Goal: Task Accomplishment & Management: Manage account settings

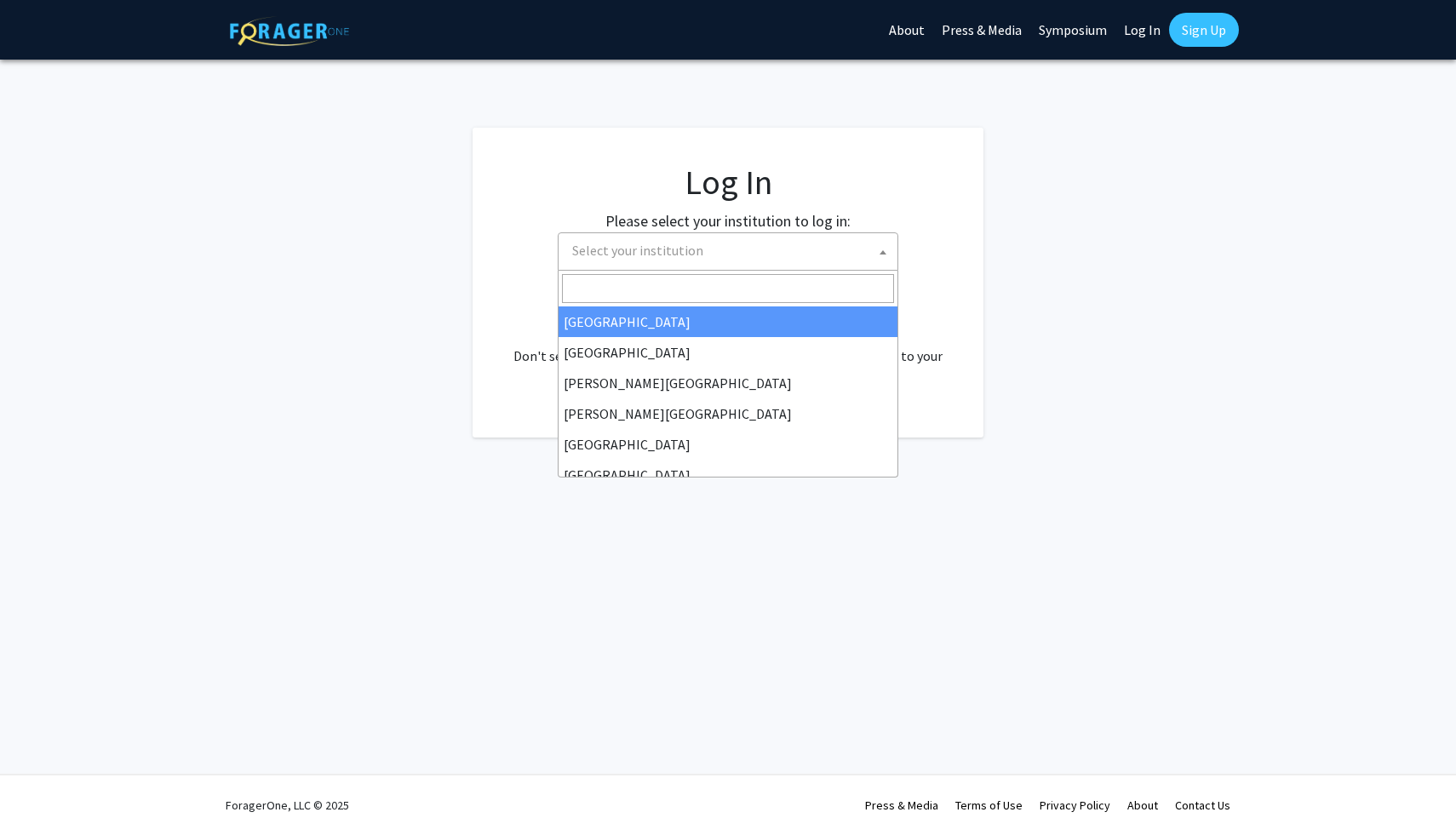
click at [793, 244] on span "Select your institution" at bounding box center [731, 251] width 332 height 35
select select "34"
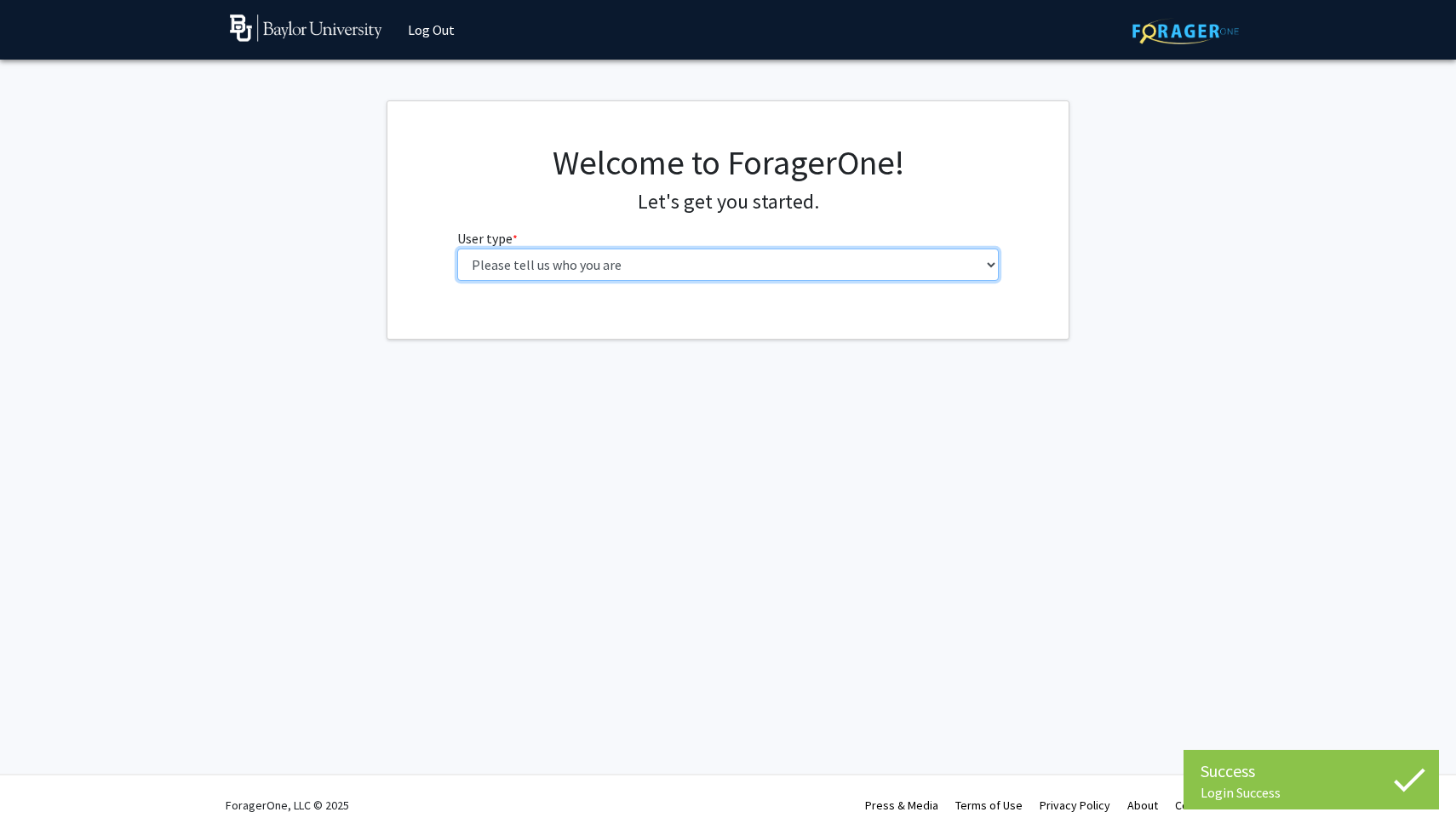
click at [860, 261] on select "Please tell us who you are Undergraduate Student Master's Student Doctoral Cand…" at bounding box center [728, 265] width 542 height 32
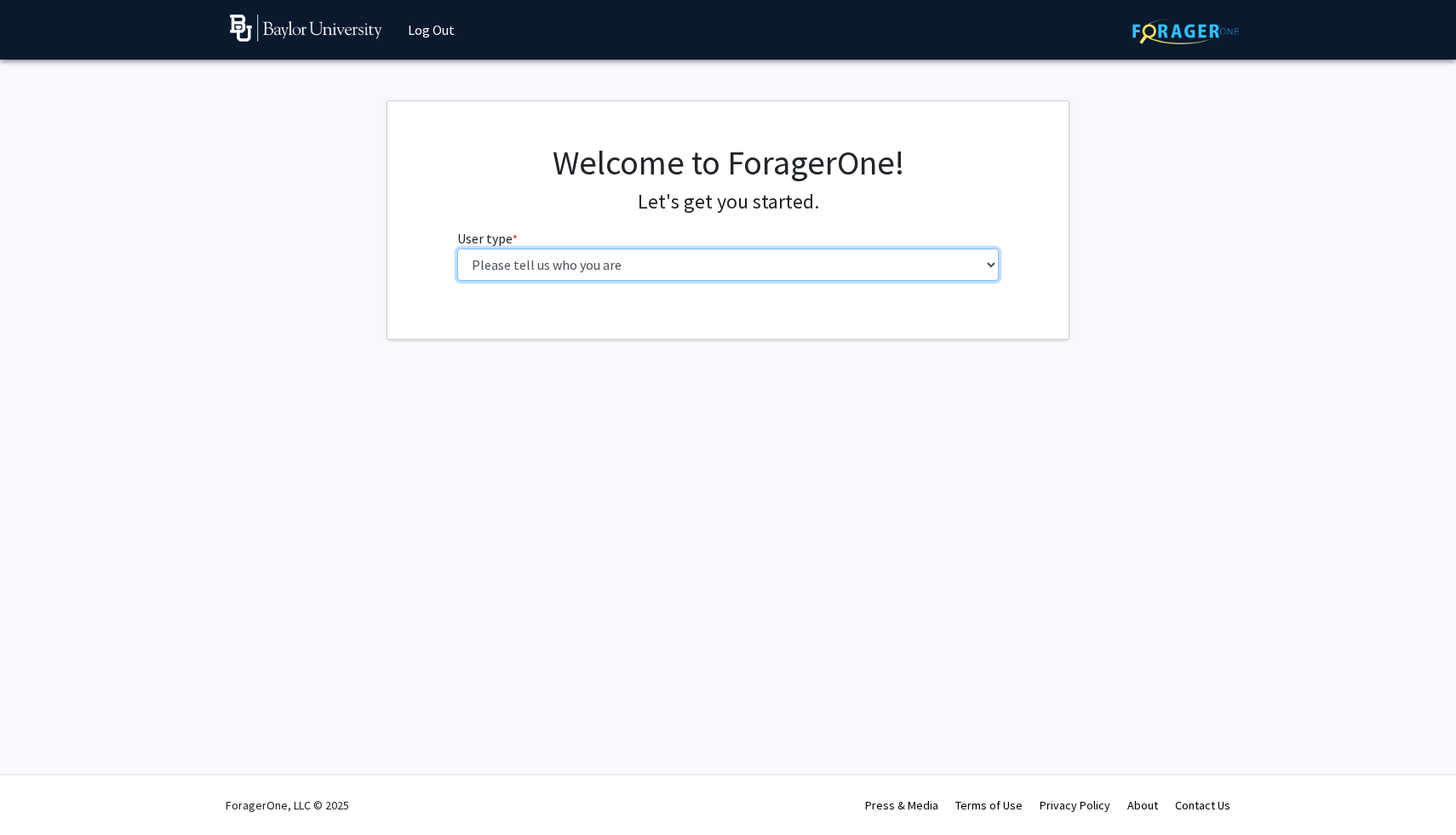
select select "1: undergrad"
click at [457, 249] on select "Please tell us who you are Undergraduate Student Master's Student Doctoral Cand…" at bounding box center [728, 265] width 542 height 32
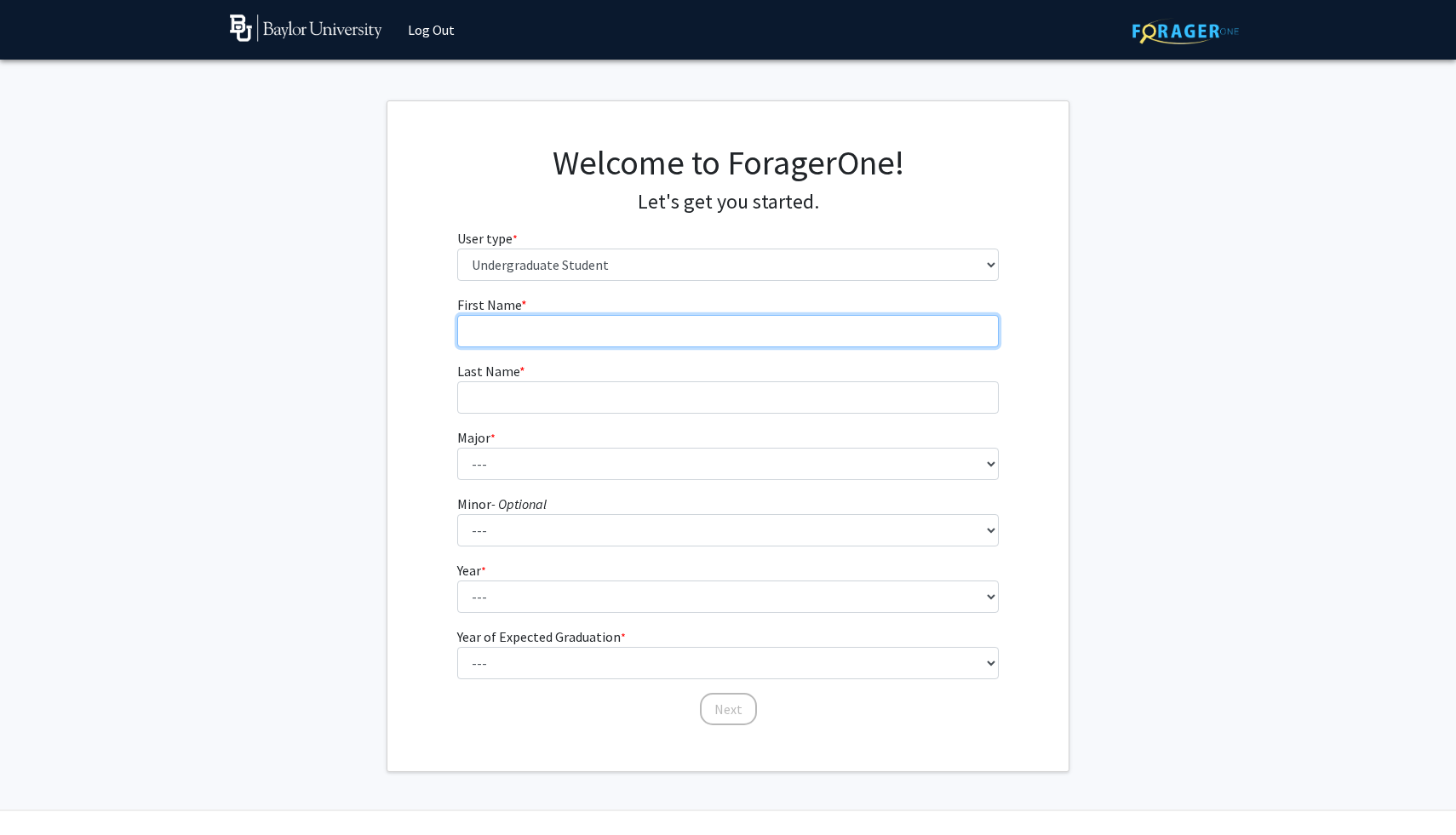
click at [801, 330] on input "First Name * required" at bounding box center [728, 331] width 542 height 32
type input "[PERSON_NAME]"
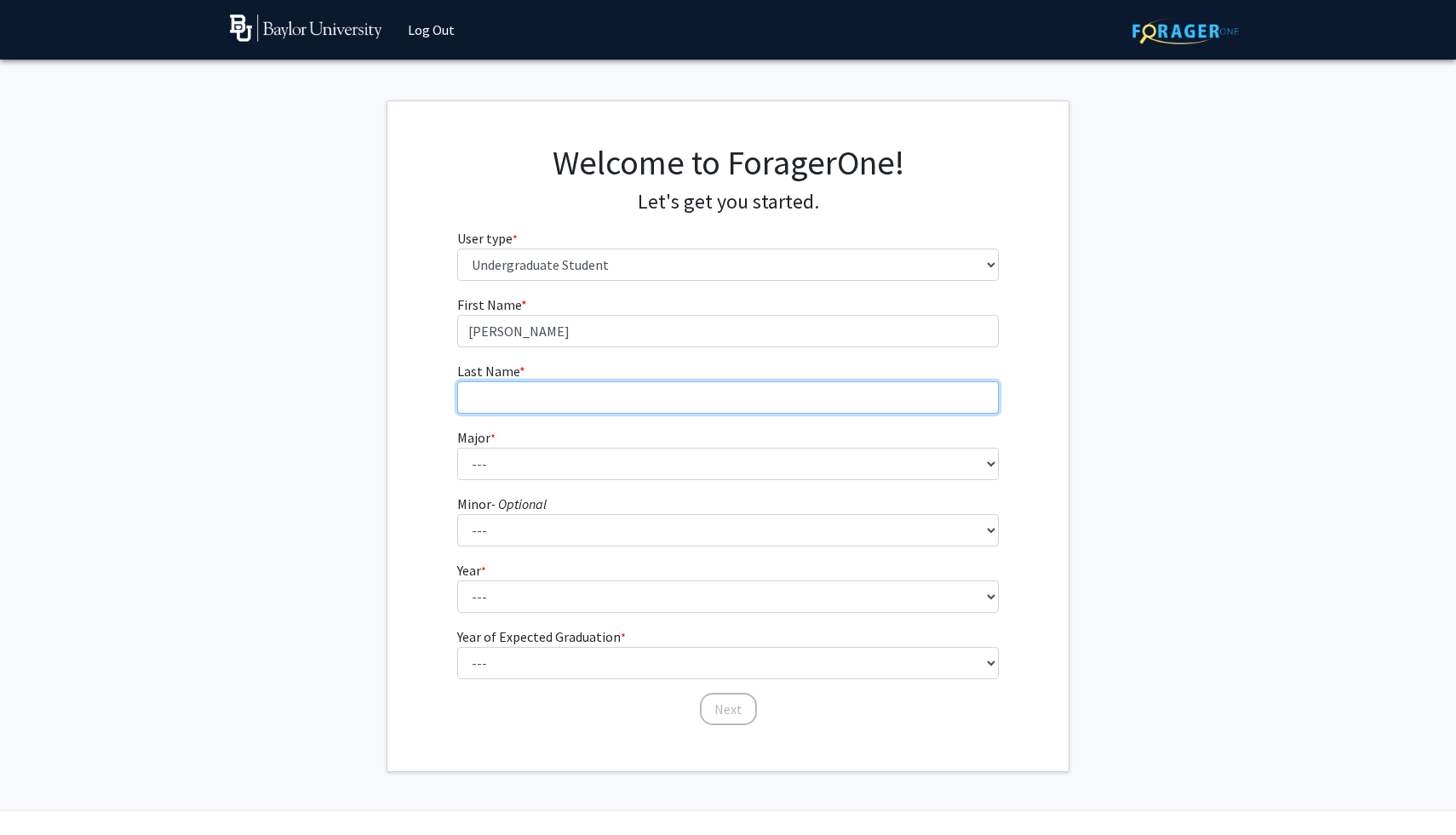
click at [681, 410] on input "Last Name * required" at bounding box center [728, 398] width 542 height 32
type input "[PERSON_NAME]"
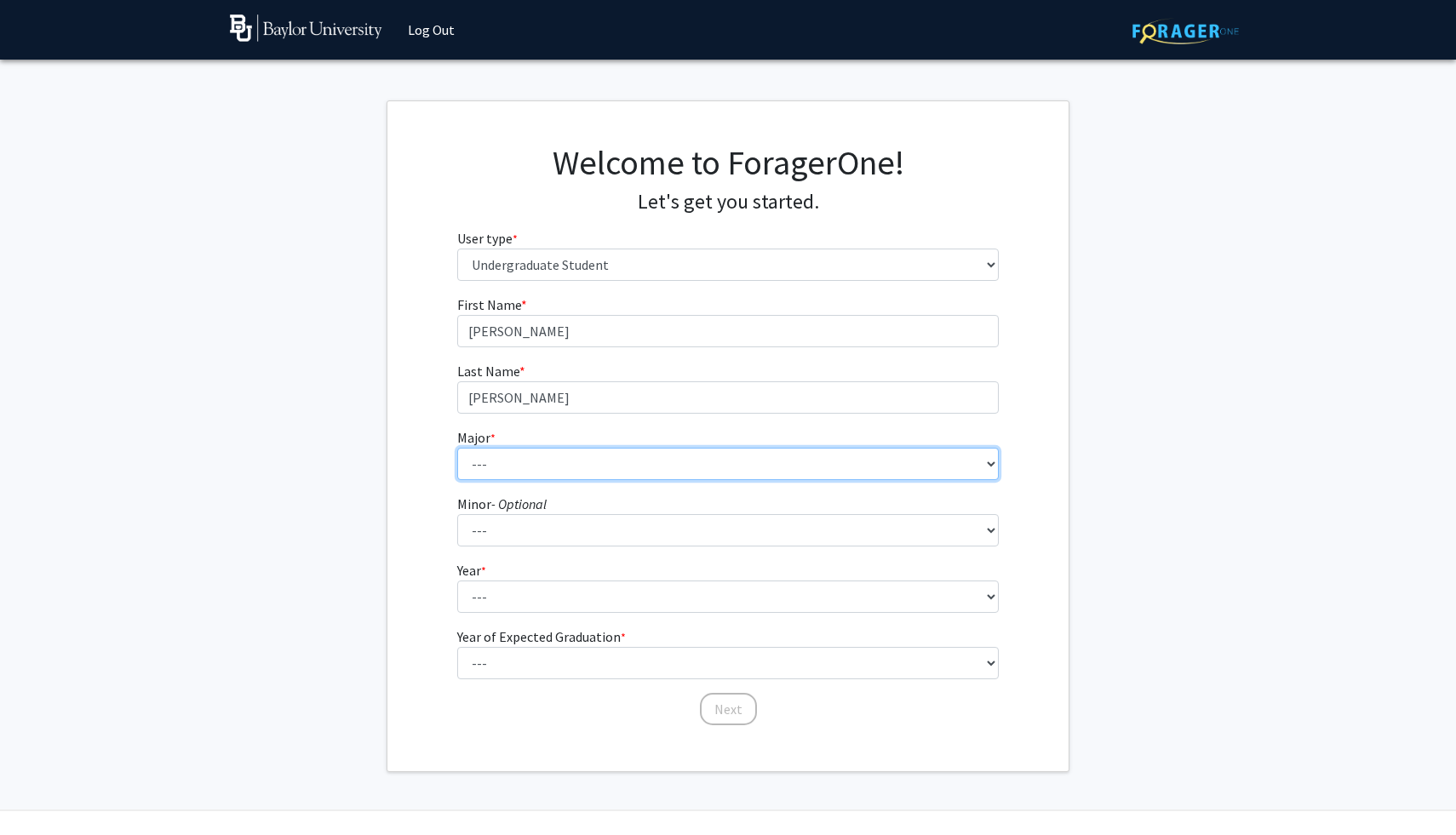
click at [676, 463] on select "--- Accounting American Studies Anthropology Apparel Design & Product Developme…" at bounding box center [728, 464] width 542 height 32
select select "81: 2746"
click at [457, 448] on select "--- Accounting American Studies Anthropology Apparel Design & Product Developme…" at bounding box center [728, 464] width 542 height 32
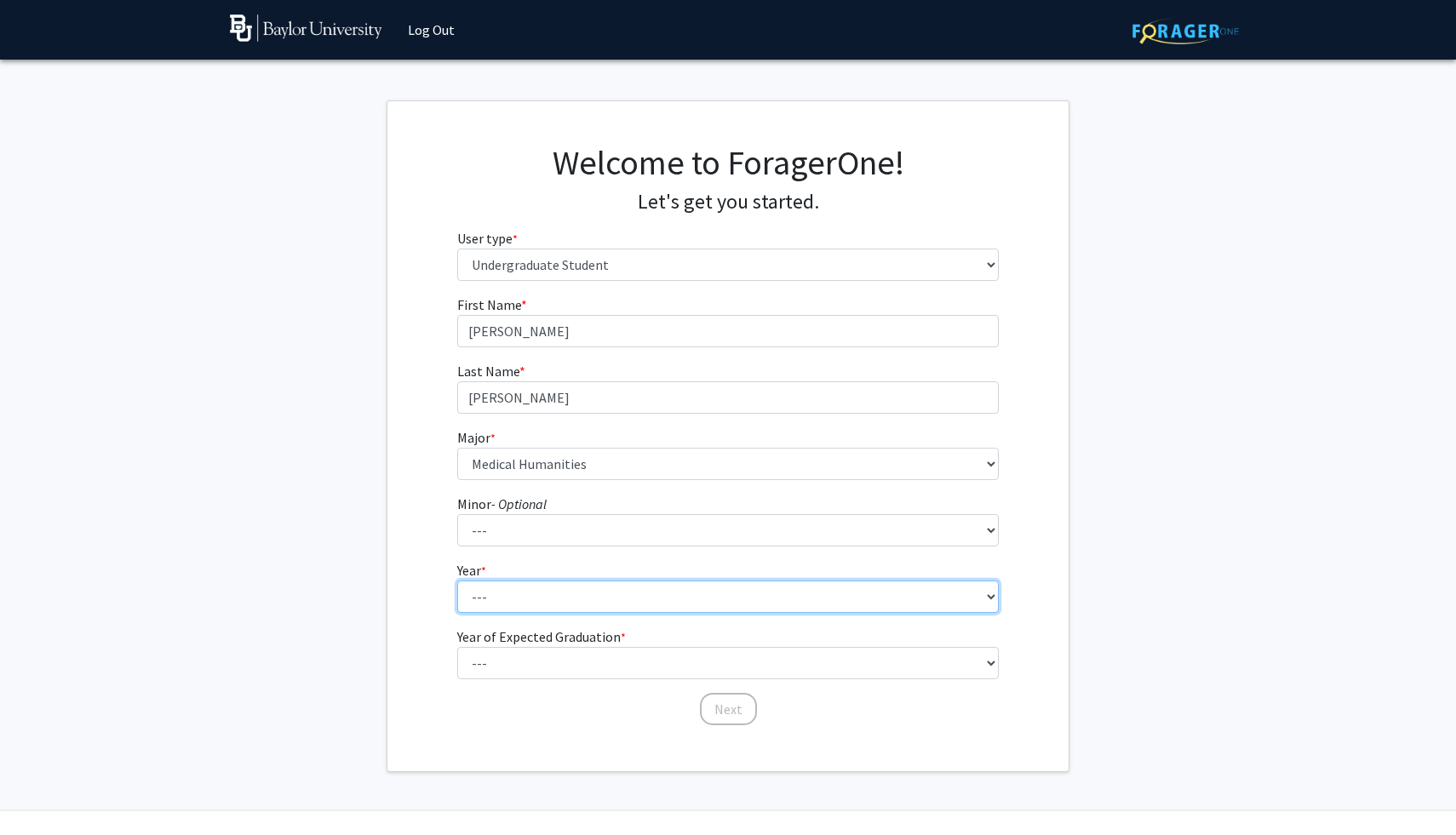
click at [694, 601] on select "--- First-year Sophomore Junior Senior Postbaccalaureate Certificate" at bounding box center [728, 597] width 542 height 32
select select "1: first-year"
click at [457, 581] on select "--- First-year Sophomore Junior Senior Postbaccalaureate Certificate" at bounding box center [728, 597] width 542 height 32
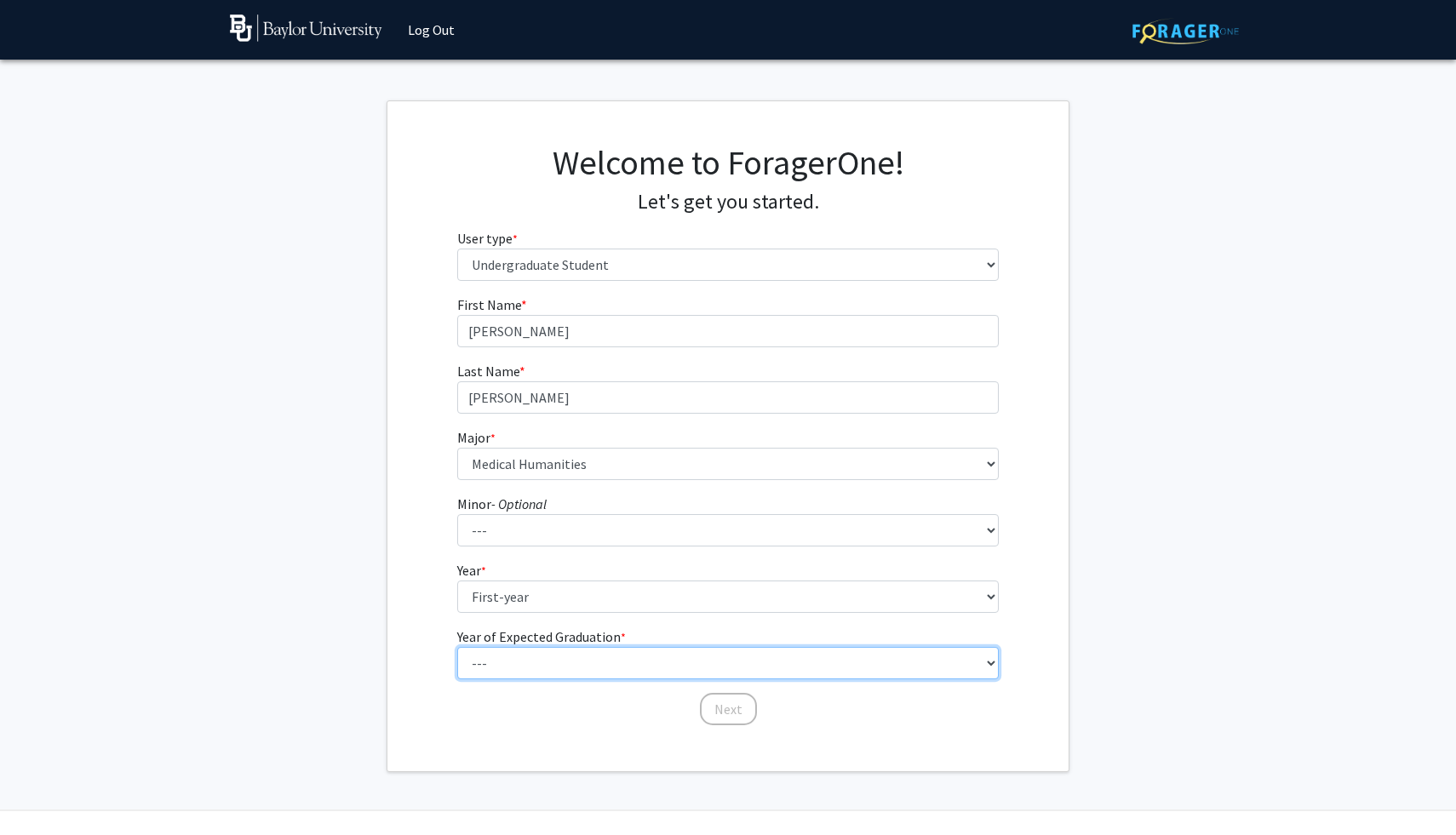
click at [699, 656] on select "--- 2025 2026 2027 2028 2029 2030 2031 2032 2033 2034" at bounding box center [728, 664] width 542 height 32
select select "5: 2029"
click at [457, 647] on select "--- 2025 2026 2027 2028 2029 2030 2031 2032 2033 2034" at bounding box center [728, 664] width 542 height 32
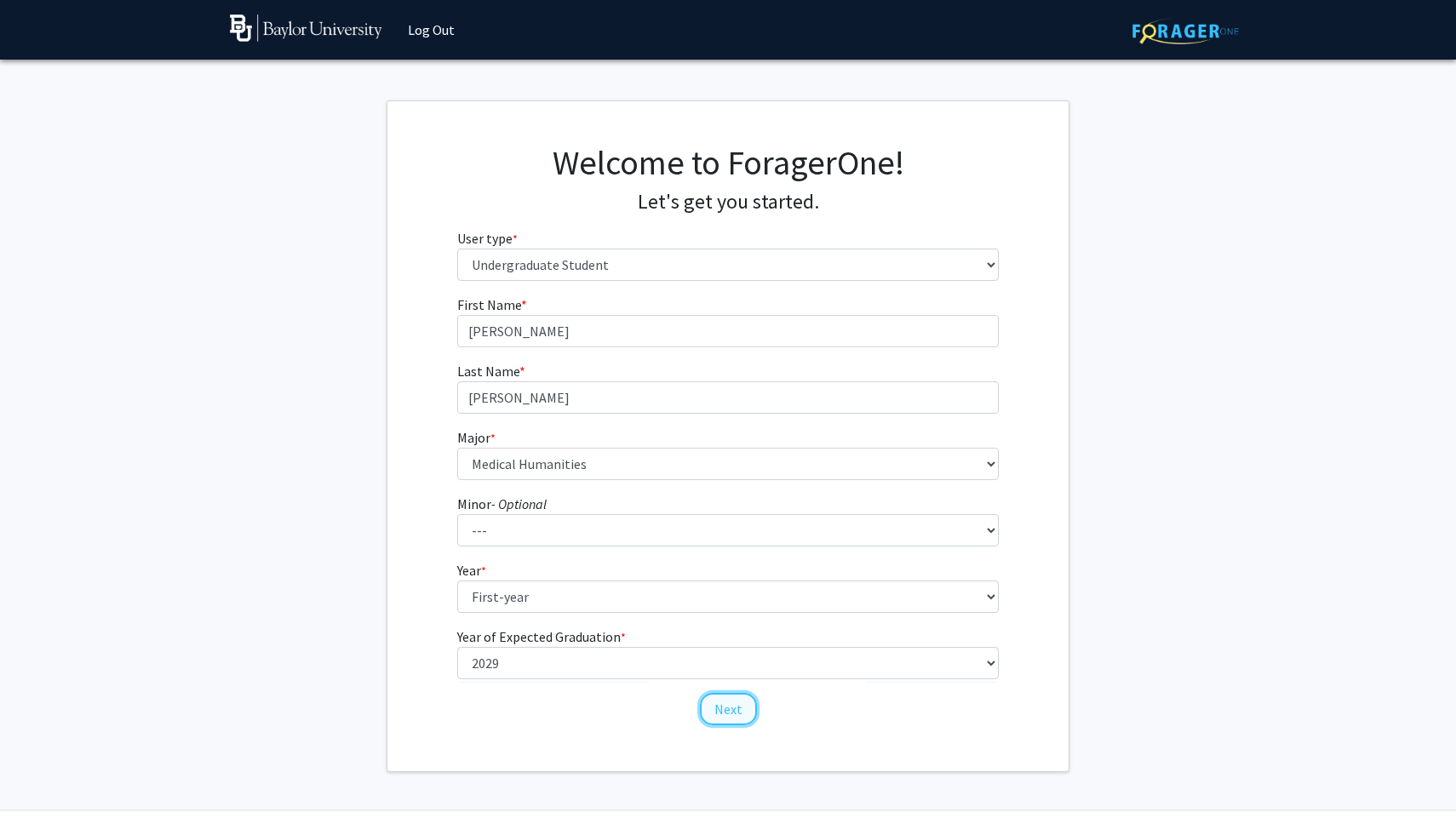
click at [729, 710] on button "Next" at bounding box center [728, 710] width 57 height 32
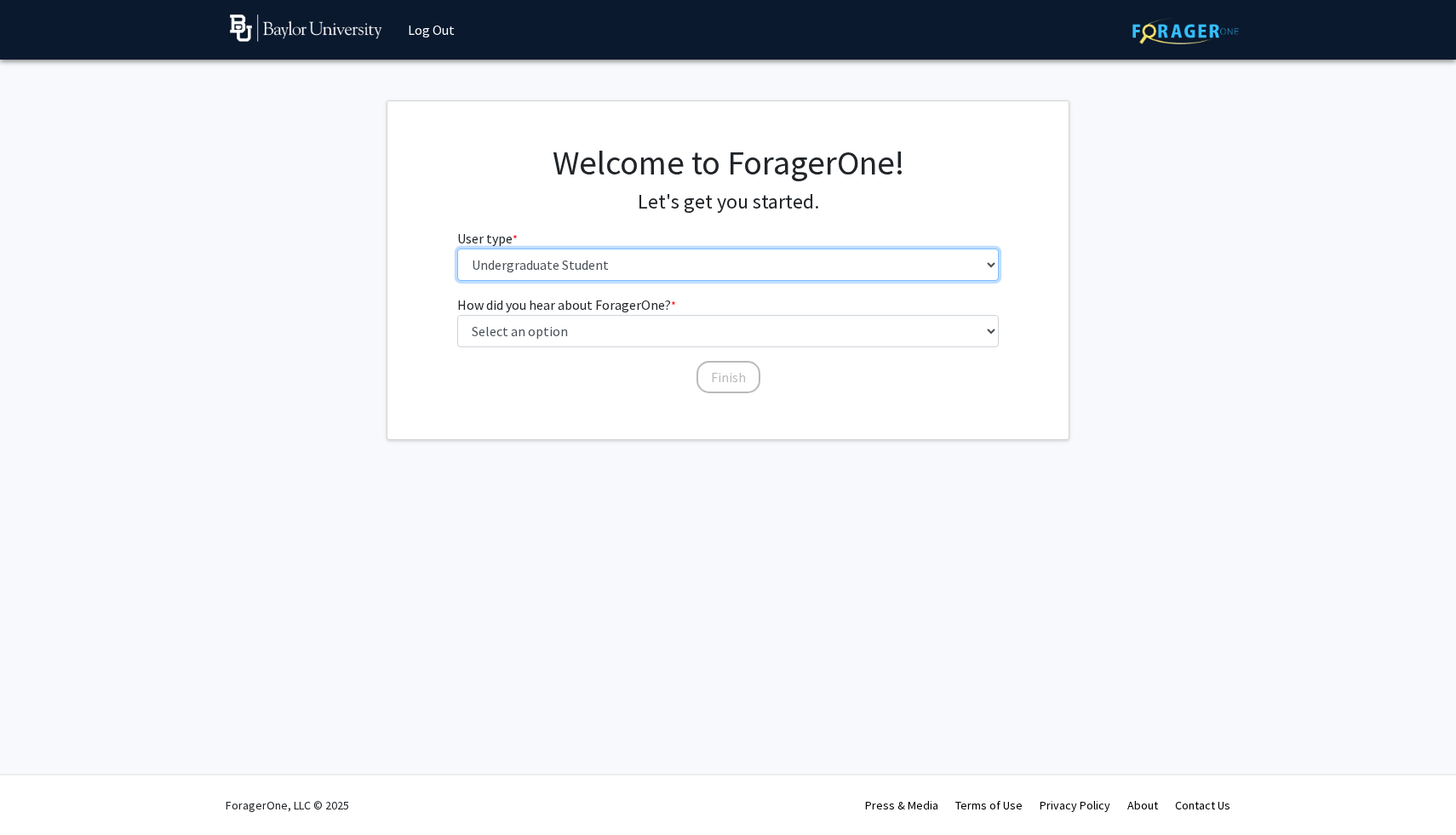
click at [589, 267] on select "Please tell us who you are Undergraduate Student Master's Student Doctoral Cand…" at bounding box center [728, 265] width 542 height 32
click at [457, 249] on select "Please tell us who you are Undergraduate Student Master's Student Doctoral Cand…" at bounding box center [728, 265] width 542 height 32
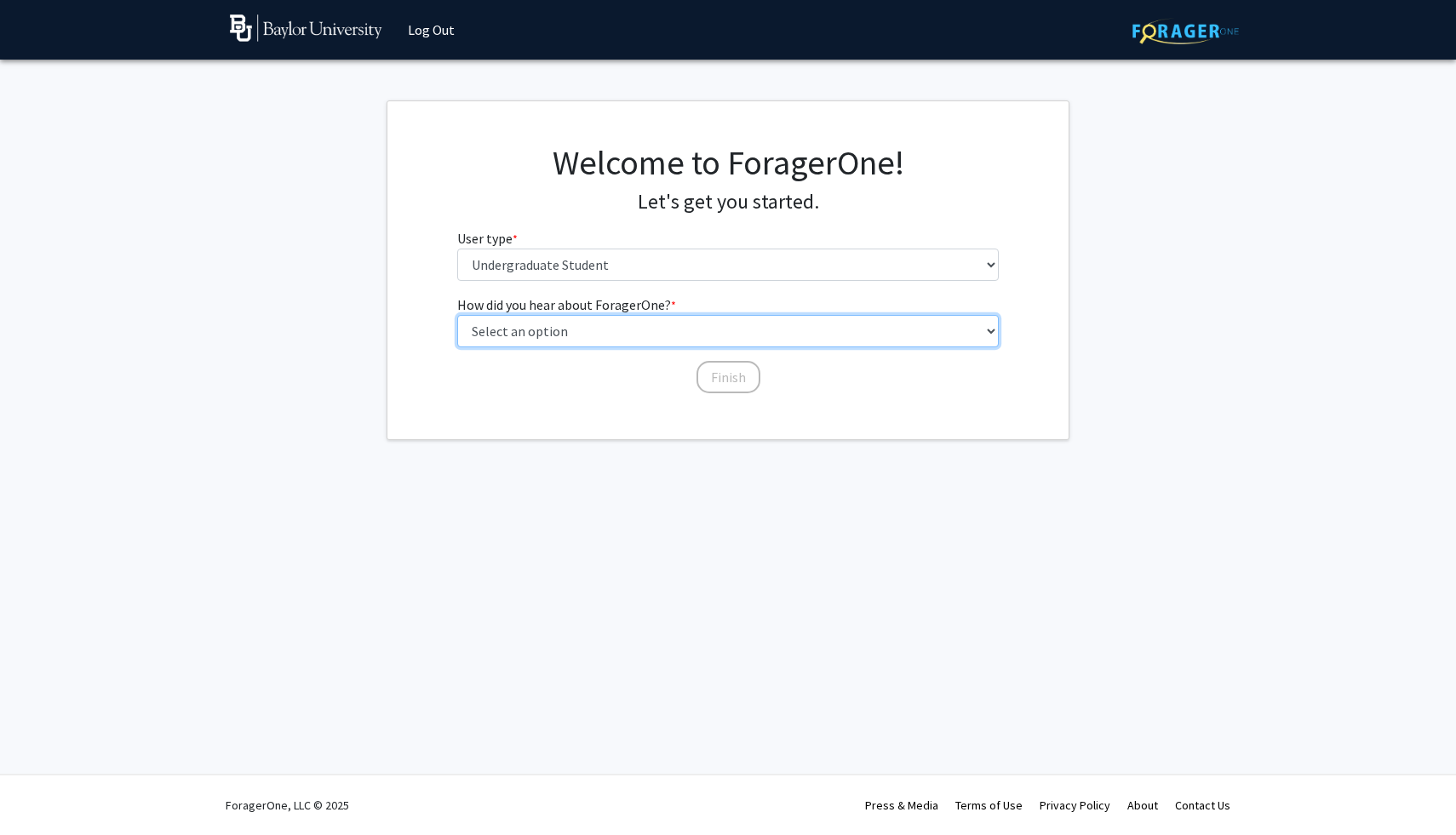
click at [628, 331] on select "Select an option Peer/student recommendation Faculty/staff recommendation Unive…" at bounding box center [728, 331] width 542 height 32
select select "3: university_website"
click at [457, 315] on select "Select an option Peer/student recommendation Faculty/staff recommendation Unive…" at bounding box center [728, 331] width 542 height 32
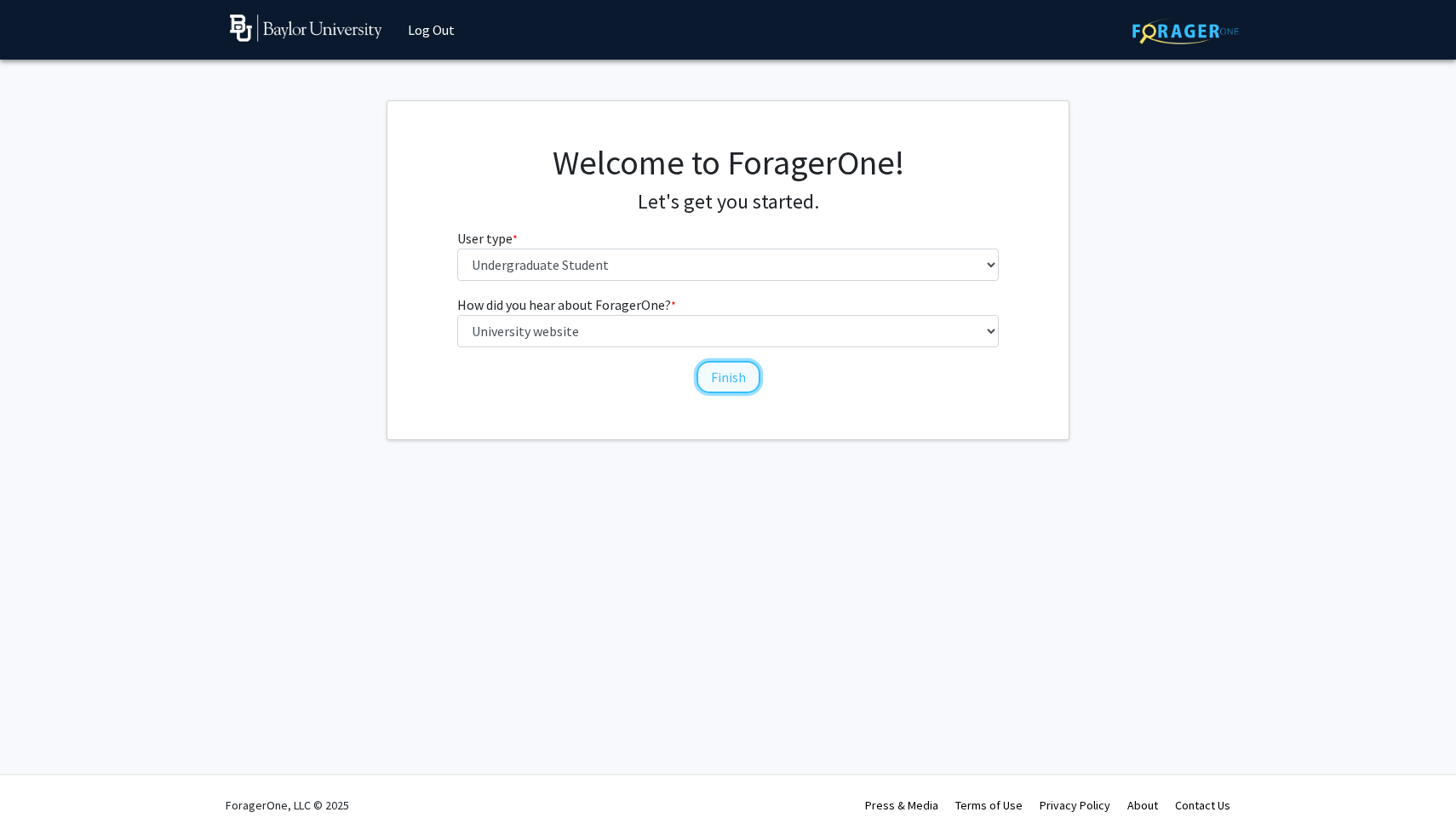
click at [741, 374] on button "Finish" at bounding box center [728, 377] width 64 height 32
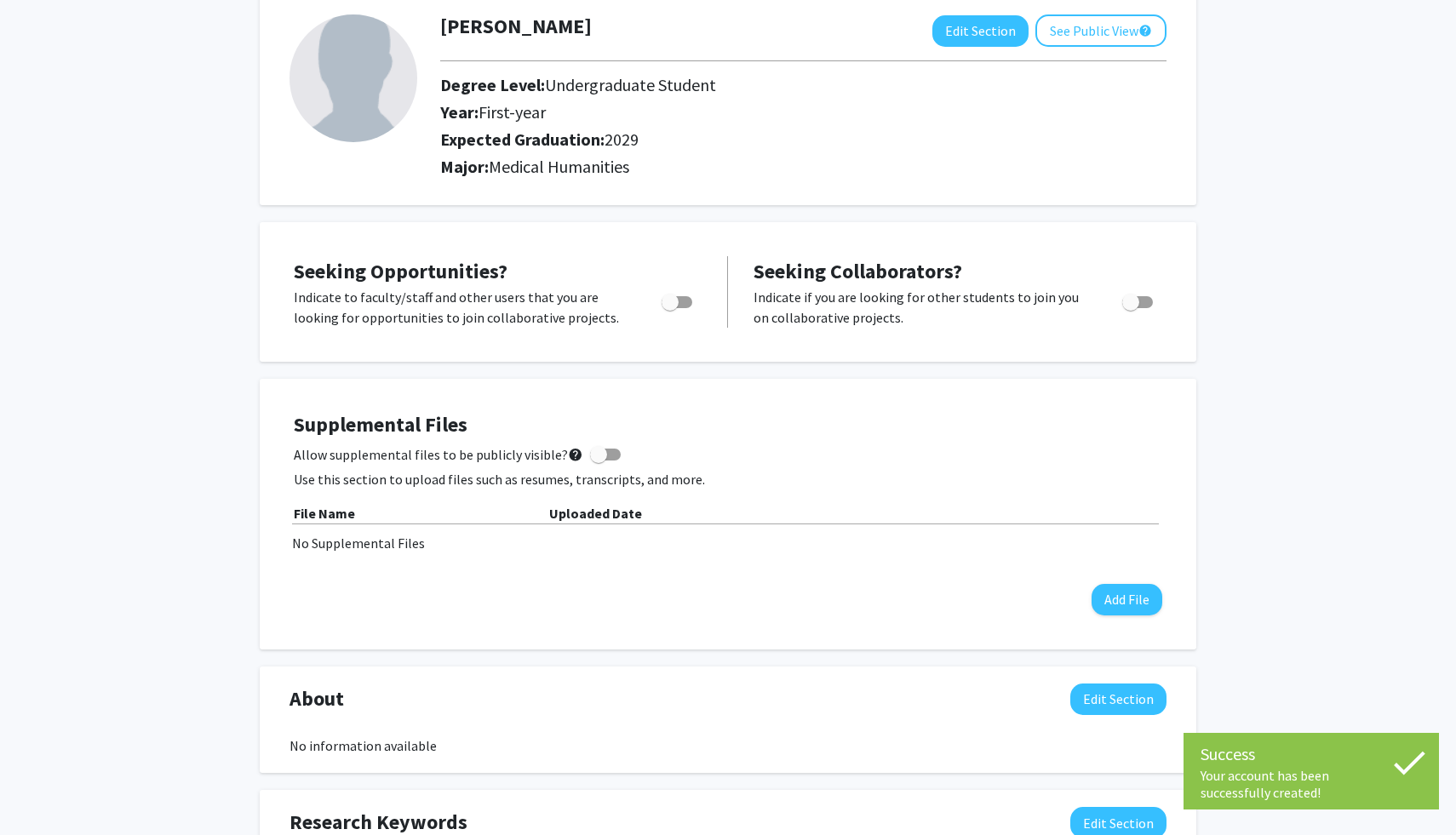
scroll to position [14, 0]
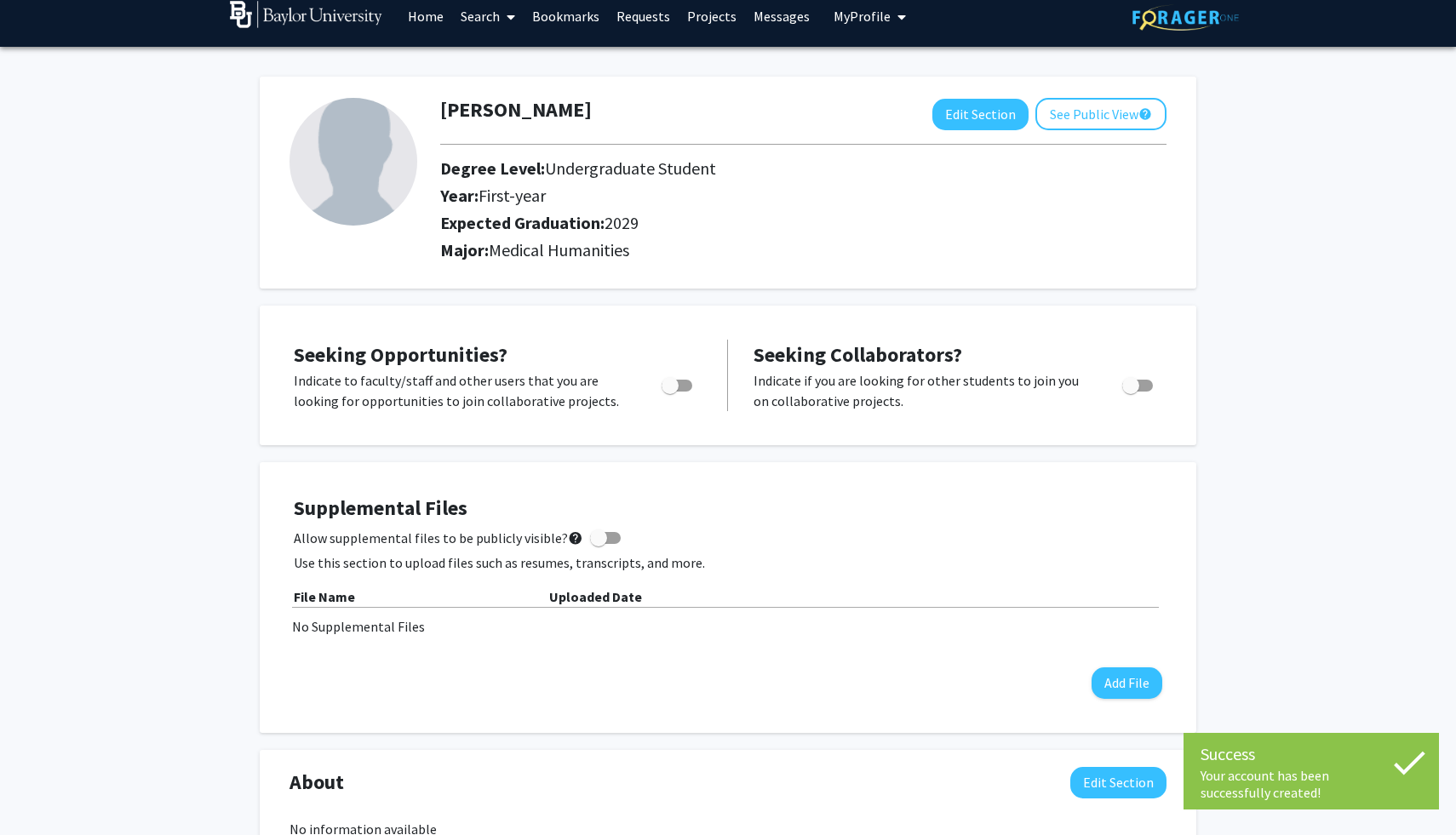
click at [678, 391] on span "Toggle" at bounding box center [670, 385] width 17 height 17
click at [670, 391] on input "Are you actively seeking opportunities?" at bounding box center [669, 391] width 1 height 1
checkbox input "true"
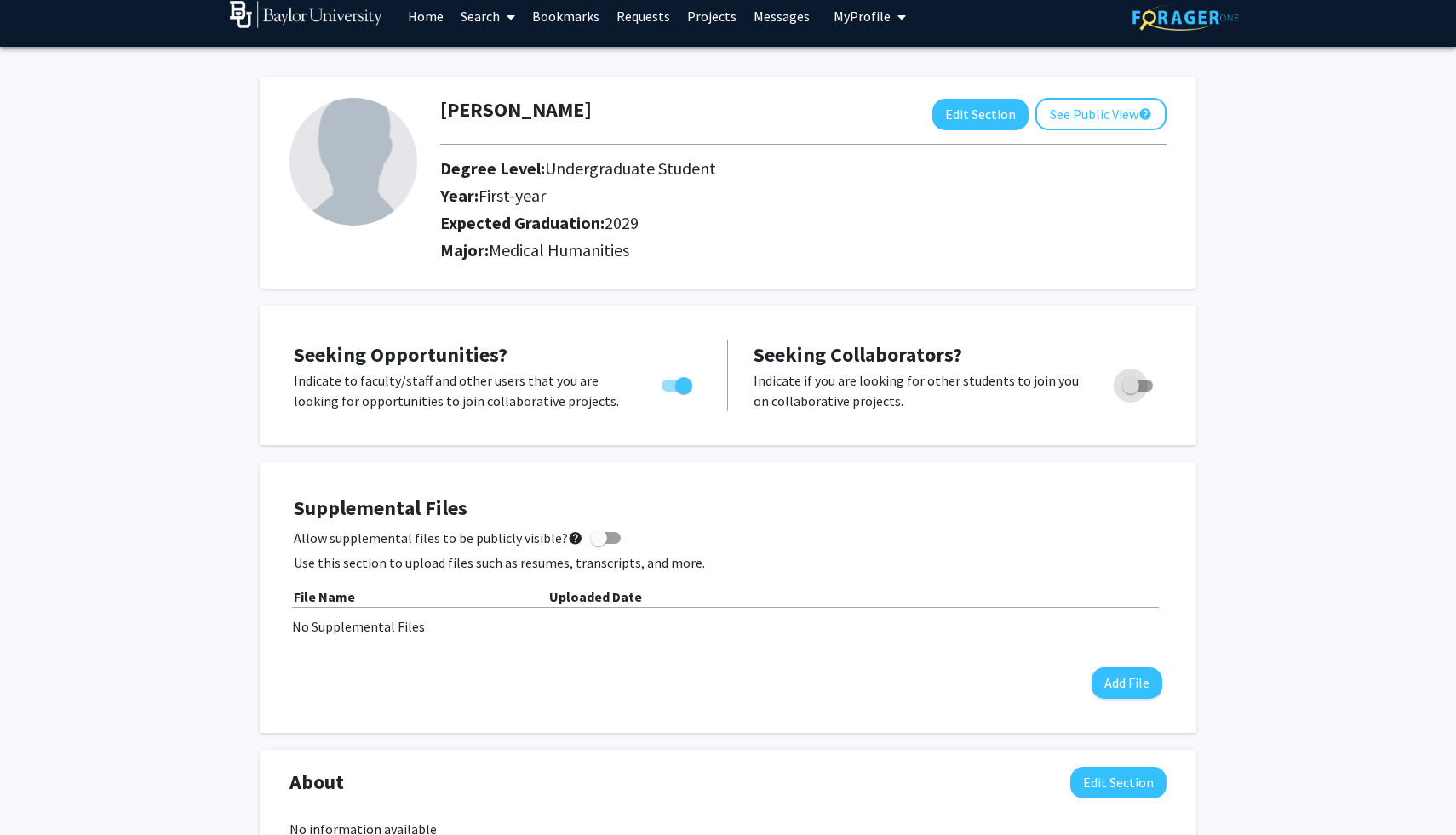
click at [1147, 385] on span "Toggle" at bounding box center [1137, 385] width 31 height 12
click at [1131, 391] on input "Would you like to receive other student requests to work with you?" at bounding box center [1130, 391] width 1 height 1
checkbox input "true"
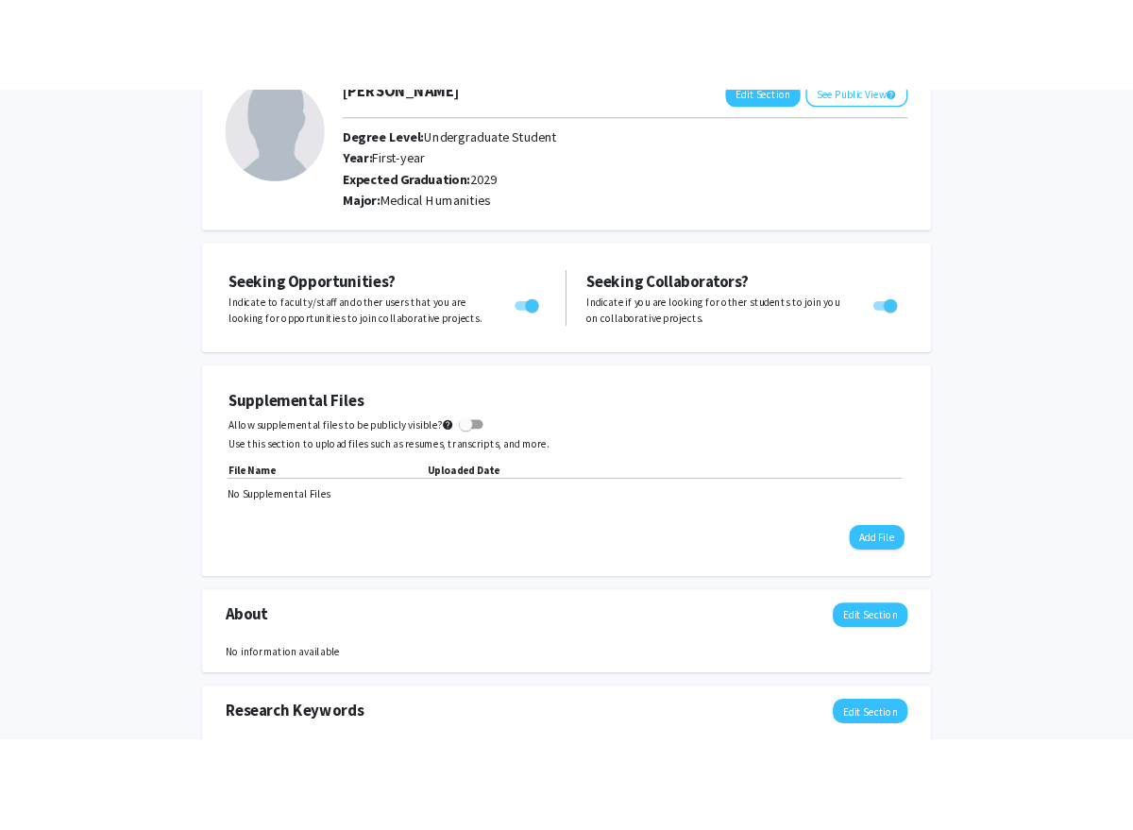
scroll to position [0, 0]
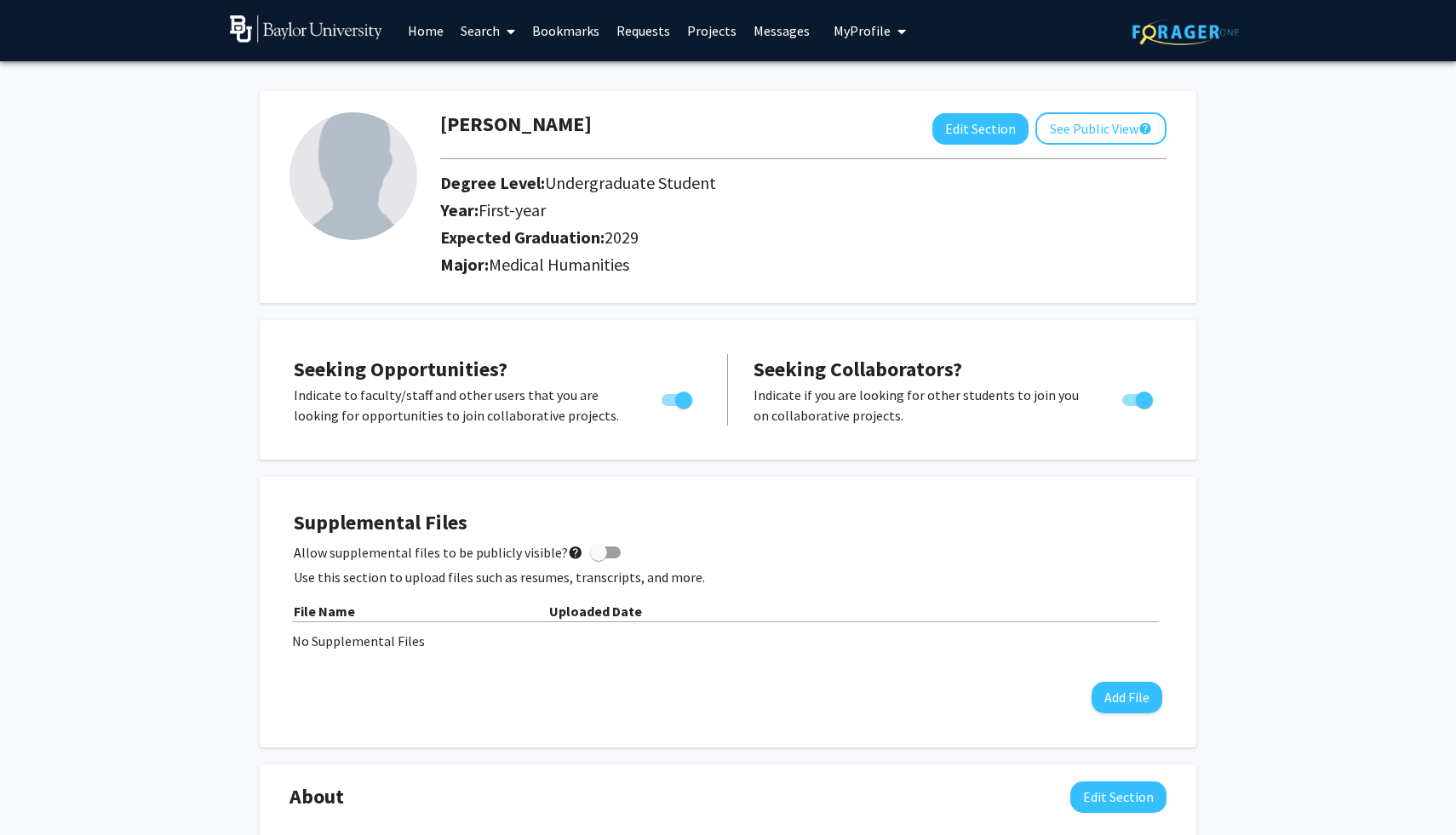
click at [384, 129] on img at bounding box center [353, 177] width 128 height 128
click at [994, 137] on button "Edit Section" at bounding box center [980, 129] width 96 height 32
select select "first-year"
select select "2029"
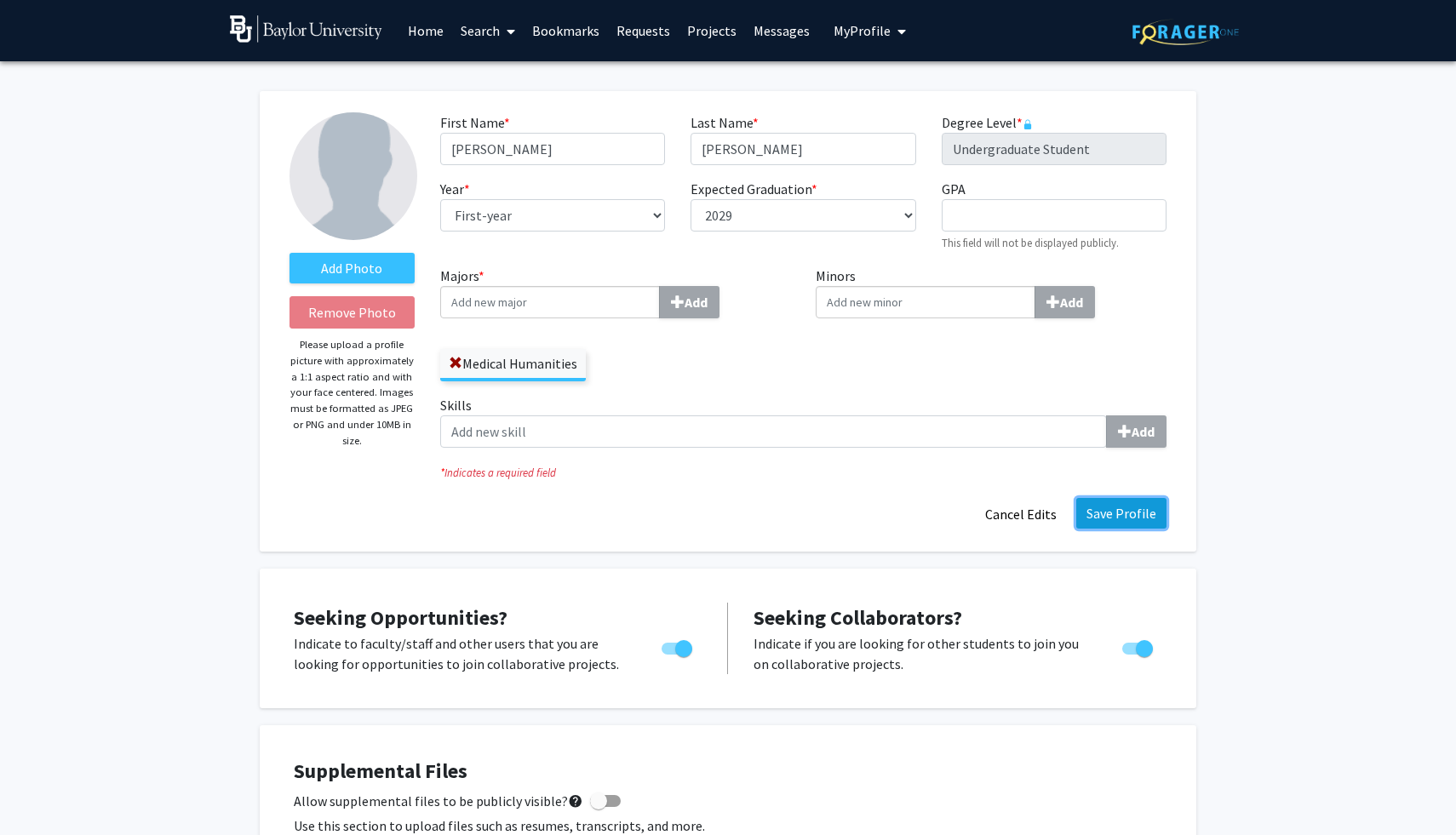
click at [1131, 517] on button "Save Profile" at bounding box center [1121, 513] width 90 height 31
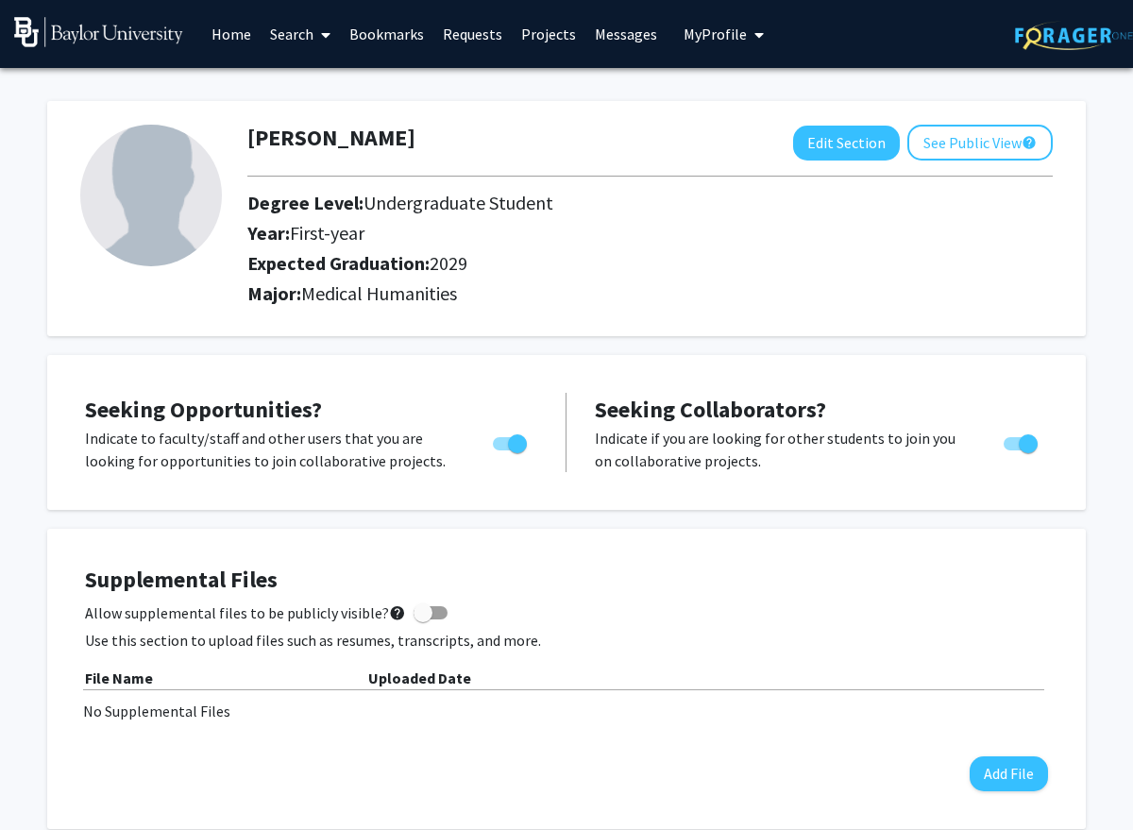
click at [322, 32] on icon at bounding box center [325, 34] width 9 height 15
click at [433, 112] on div "[PERSON_NAME] Edit Section See Public View help Degree Level: Undergraduate Stu…" at bounding box center [566, 218] width 1039 height 235
click at [138, 204] on img at bounding box center [151, 196] width 142 height 142
click at [814, 154] on button "Edit Section" at bounding box center [846, 143] width 107 height 35
select select "first-year"
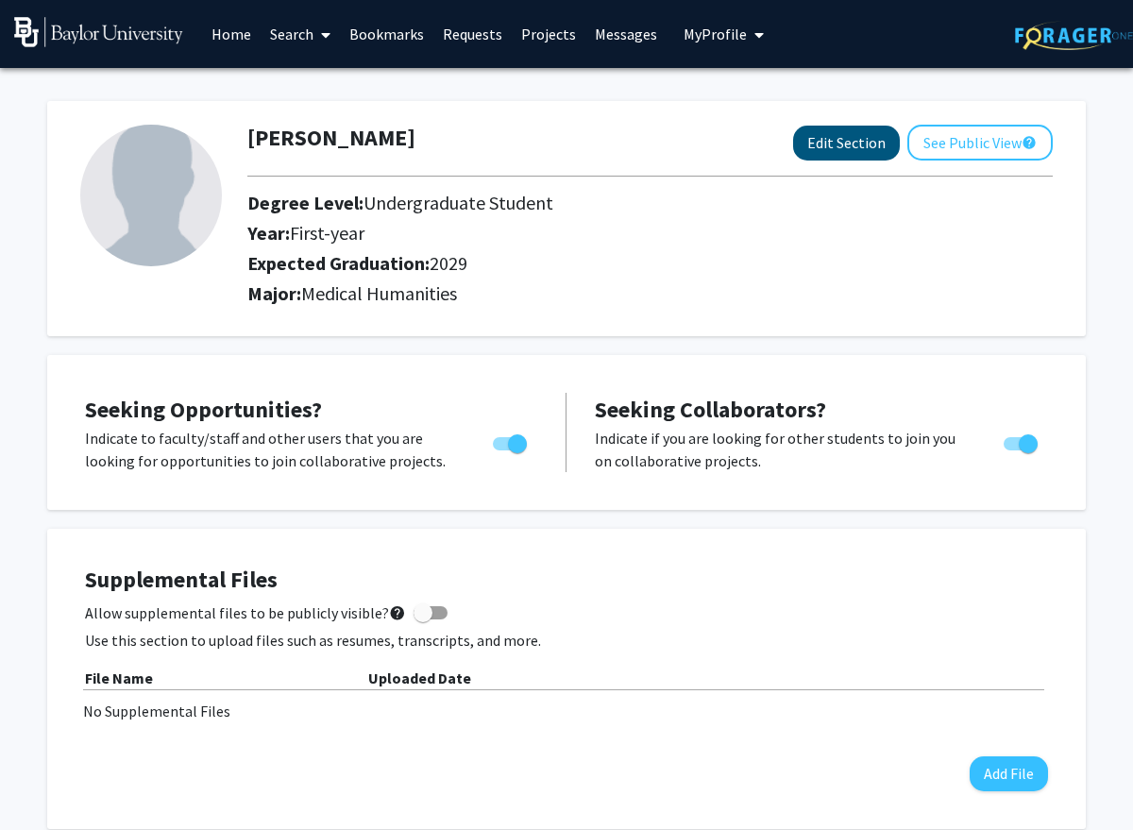
select select "2029"
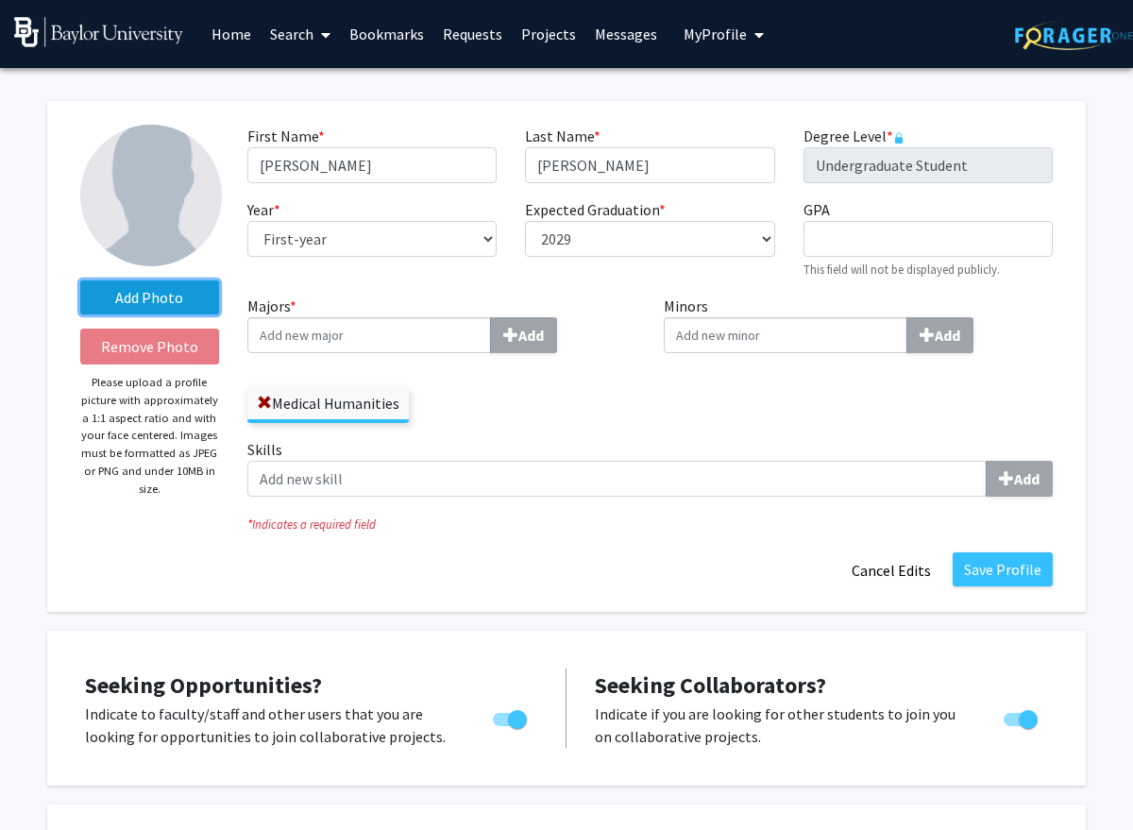
click at [178, 310] on label "Add Photo" at bounding box center [149, 297] width 139 height 34
click at [0, 0] on input "Add Photo" at bounding box center [0, 0] width 0 height 0
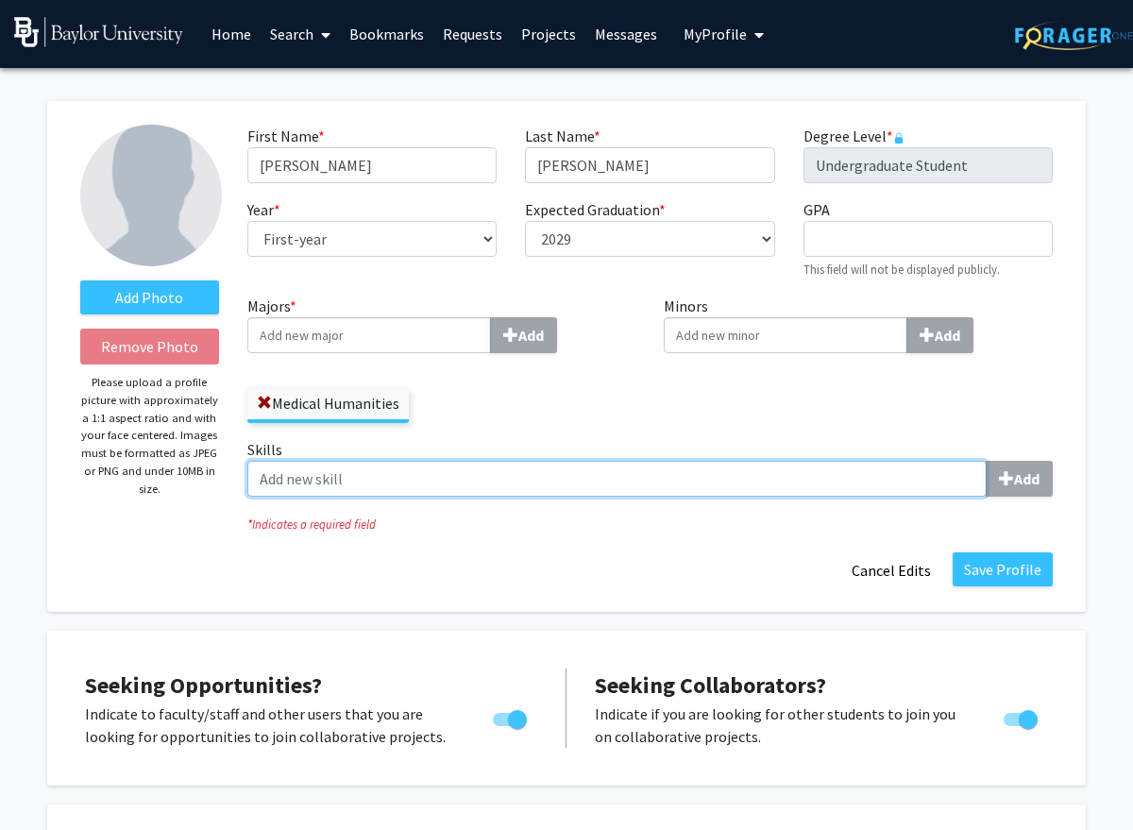
click at [904, 462] on input "Skills Add" at bounding box center [616, 479] width 739 height 36
click at [827, 476] on input "Skills Add" at bounding box center [616, 479] width 739 height 36
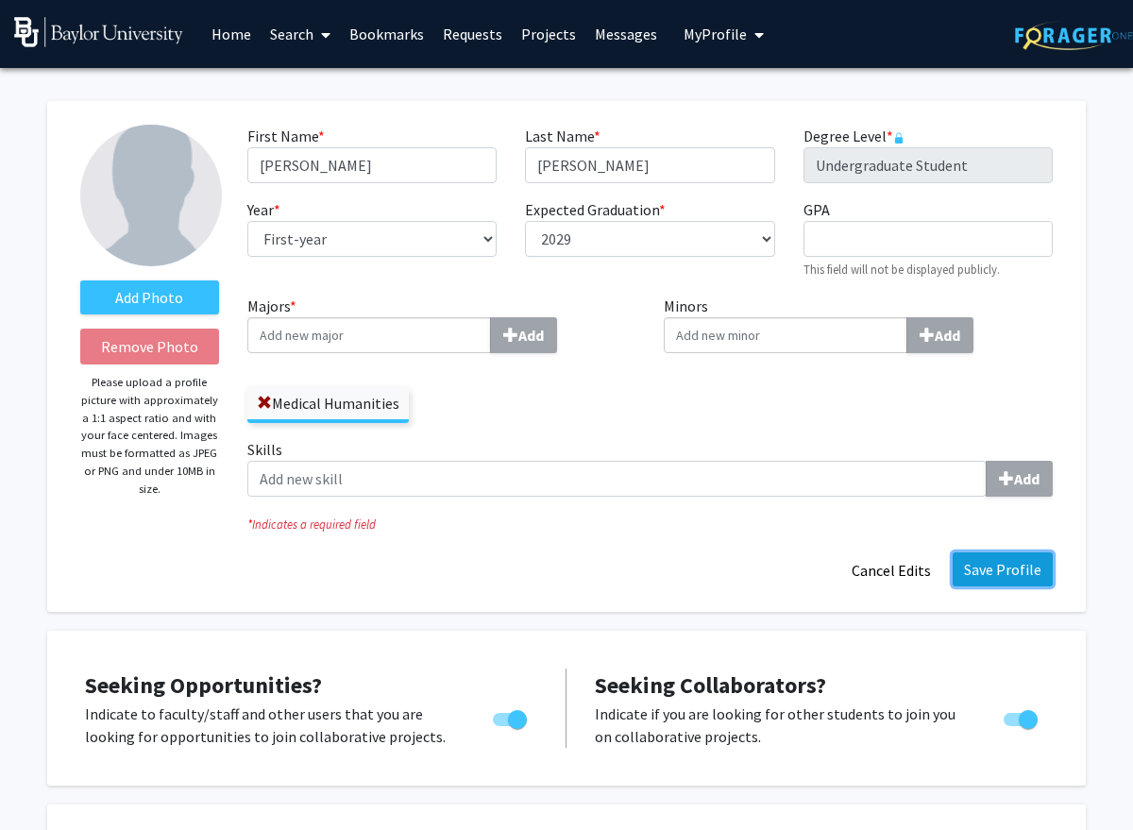
click at [999, 572] on button "Save Profile" at bounding box center [1003, 569] width 100 height 34
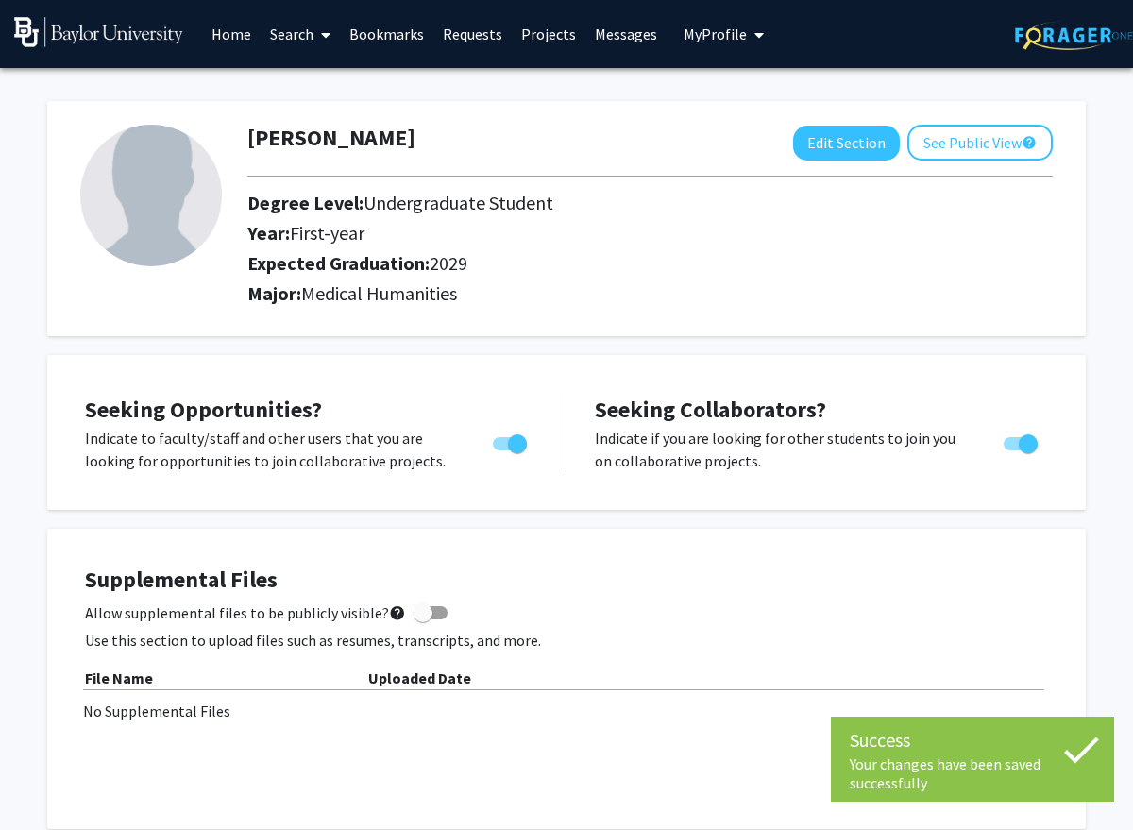
click at [243, 35] on link "Home" at bounding box center [231, 34] width 59 height 66
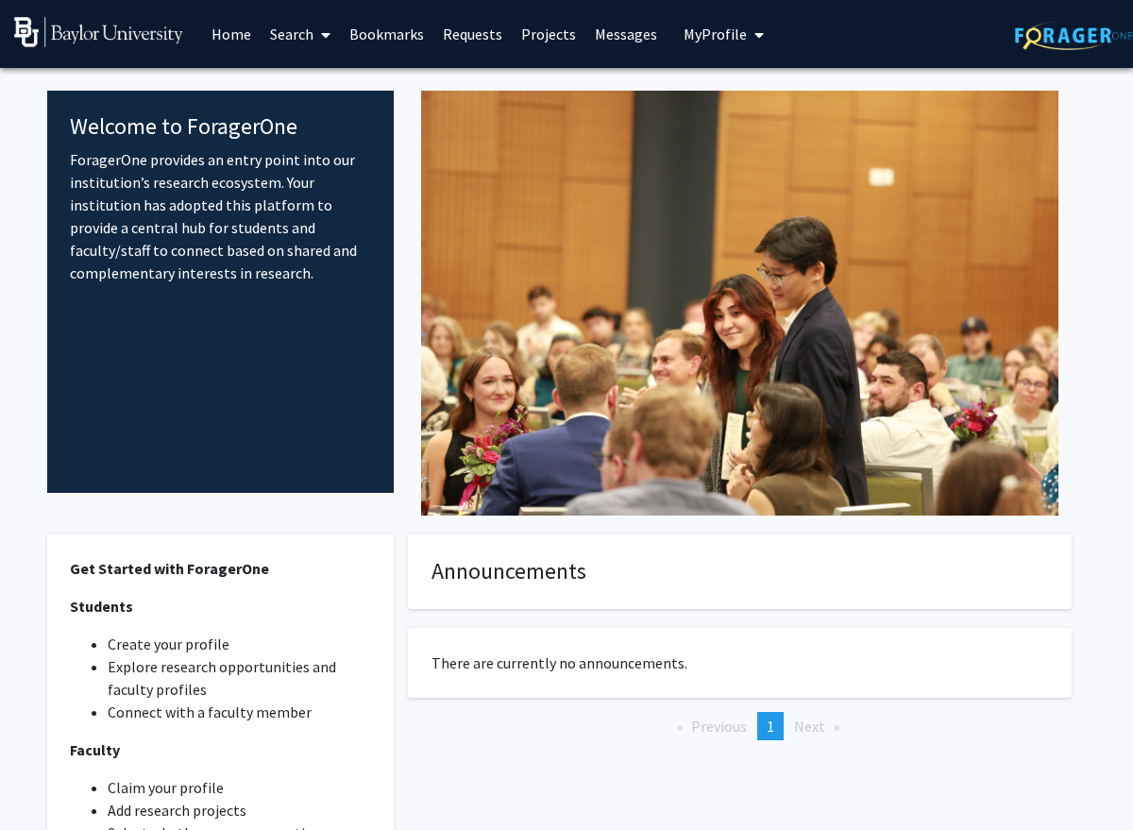
click at [305, 42] on link "Search" at bounding box center [300, 34] width 79 height 66
click at [344, 93] on span "Faculty/Staff" at bounding box center [330, 87] width 139 height 38
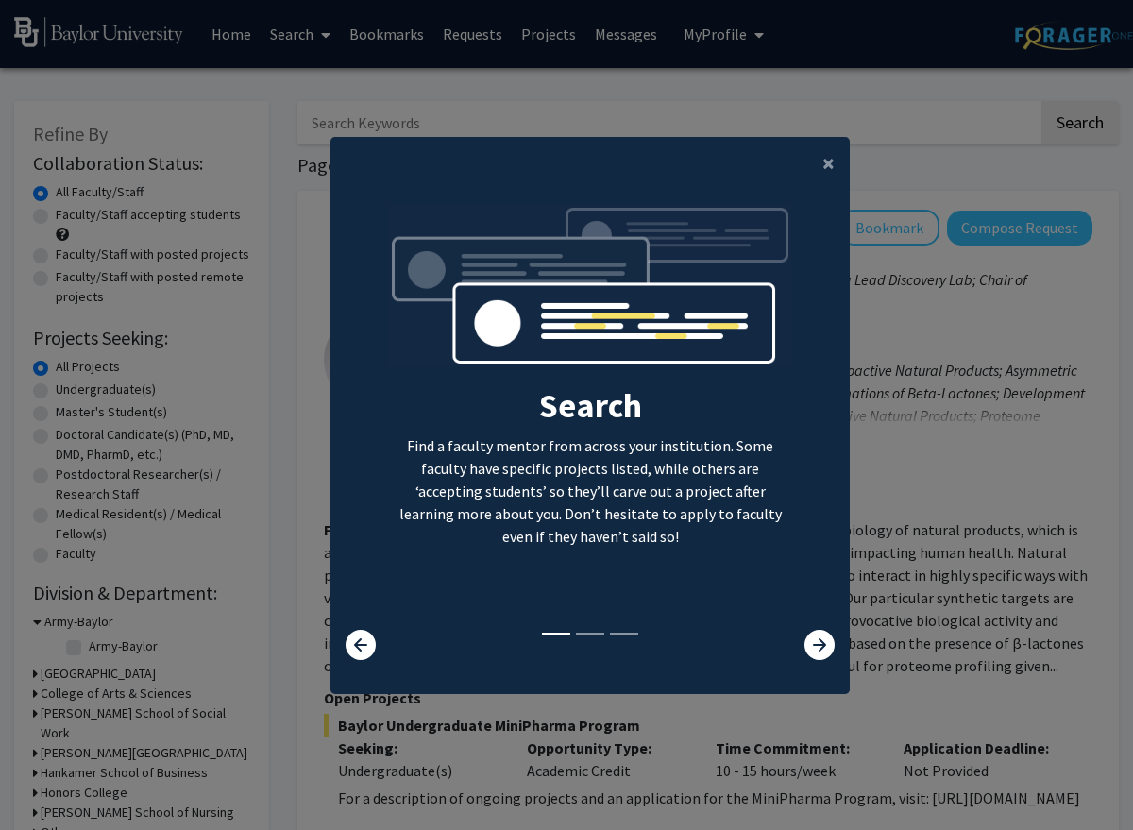
click at [876, 666] on modal-container "× Search Find a faculty mentor from across your institution. Some faculty have …" at bounding box center [566, 415] width 1133 height 830
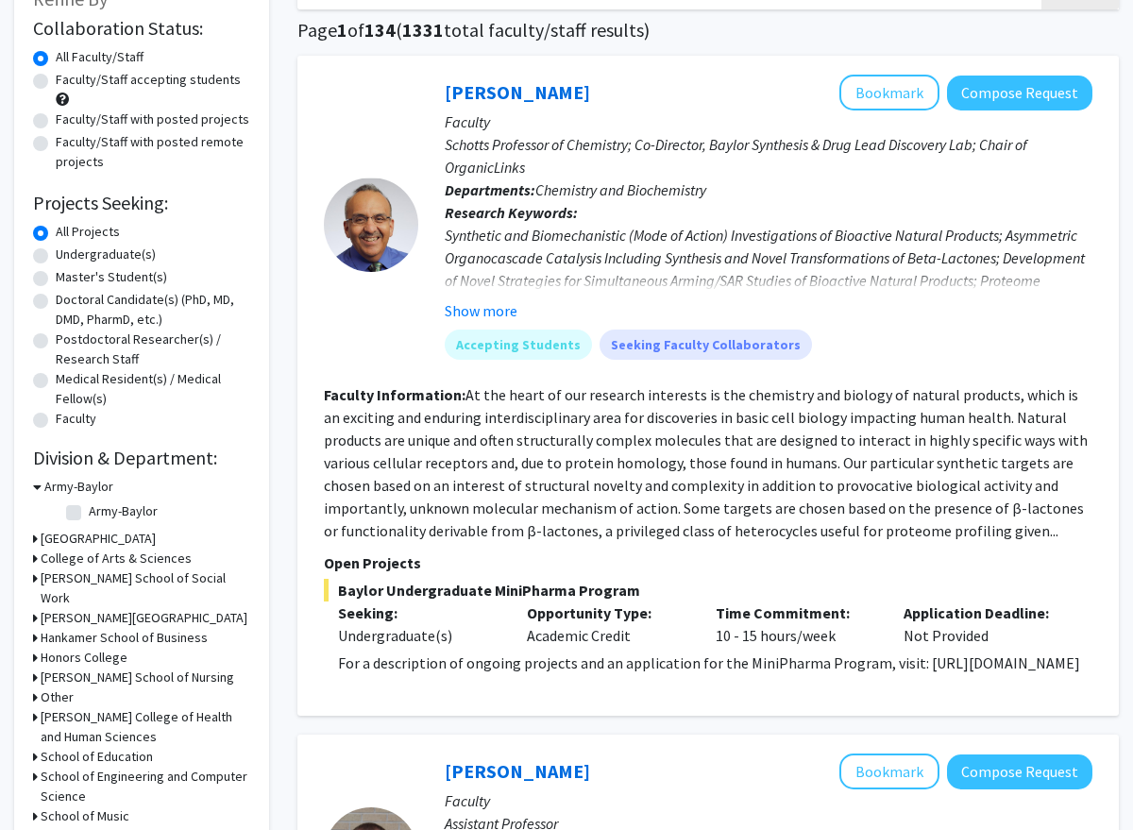
scroll to position [132, 0]
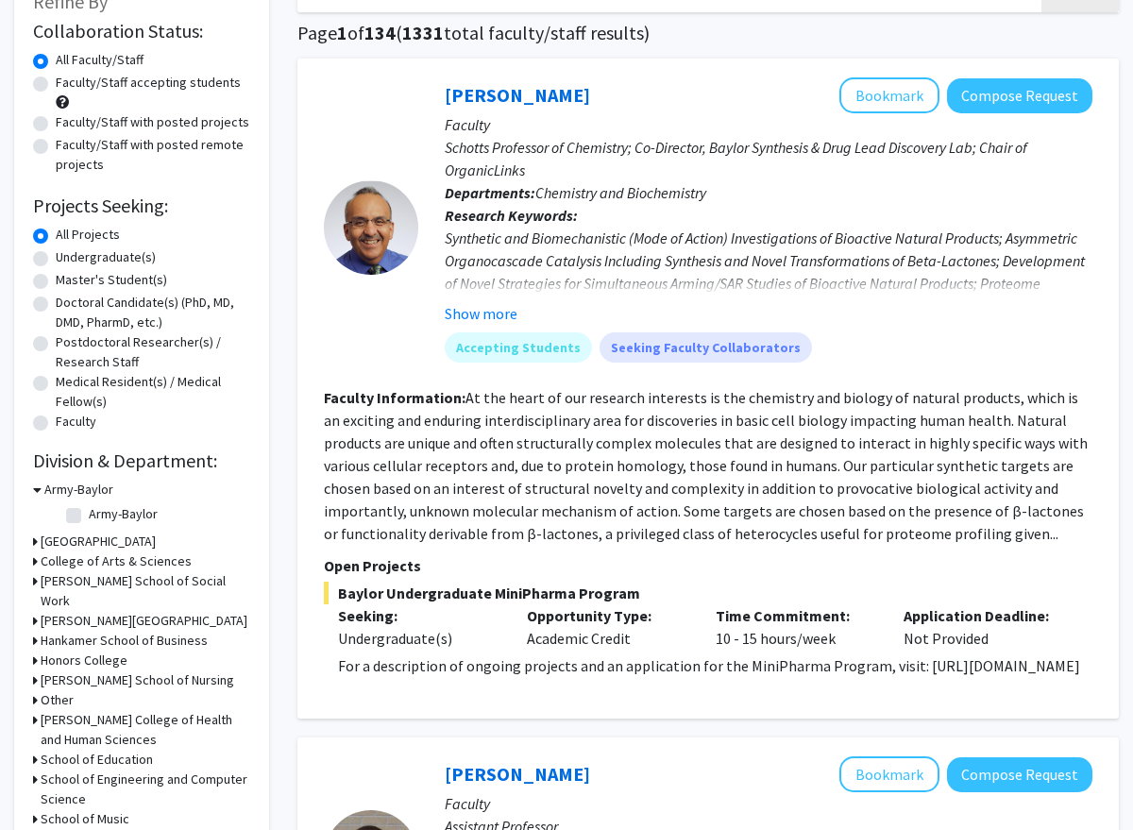
click at [141, 261] on label "Undergraduate(s)" at bounding box center [106, 257] width 100 height 20
click at [68, 260] on input "Undergraduate(s)" at bounding box center [62, 253] width 12 height 12
radio input "true"
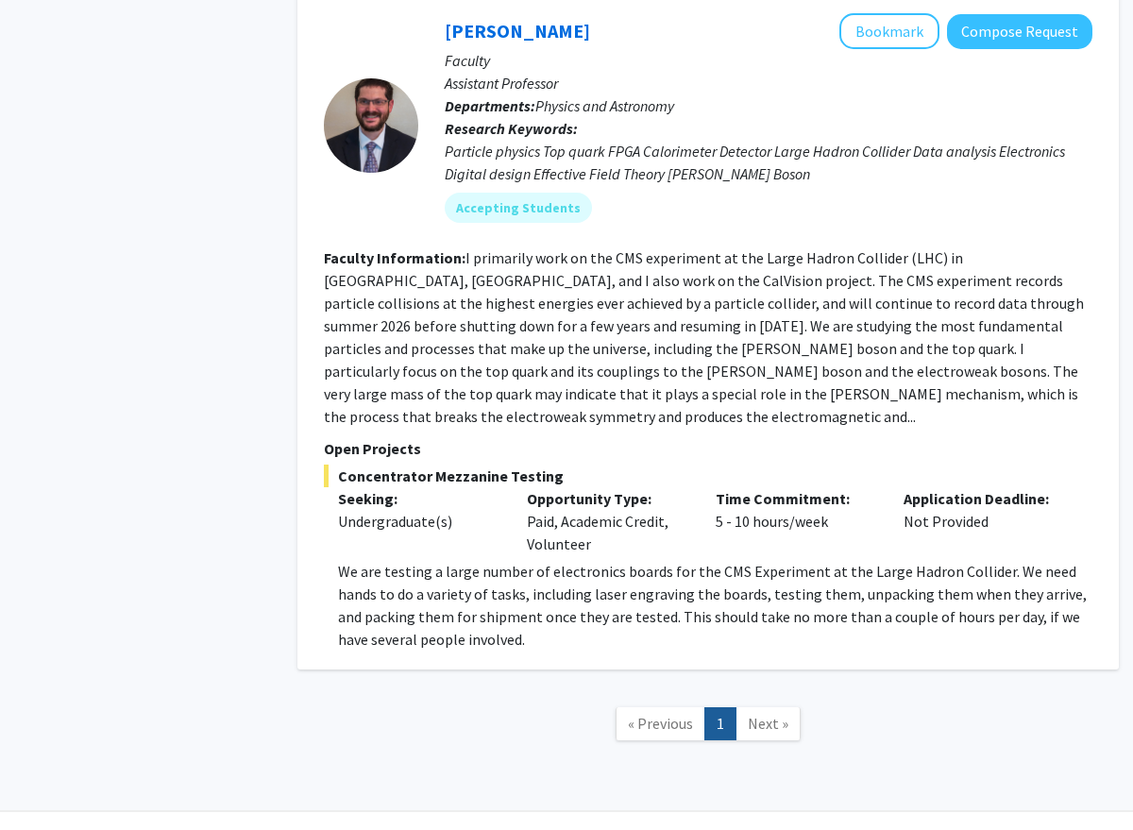
scroll to position [1504, 0]
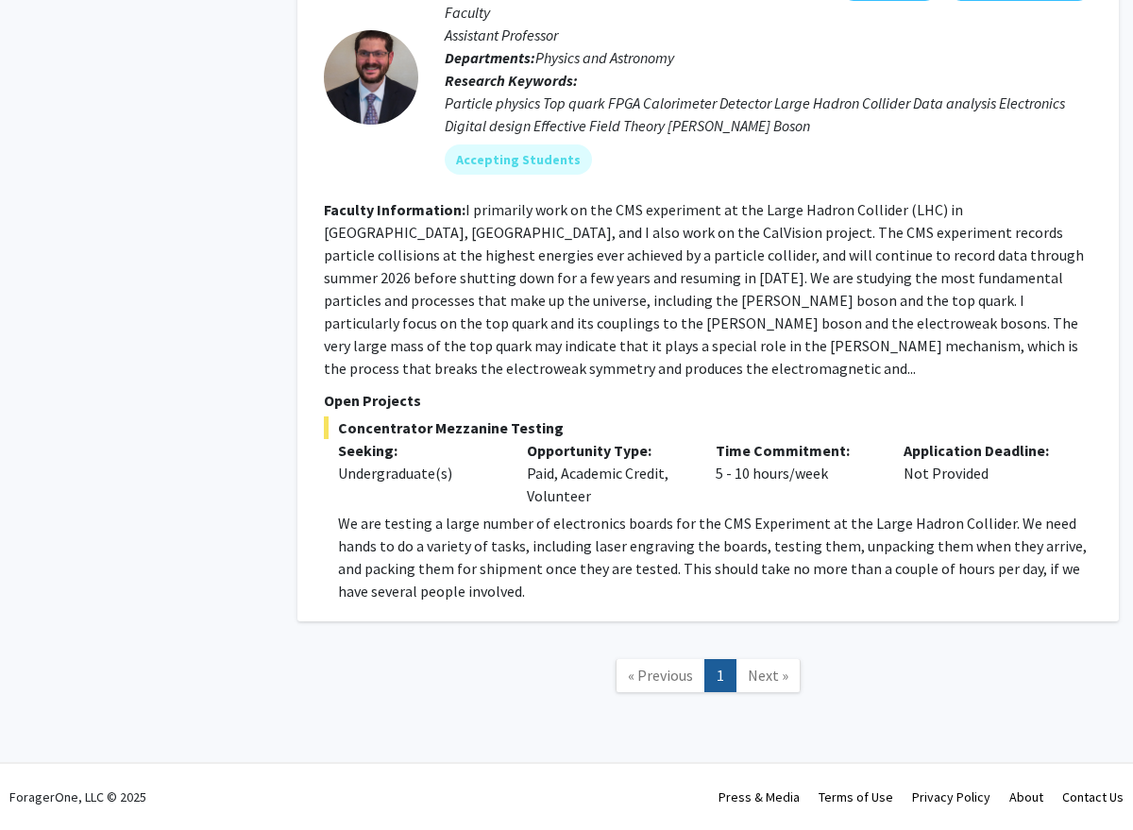
click at [763, 684] on span "Next »" at bounding box center [768, 675] width 41 height 19
click at [770, 677] on span "Next »" at bounding box center [768, 675] width 41 height 19
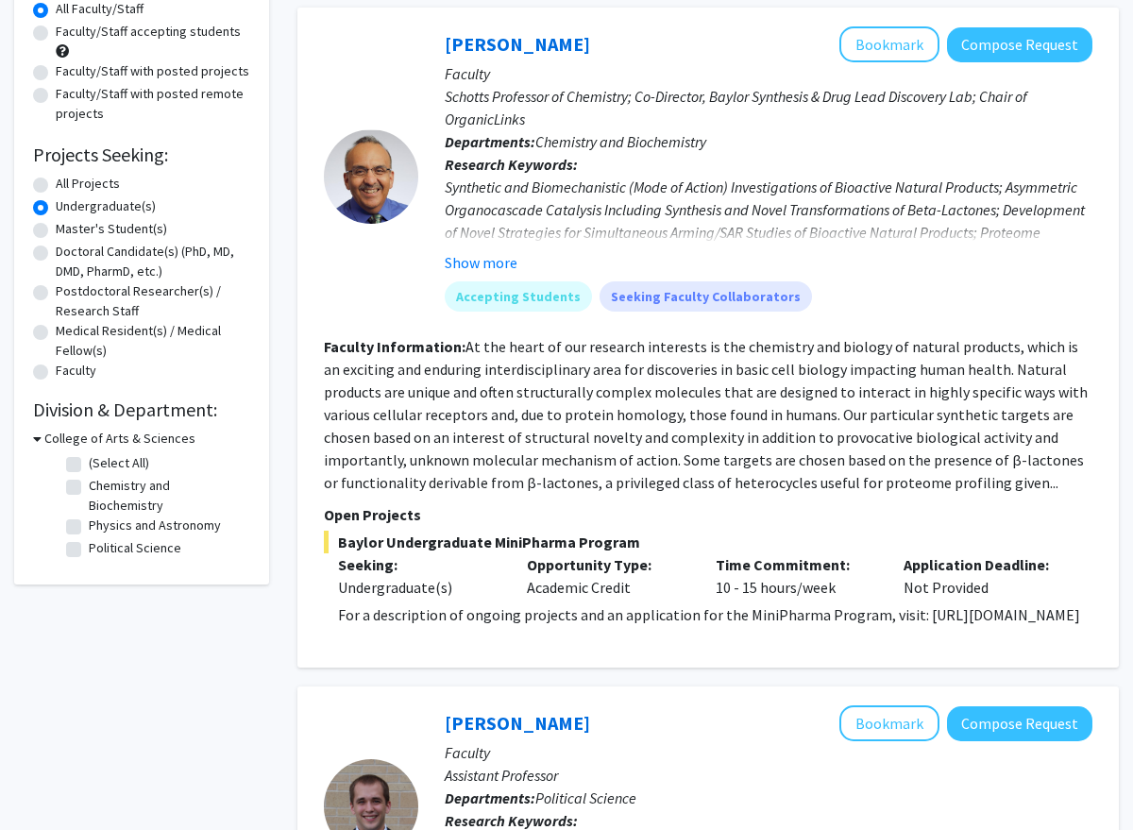
scroll to position [0, 0]
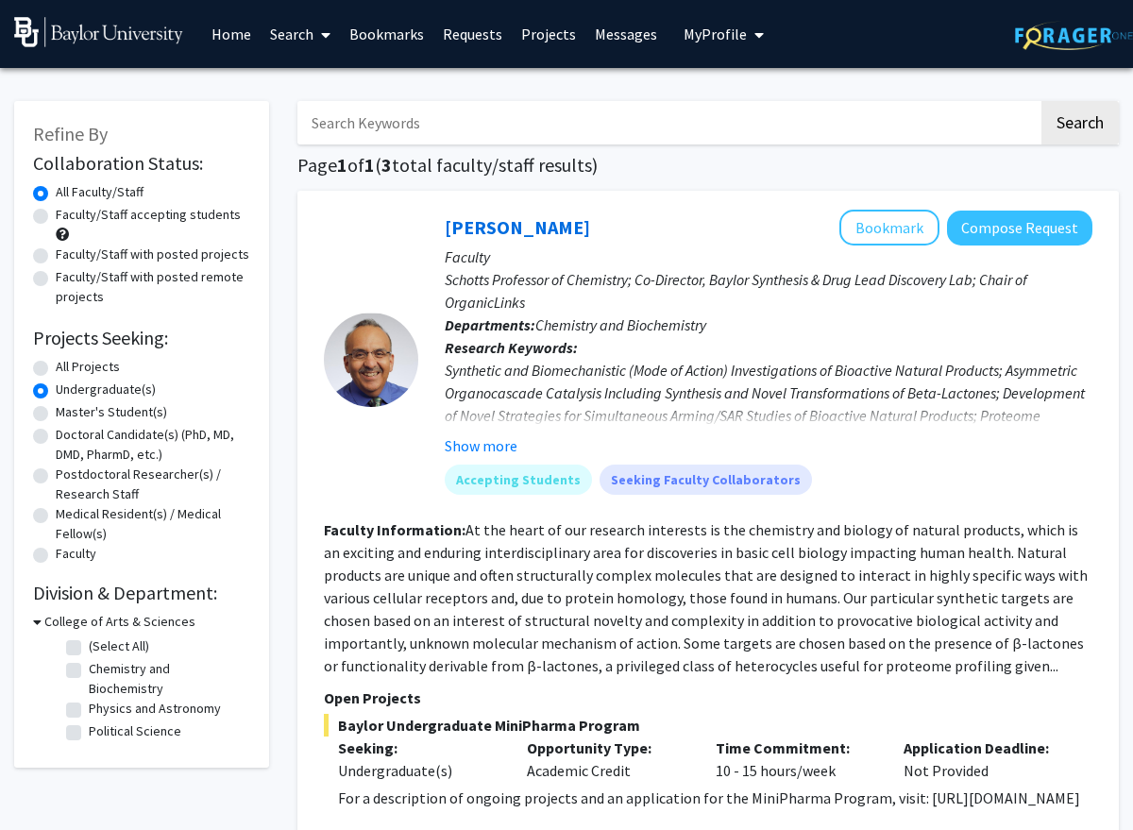
click at [98, 364] on label "All Projects" at bounding box center [88, 367] width 64 height 20
click at [68, 364] on input "All Projects" at bounding box center [62, 363] width 12 height 12
radio input "true"
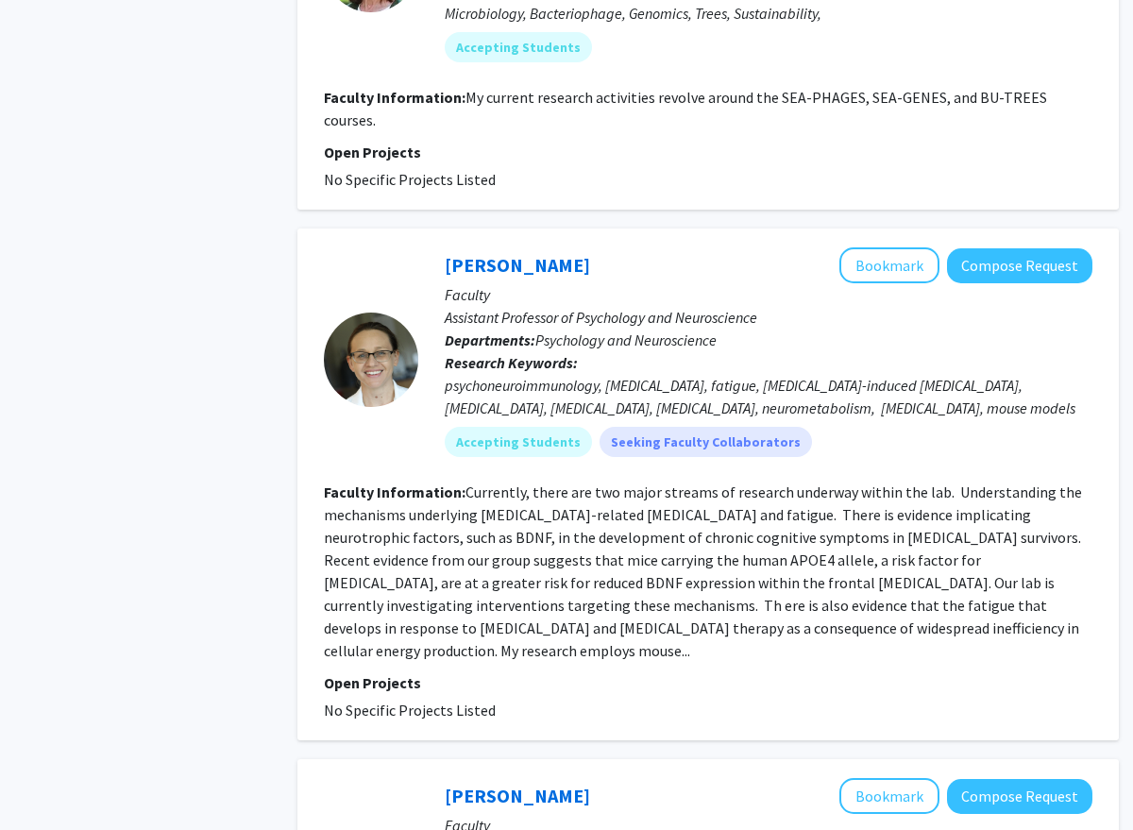
scroll to position [3472, 0]
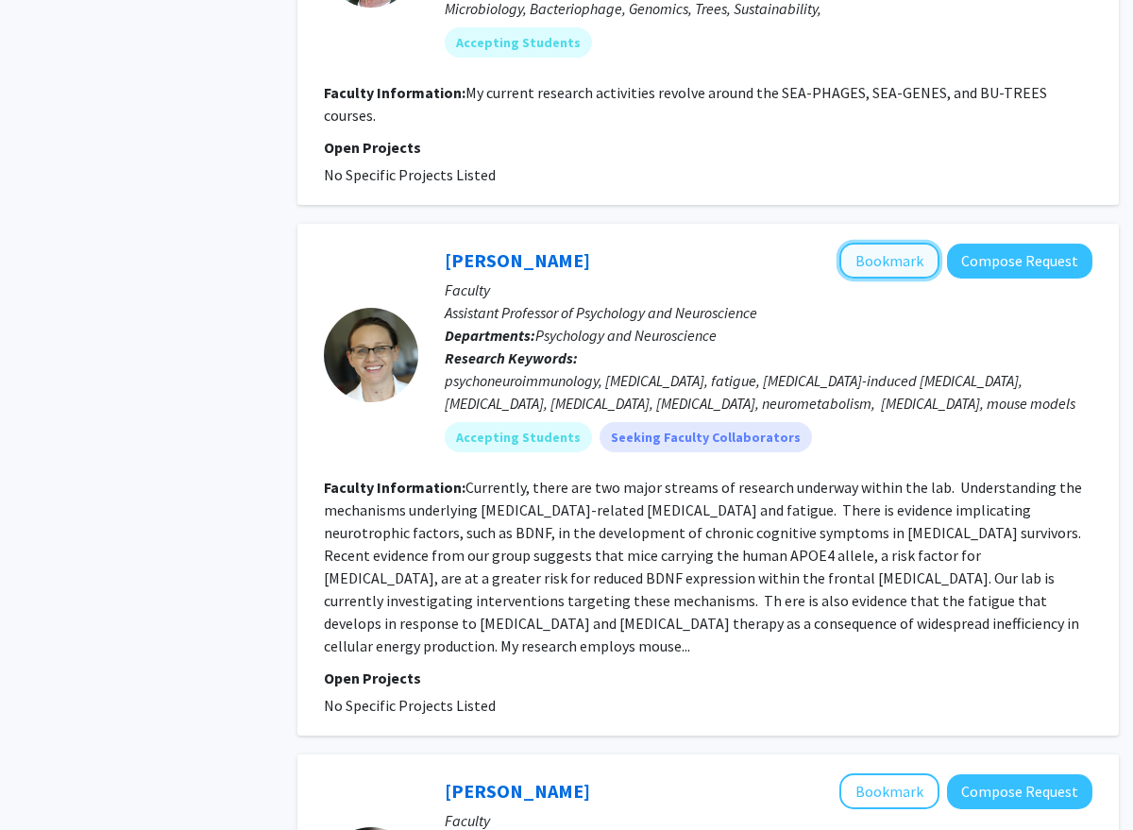
click at [914, 243] on button "Bookmark" at bounding box center [889, 261] width 100 height 36
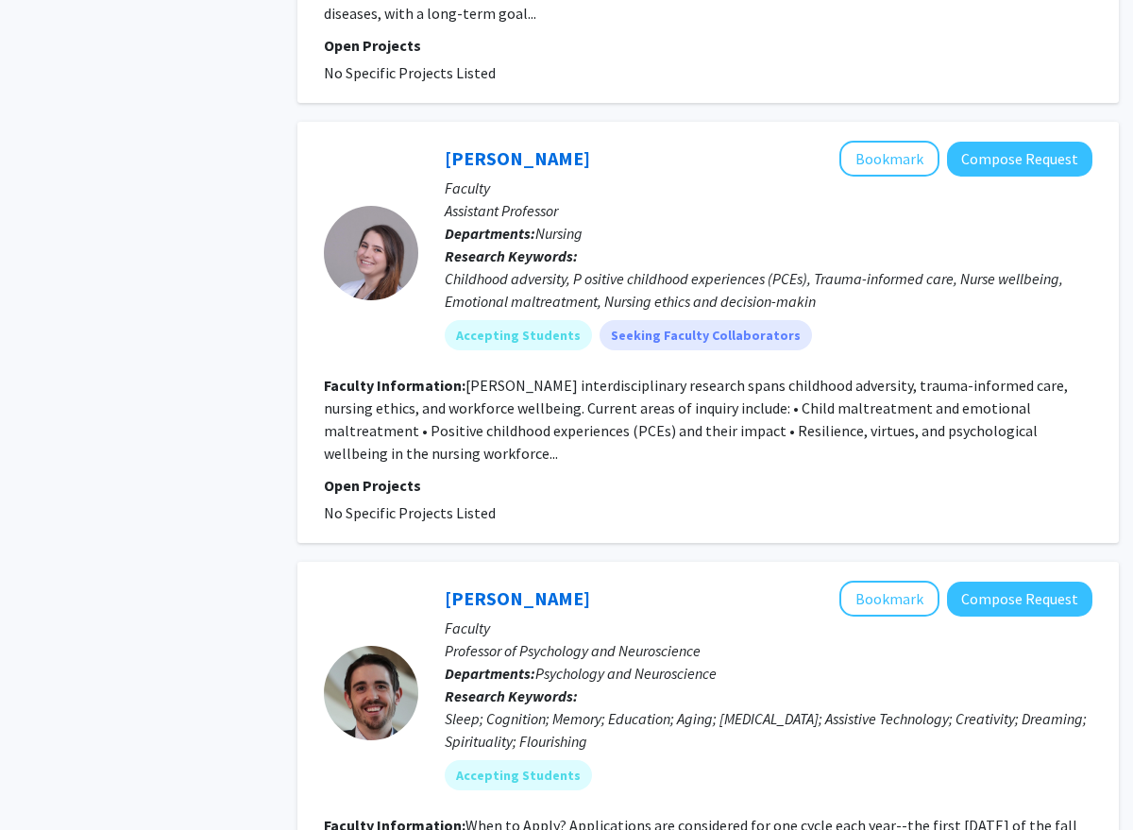
scroll to position [4951, 0]
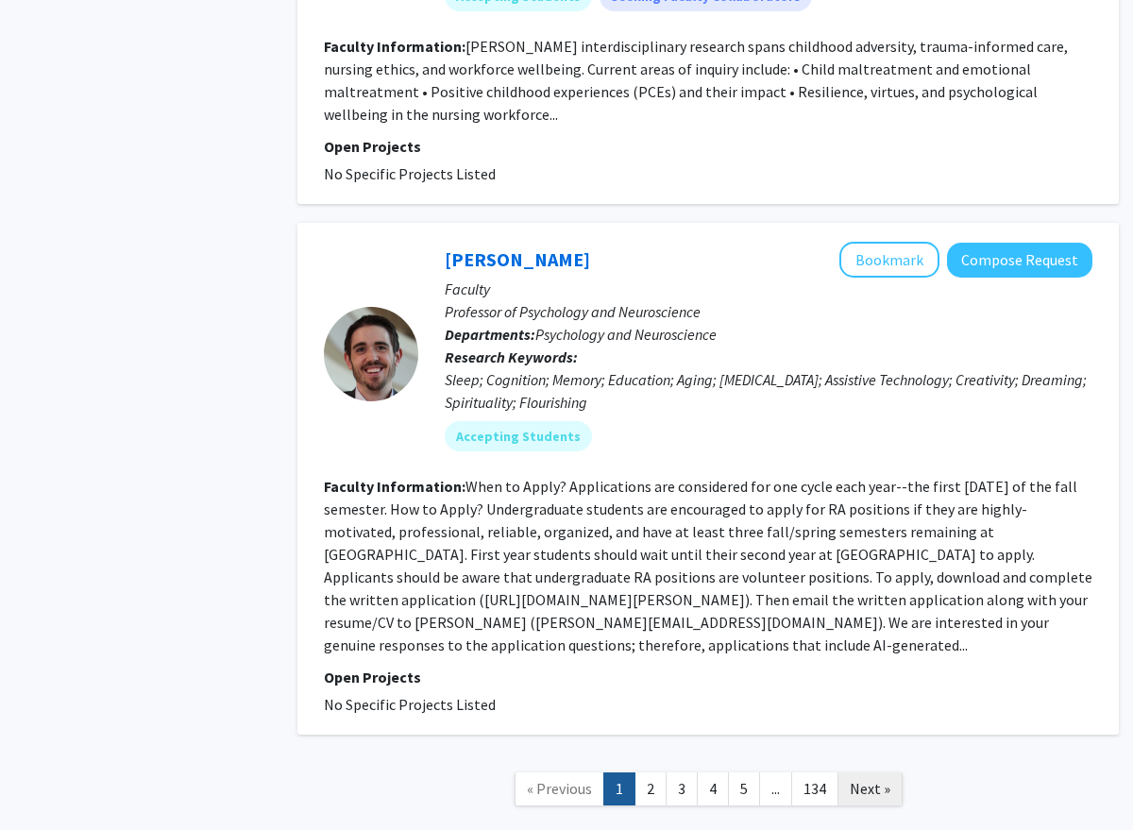
click at [891, 772] on link "Next »" at bounding box center [870, 788] width 65 height 33
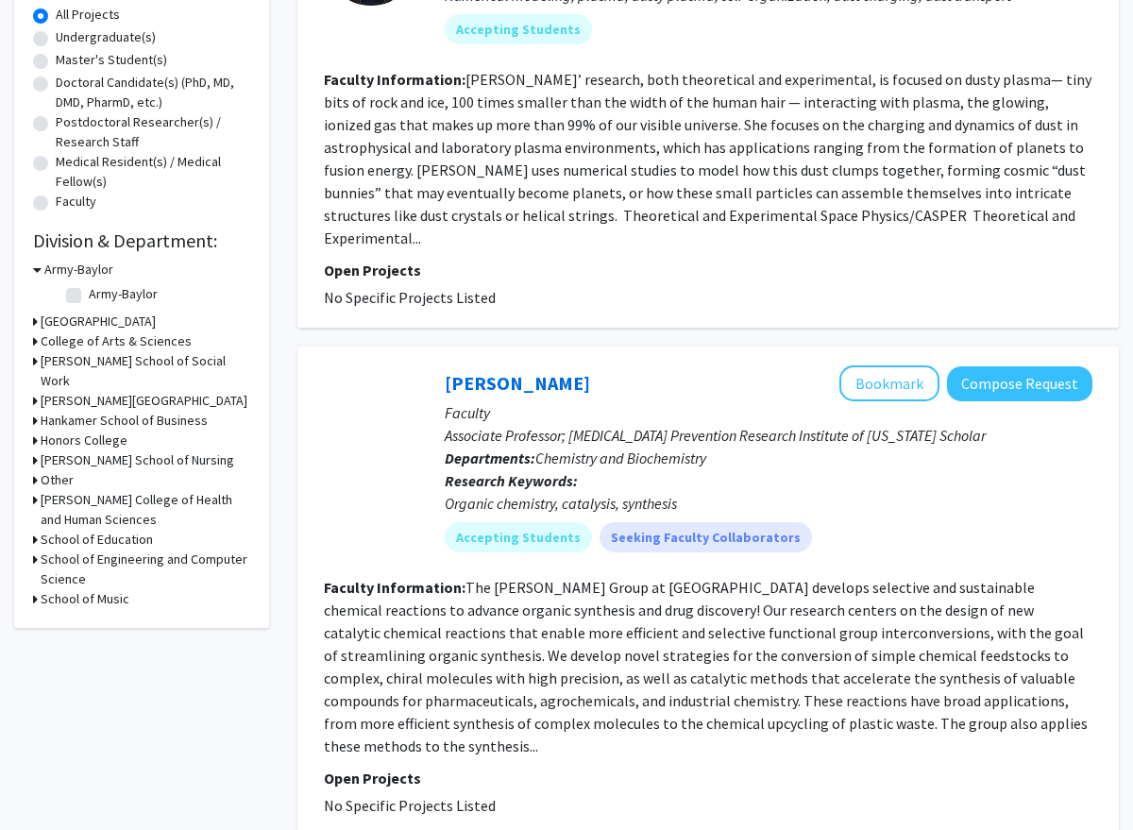
scroll to position [354, 0]
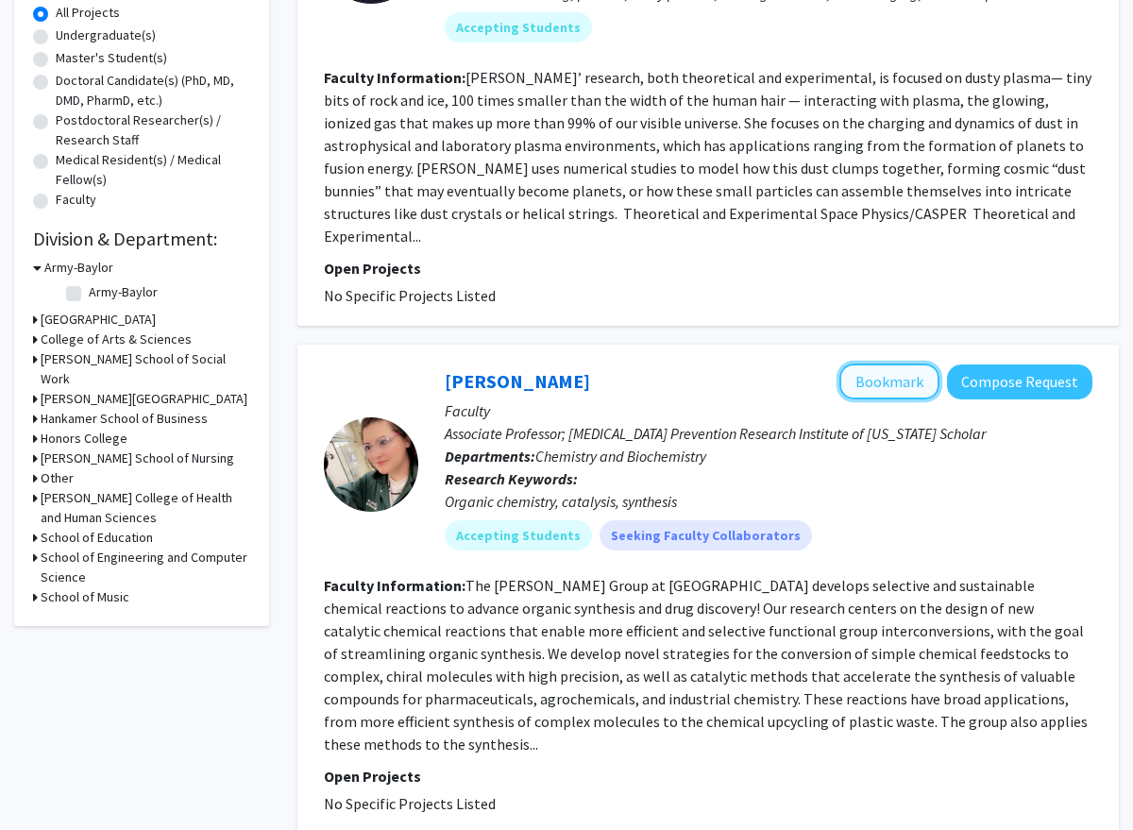
click at [889, 364] on button "Bookmark" at bounding box center [889, 382] width 100 height 36
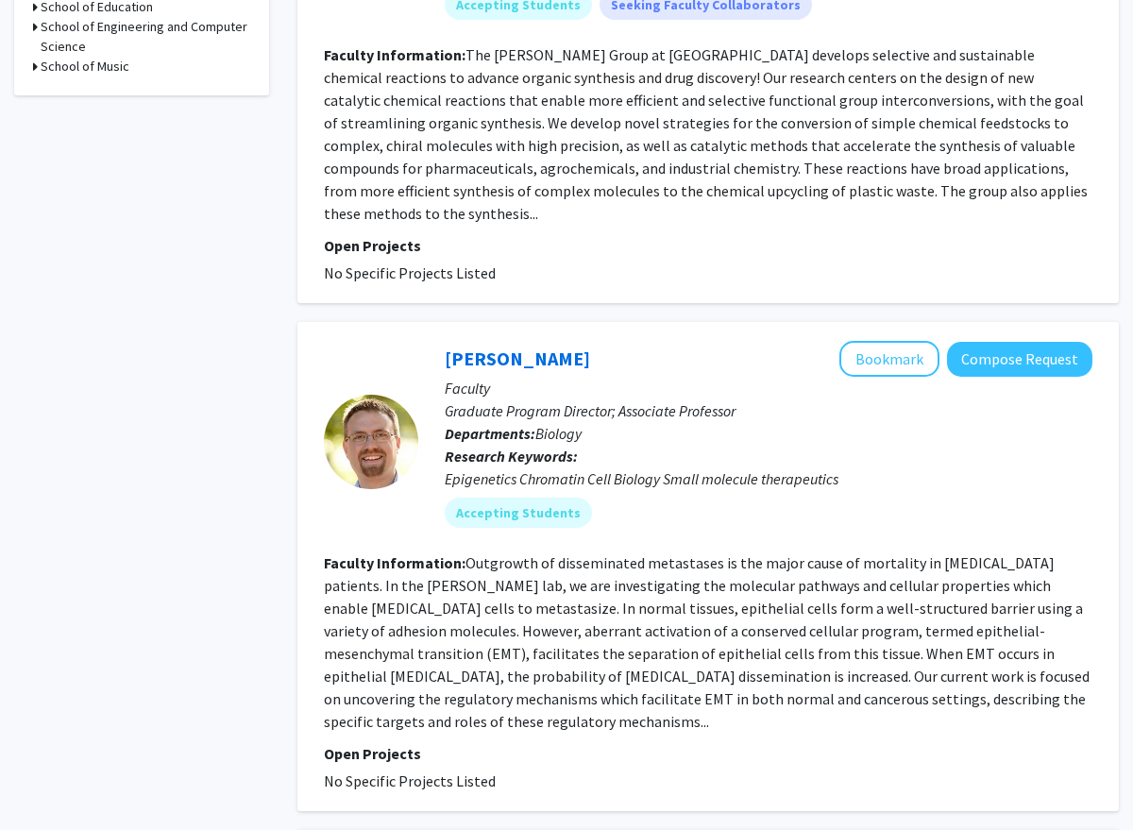
scroll to position [887, 0]
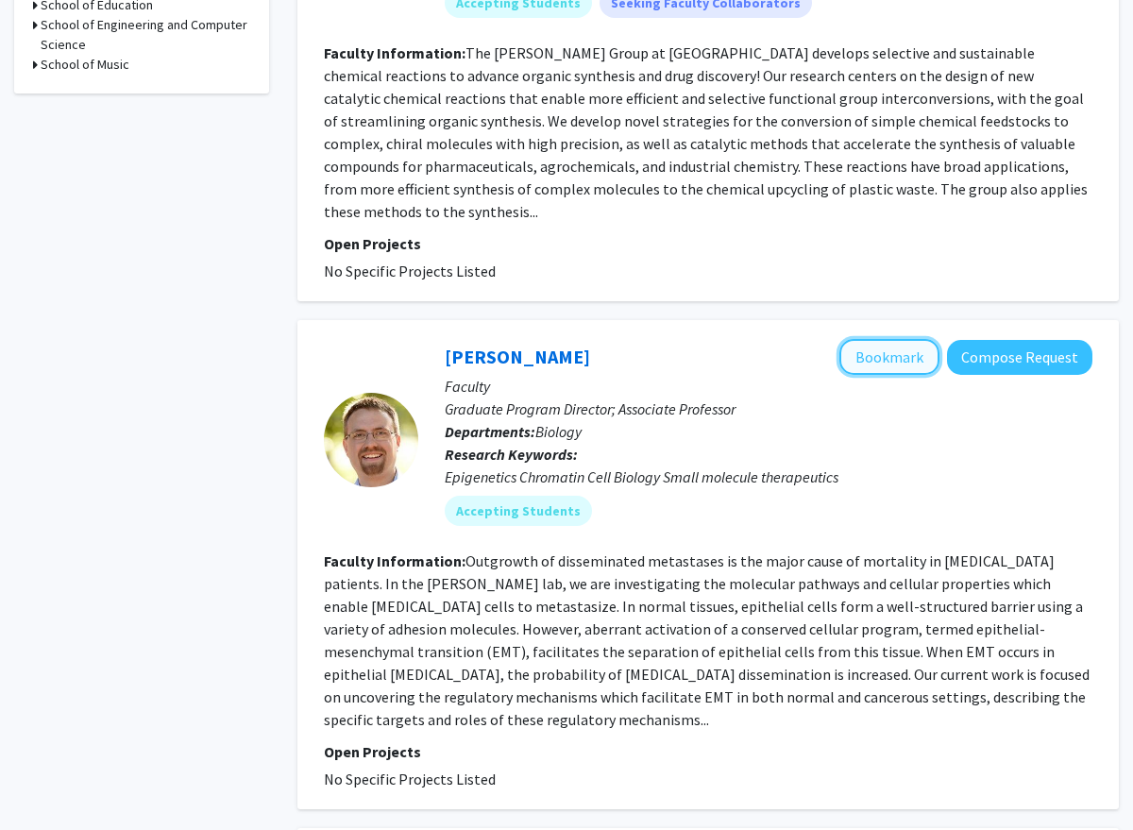
click at [904, 339] on button "Bookmark" at bounding box center [889, 357] width 100 height 36
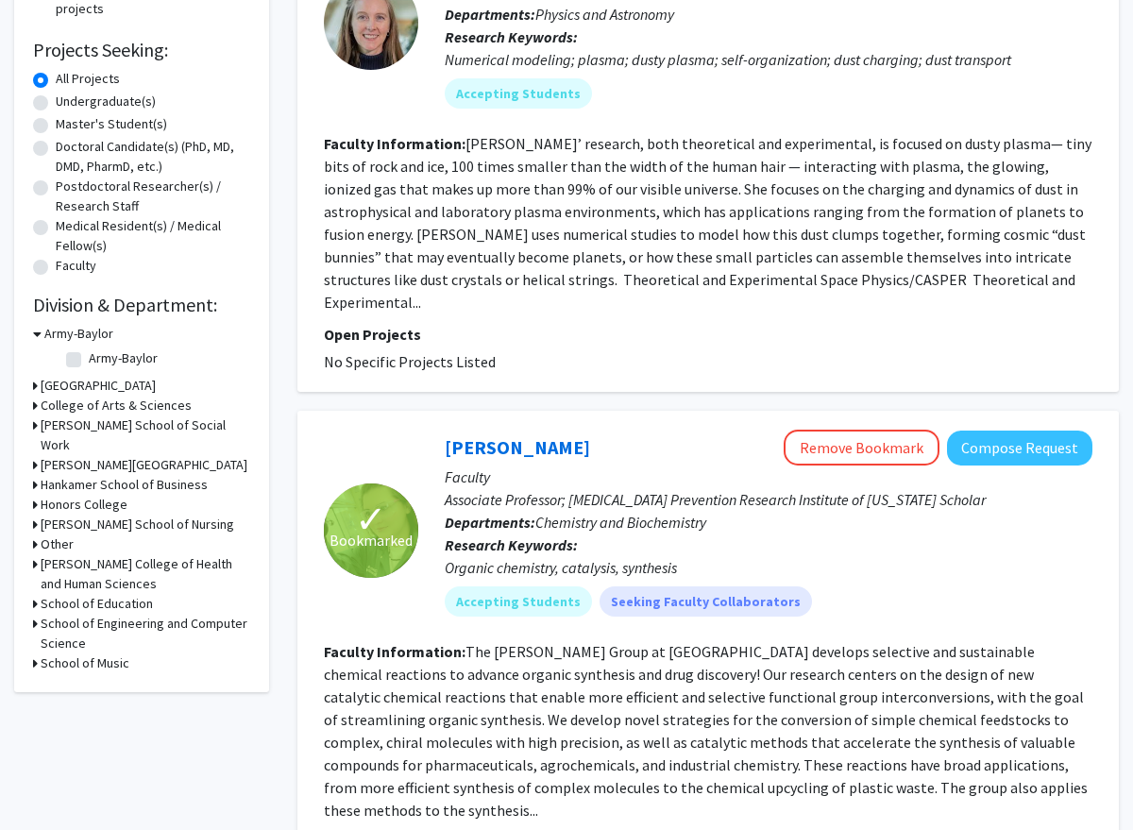
scroll to position [292, 0]
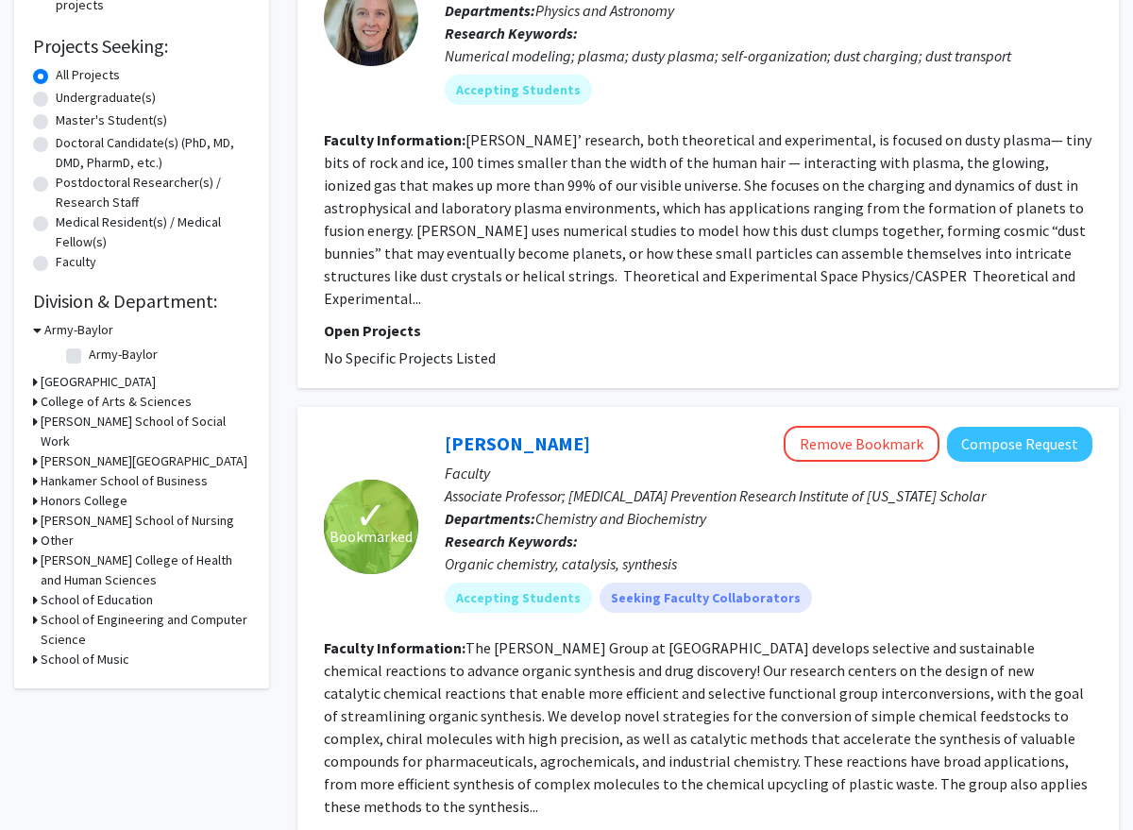
click at [163, 577] on h3 "[PERSON_NAME] College of Health and Human Sciences" at bounding box center [146, 570] width 210 height 40
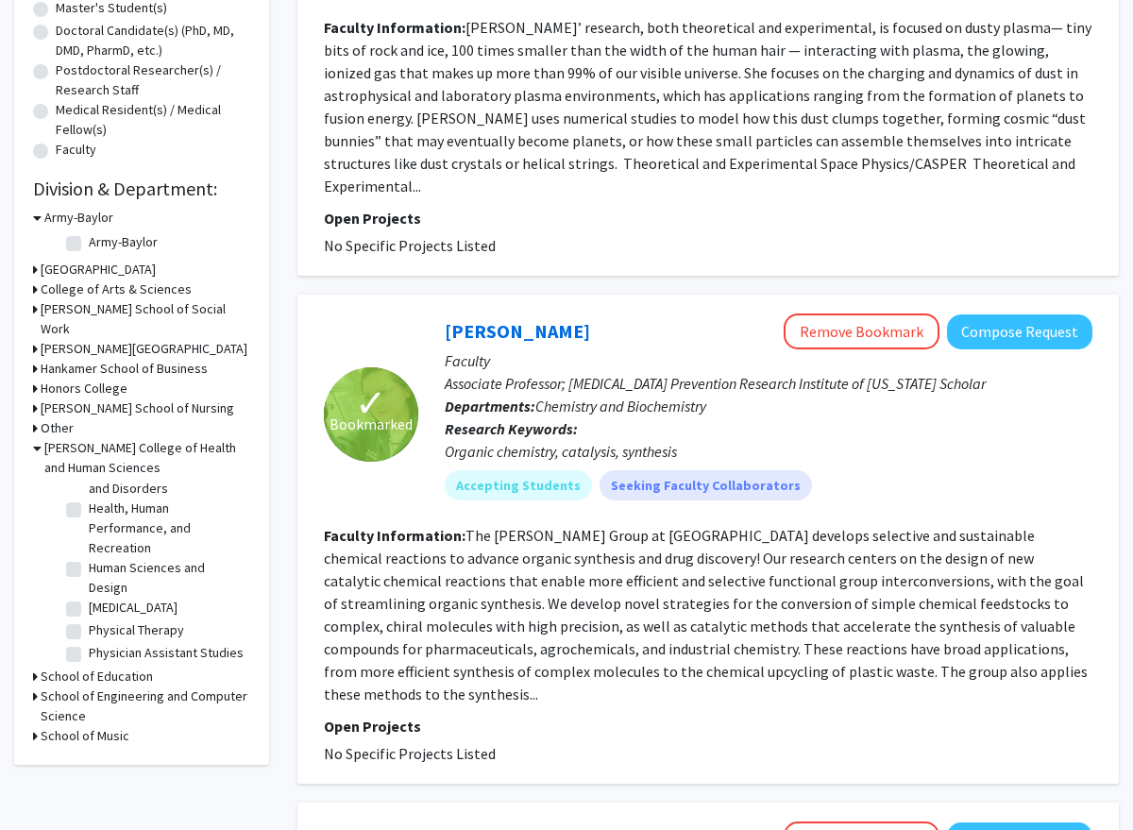
scroll to position [56, 0]
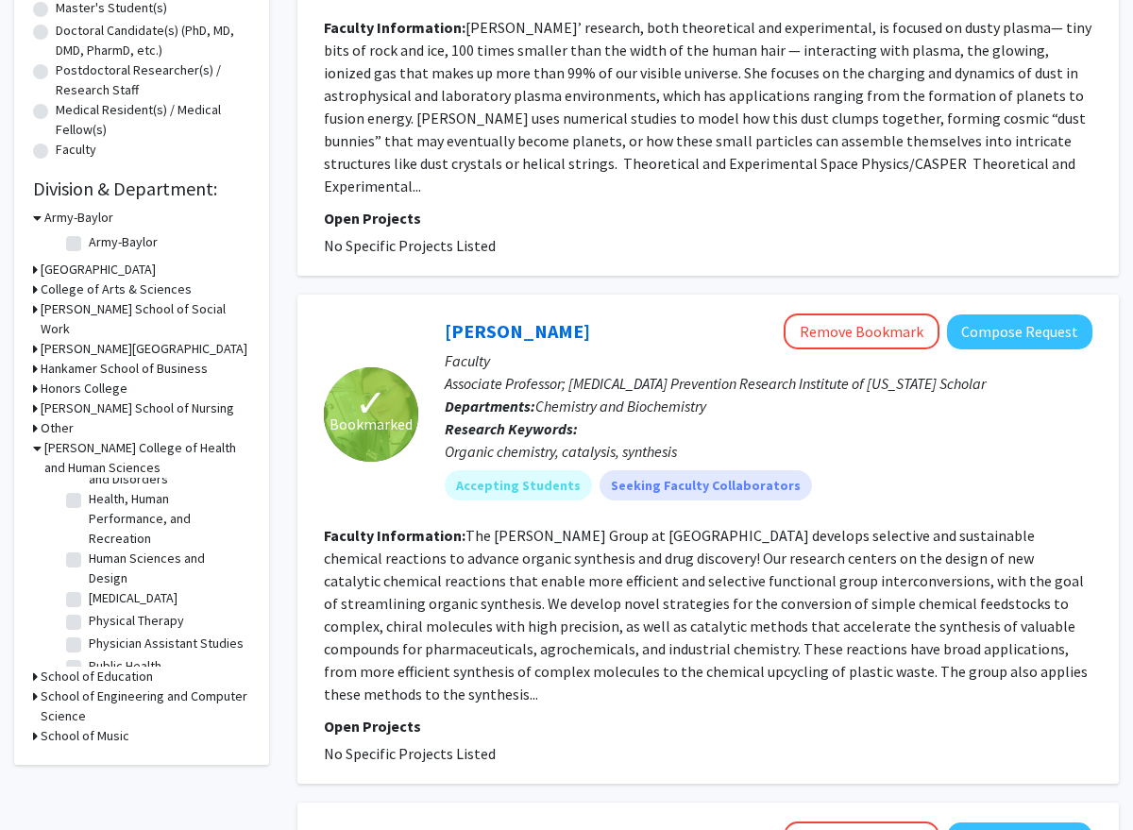
click at [157, 669] on label "Public Health" at bounding box center [125, 666] width 73 height 20
click at [101, 669] on input "Public Health" at bounding box center [95, 662] width 12 height 12
checkbox input "true"
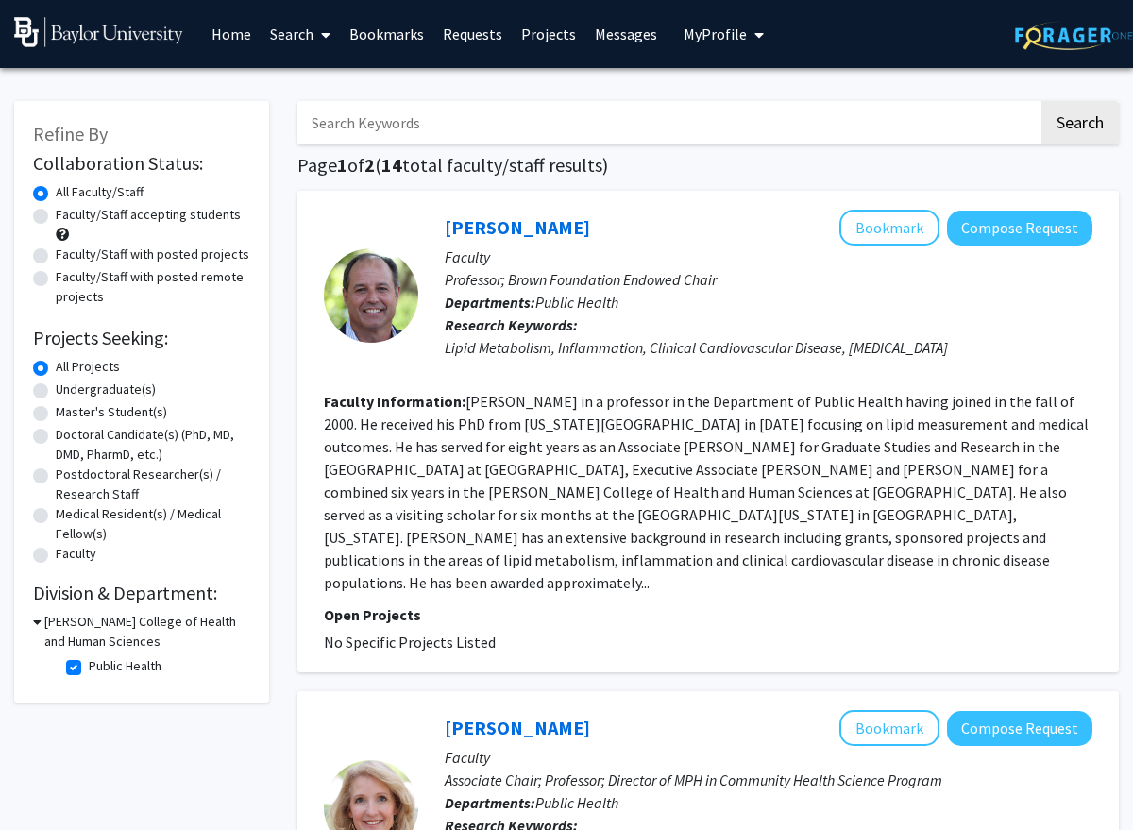
click at [110, 669] on label "Public Health" at bounding box center [125, 666] width 73 height 20
click at [101, 669] on input "Public Health" at bounding box center [95, 662] width 12 height 12
checkbox input "false"
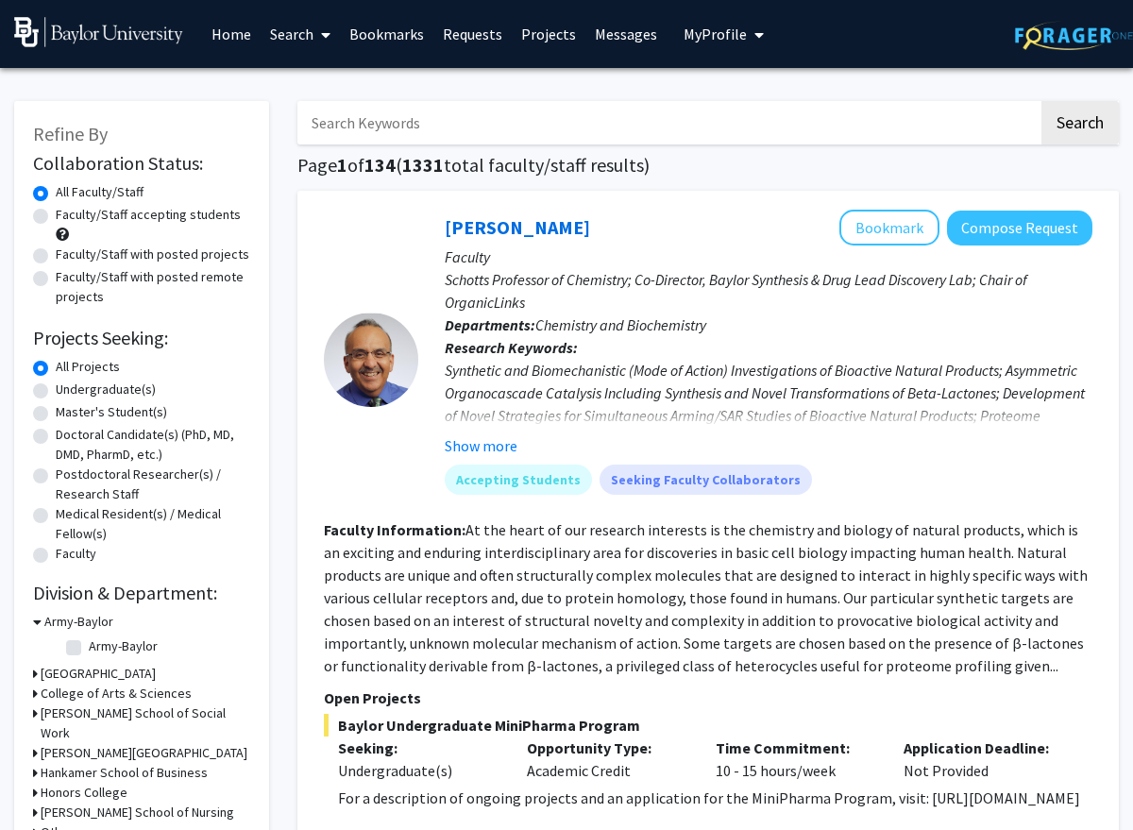
click at [195, 260] on label "Faculty/Staff with posted projects" at bounding box center [153, 255] width 194 height 20
click at [68, 257] on input "Faculty/Staff with posted projects" at bounding box center [62, 251] width 12 height 12
radio input "true"
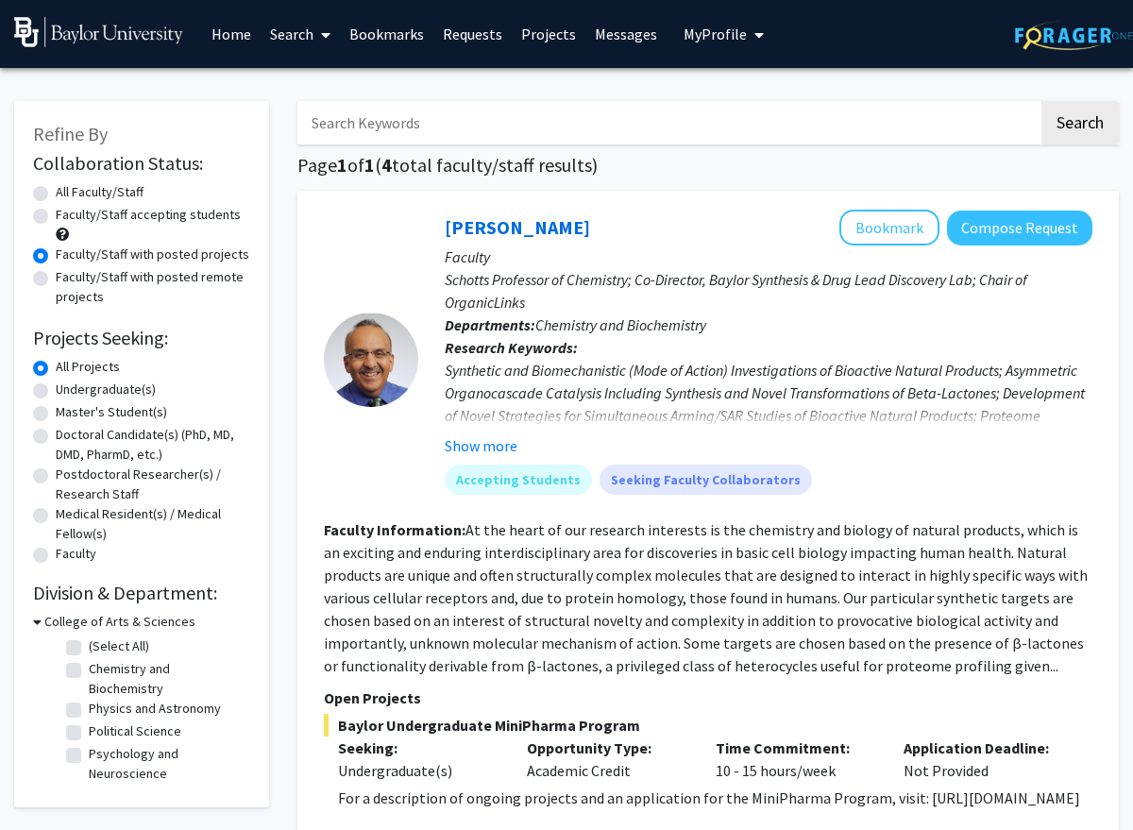
click at [240, 30] on link "Home" at bounding box center [231, 34] width 59 height 66
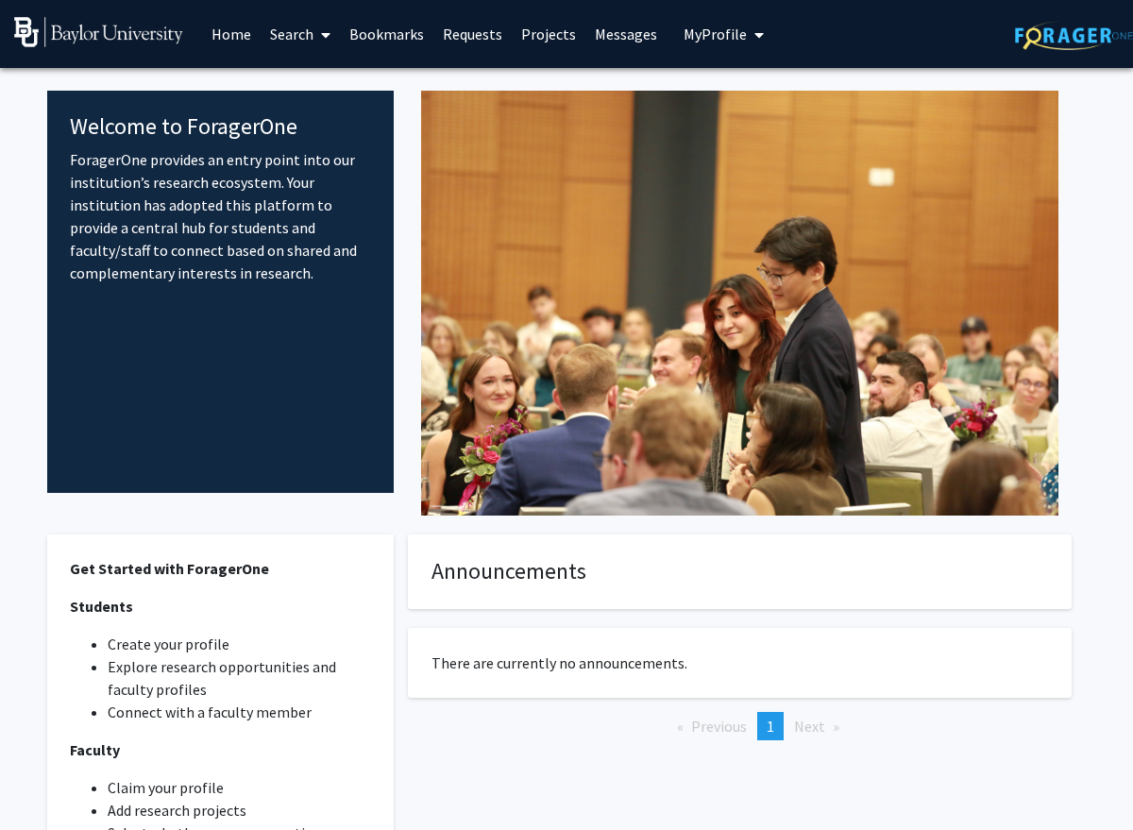
click at [144, 34] on img at bounding box center [98, 32] width 169 height 30
click at [734, 25] on span "My Profile" at bounding box center [715, 34] width 63 height 19
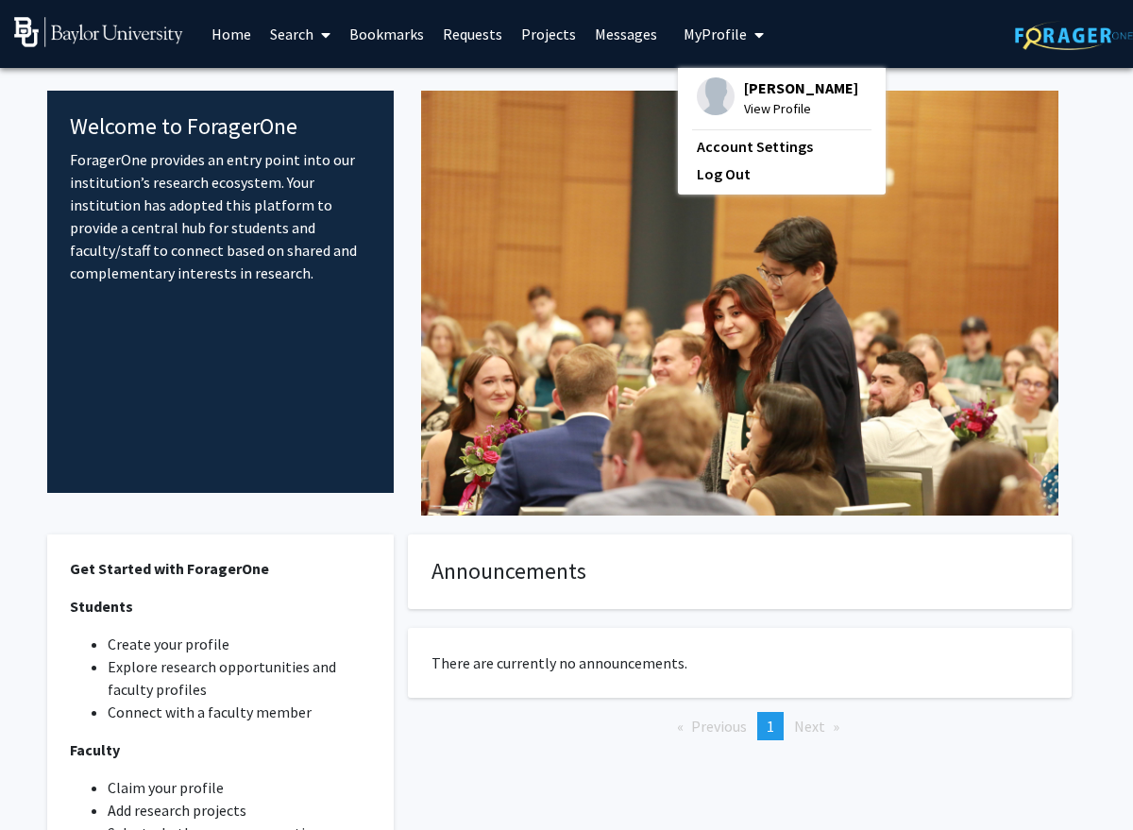
click at [785, 96] on span "[PERSON_NAME]" at bounding box center [801, 87] width 114 height 21
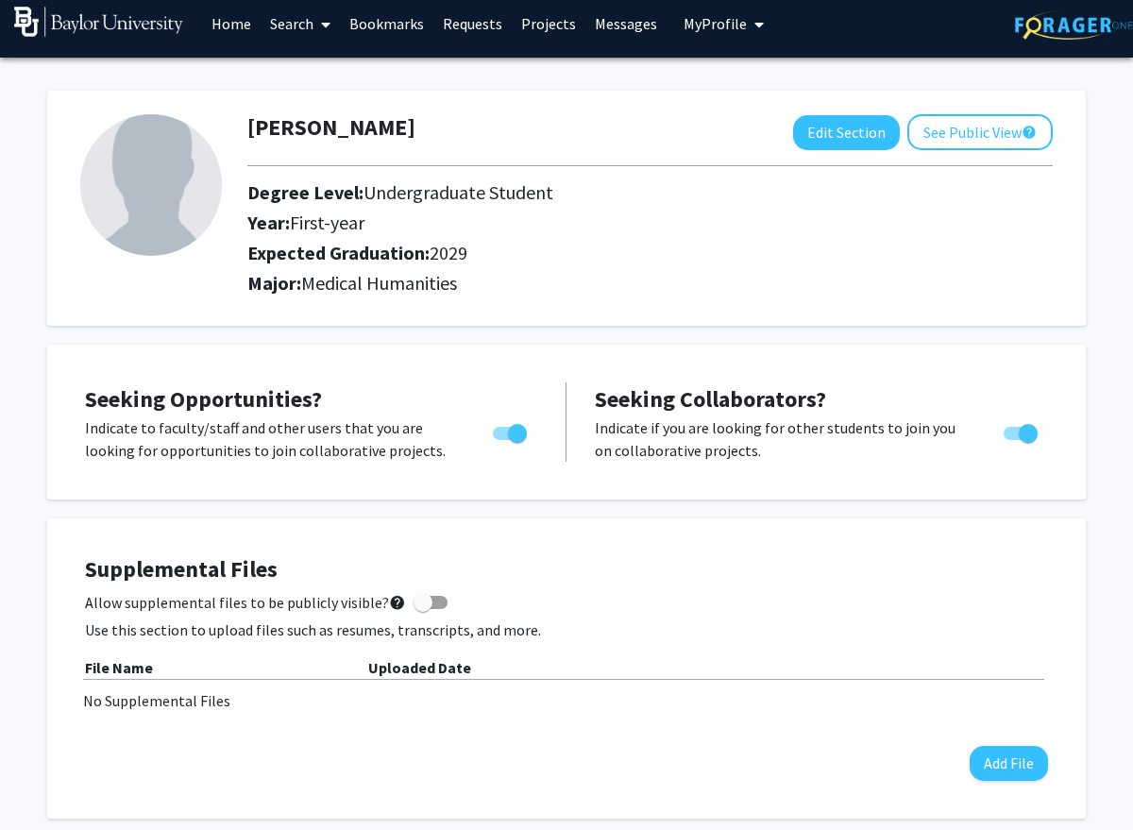
scroll to position [9, 0]
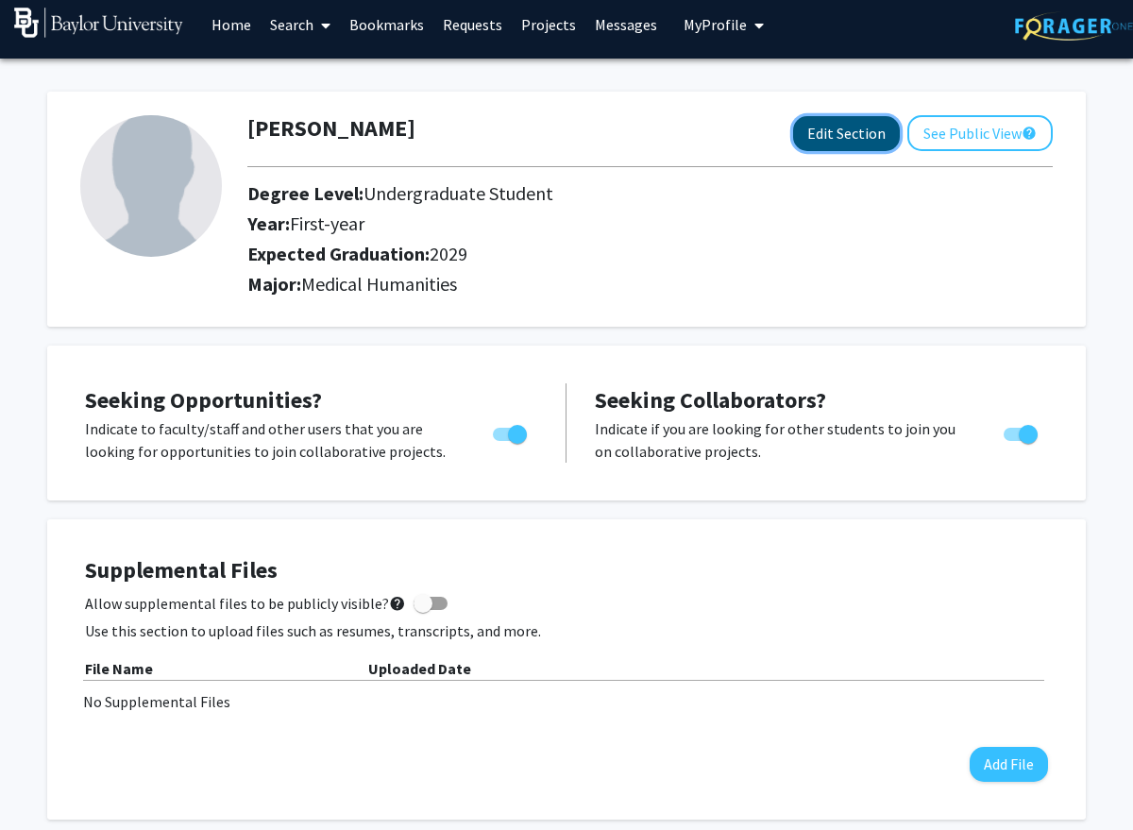
click at [874, 131] on button "Edit Section" at bounding box center [846, 133] width 107 height 35
select select "first-year"
select select "2029"
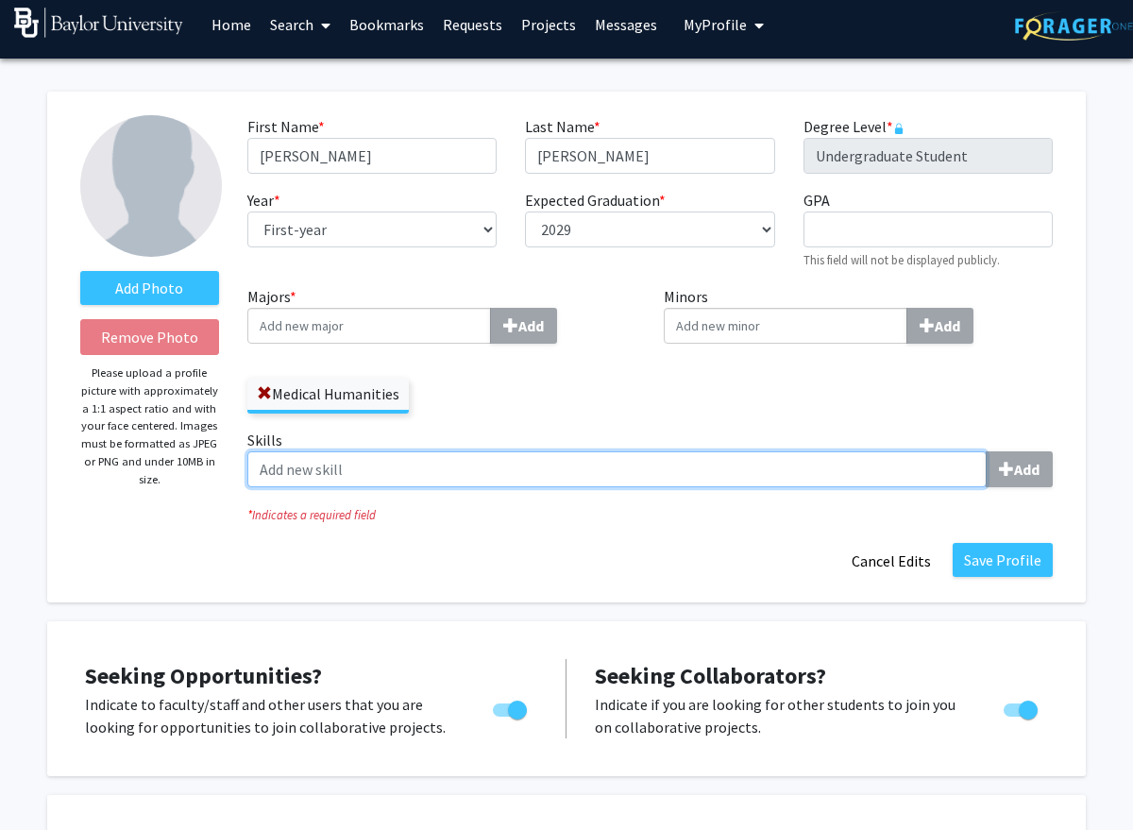
click at [936, 471] on input "Skills Add" at bounding box center [616, 469] width 739 height 36
click at [448, 469] on input "Pharmacy technician certified CPhT" at bounding box center [616, 469] width 739 height 36
click at [452, 468] on input "Pharmacy technician certified CPhT" at bounding box center [616, 469] width 739 height 36
click at [522, 466] on input "Pharmacy technician certified (CPhT" at bounding box center [616, 469] width 739 height 36
type input "Pharmacy technician certified (CPhT)"
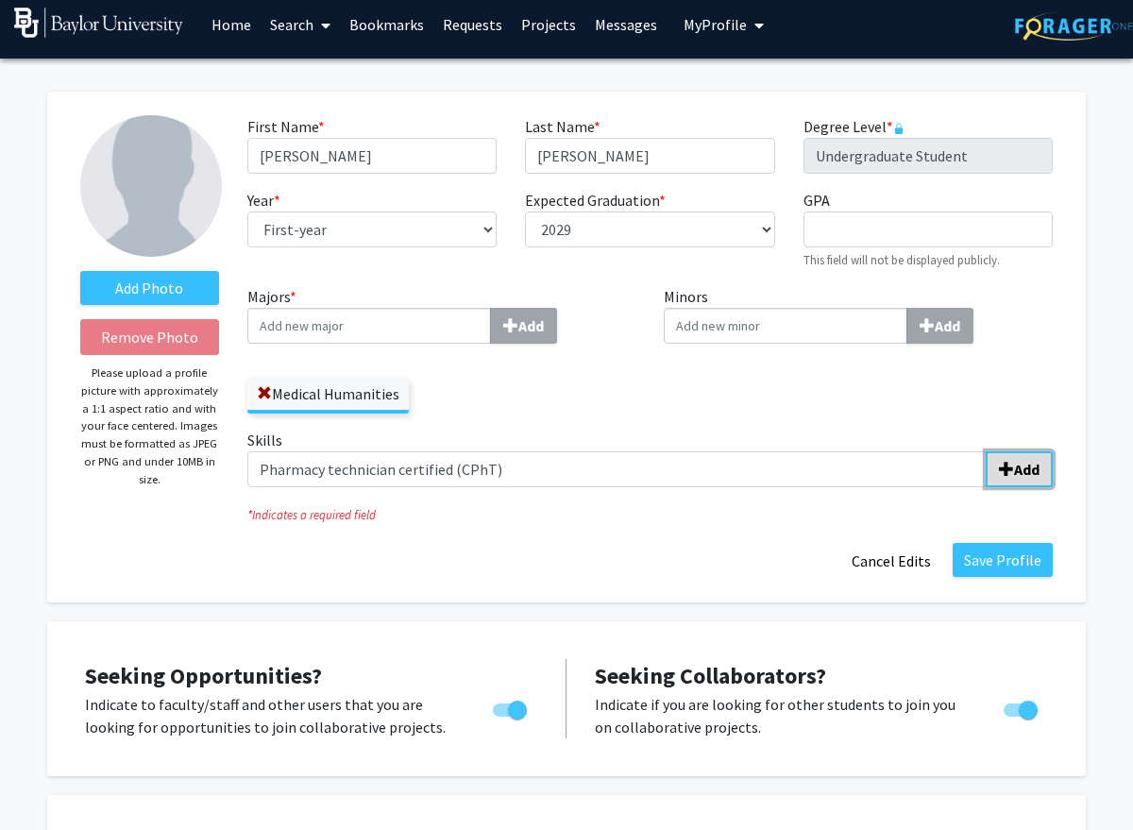
click at [1013, 482] on button "Add" at bounding box center [1019, 469] width 67 height 36
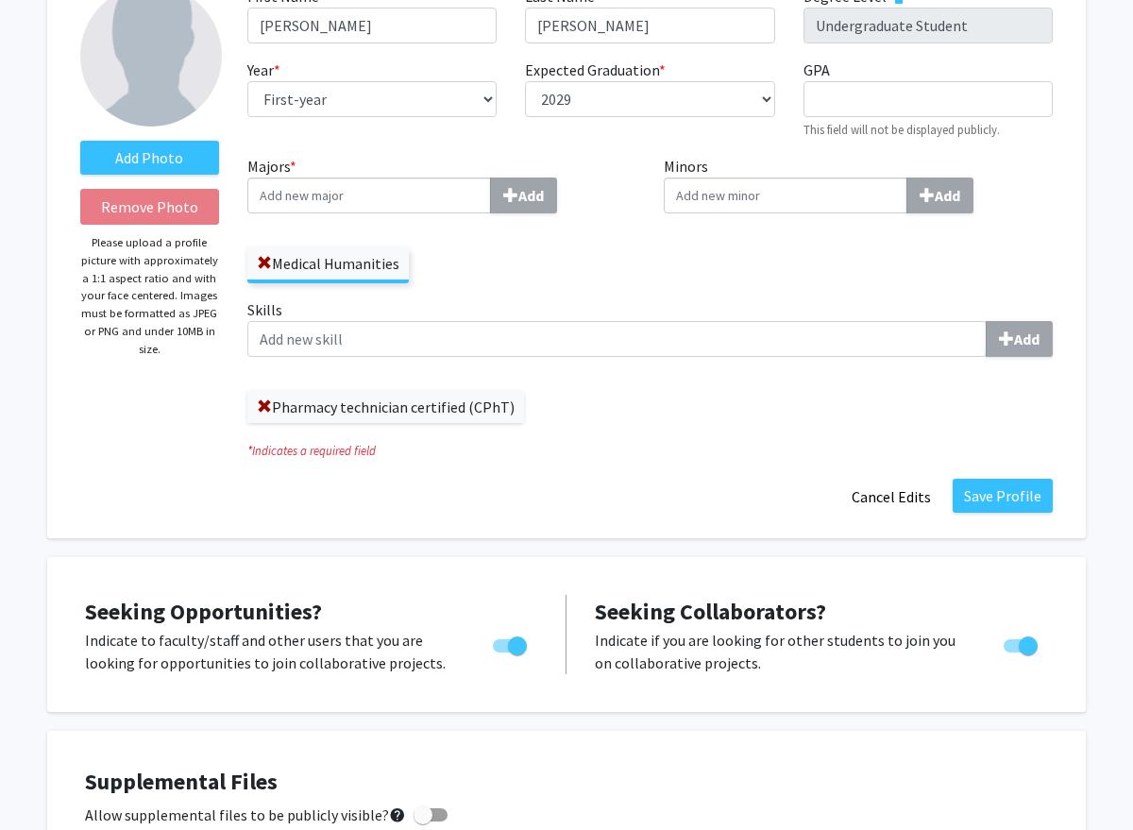
scroll to position [139, 0]
click at [322, 462] on fg-title-edit "First Name * required [PERSON_NAME] Last Name * required [PERSON_NAME] Degree L…" at bounding box center [649, 251] width 805 height 530
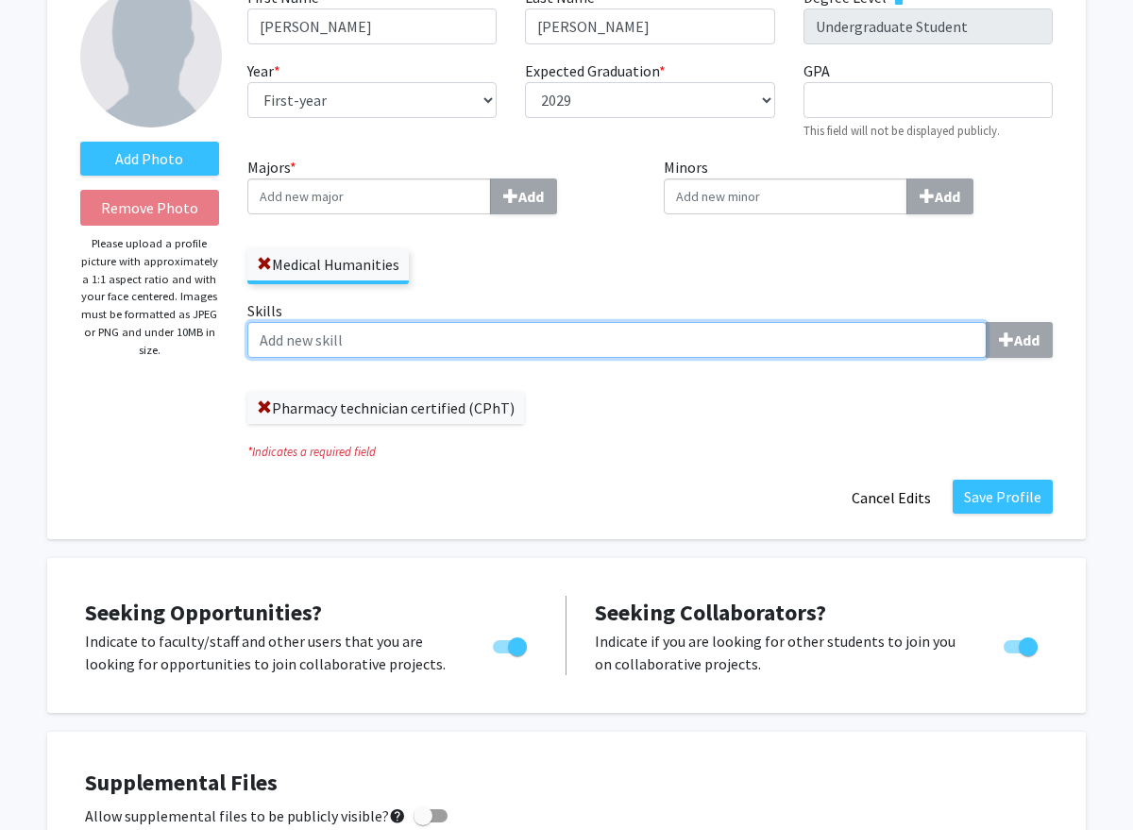
click at [723, 339] on input "Skills Add" at bounding box center [616, 340] width 739 height 36
type input "Patient care technician certified (PCT)"
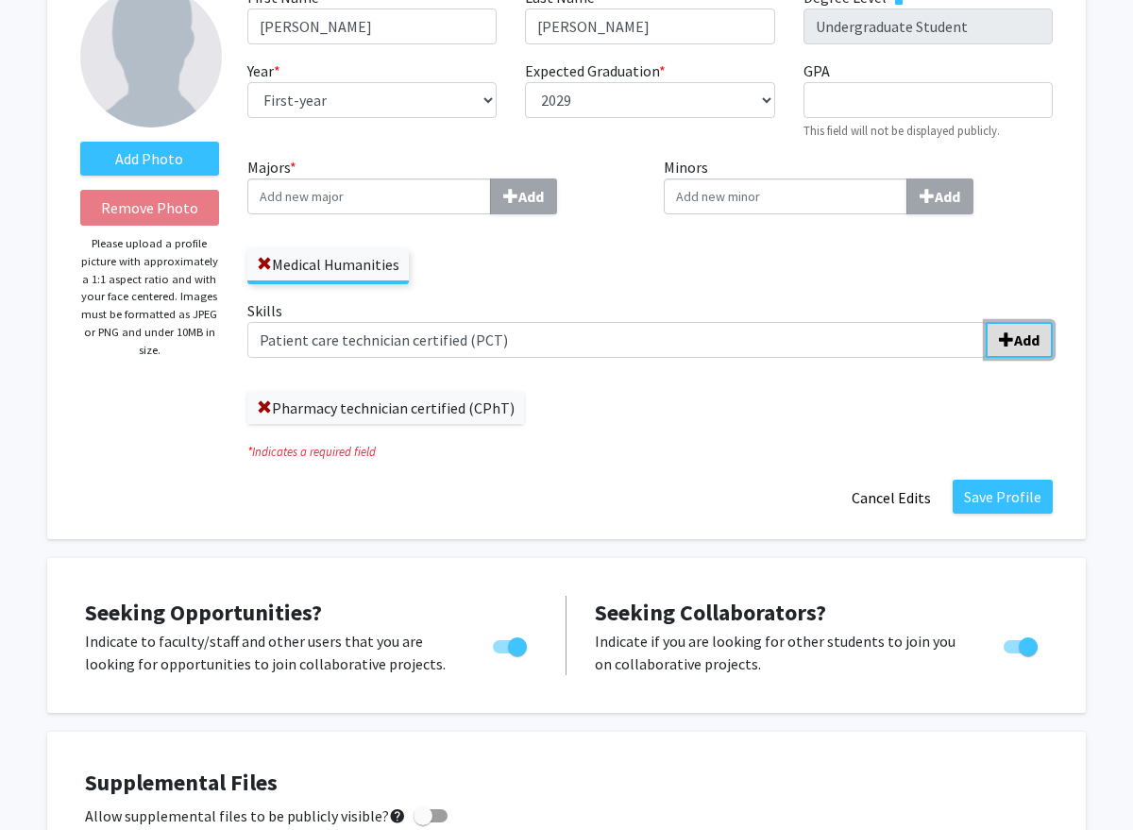
click at [1022, 338] on b "Add" at bounding box center [1026, 339] width 25 height 19
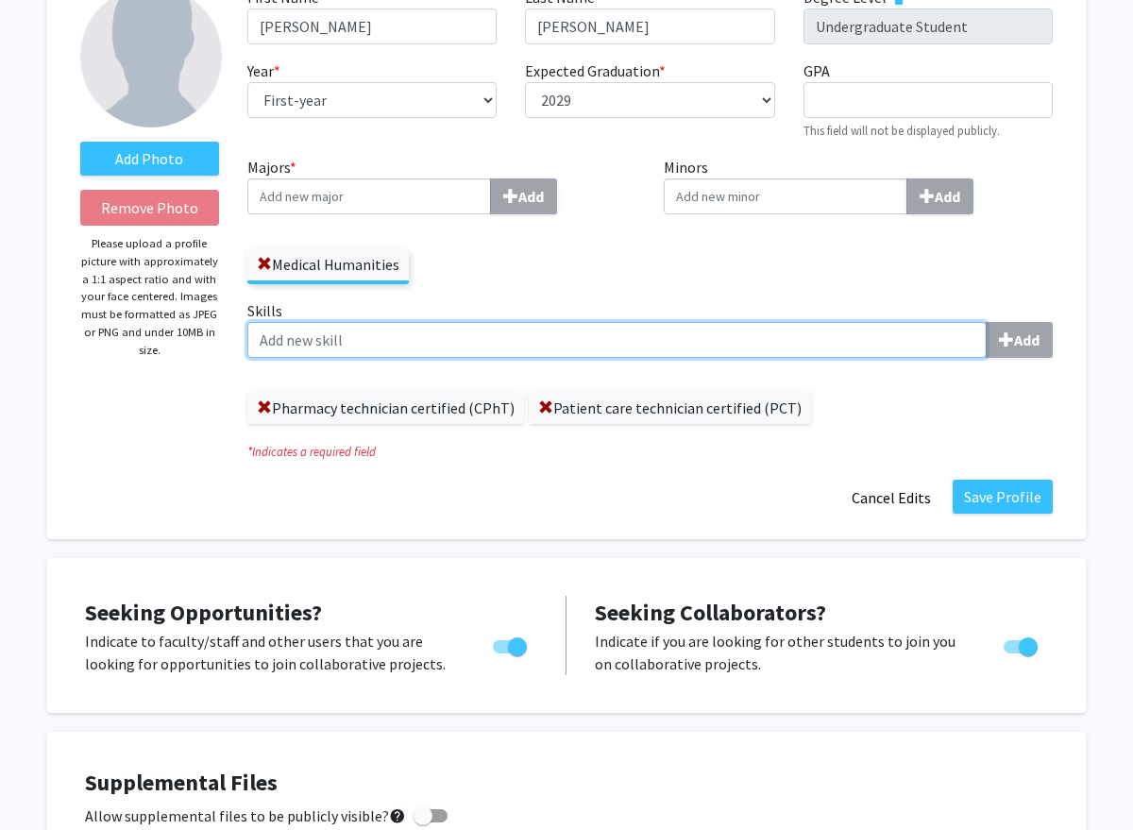
click at [868, 350] on input "Skills Add" at bounding box center [616, 340] width 739 height 36
type input "Excel graphing and data input"
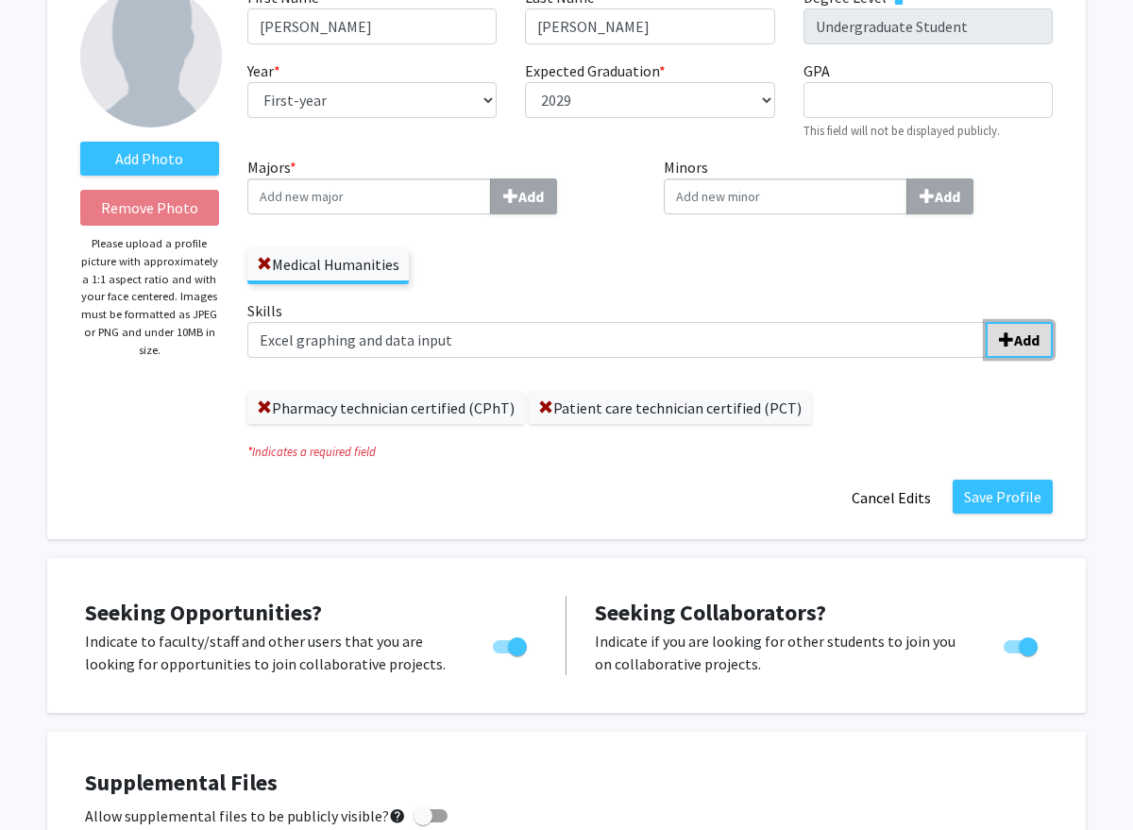
click at [1021, 335] on b "Add" at bounding box center [1026, 339] width 25 height 19
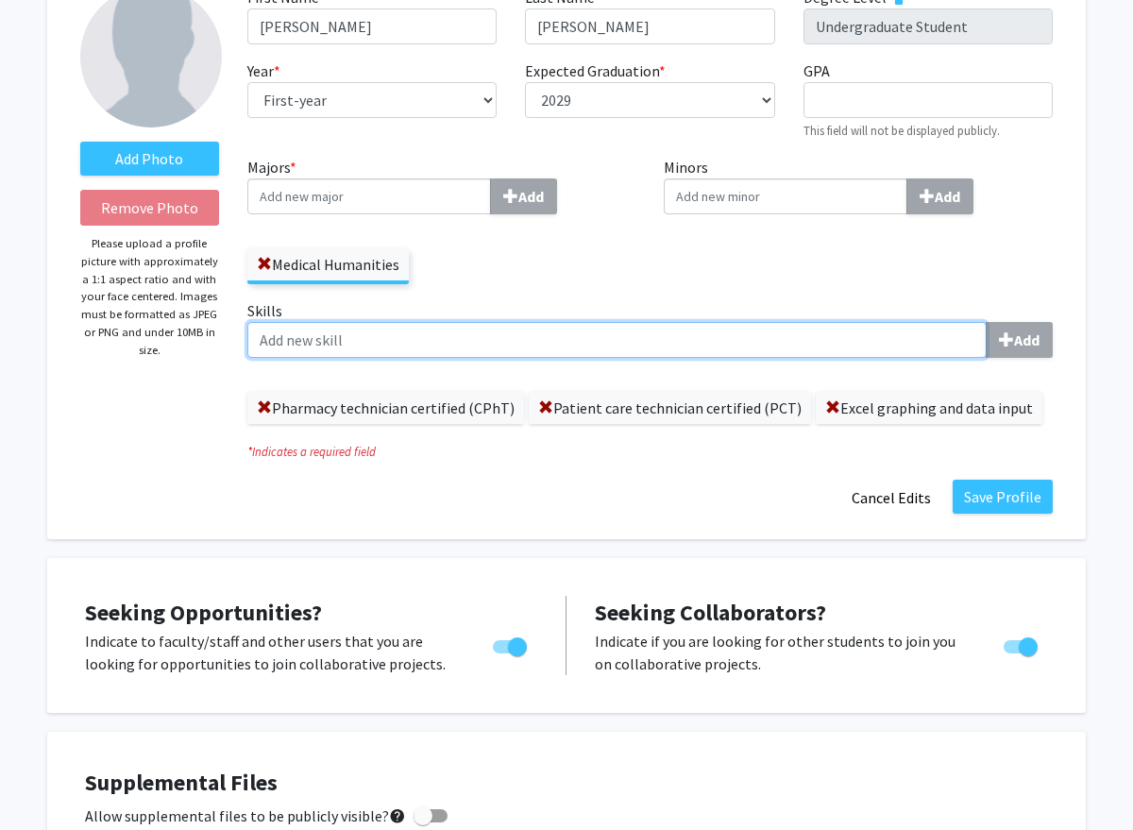
click at [793, 346] on input "Skills Add" at bounding box center [616, 340] width 739 height 36
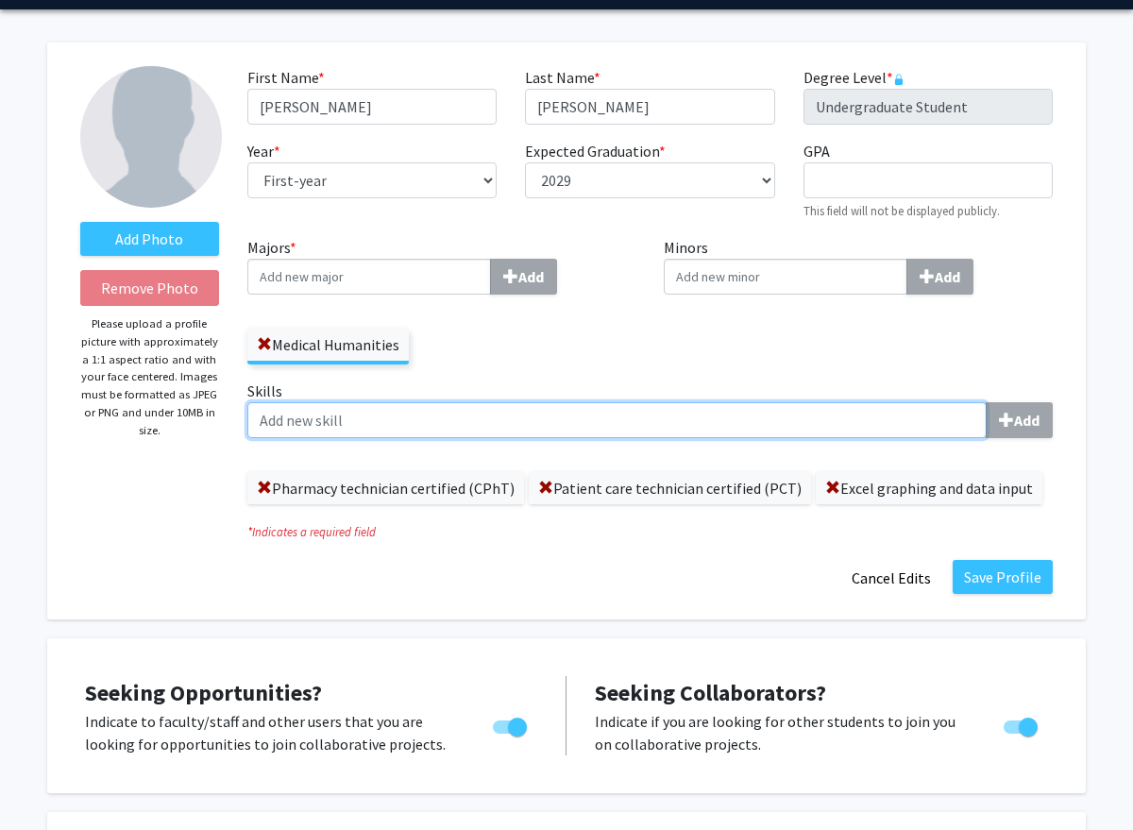
scroll to position [58, 0]
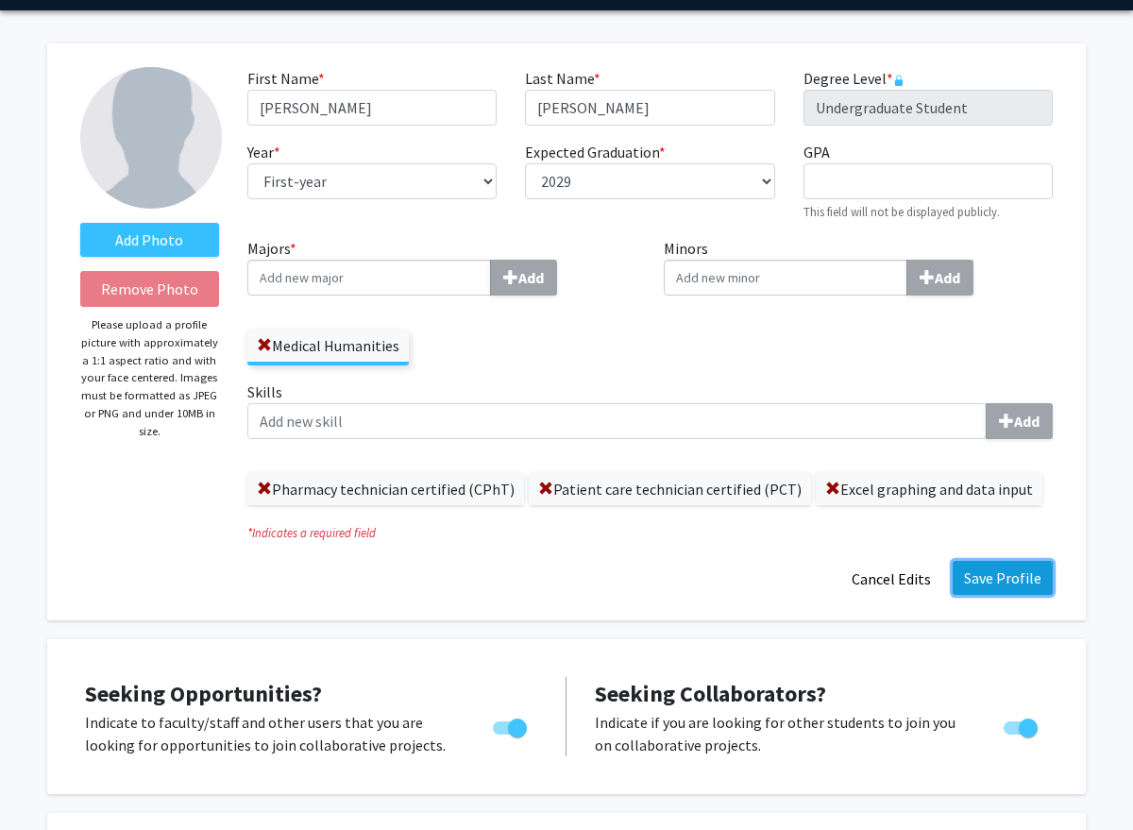
click at [1006, 578] on button "Save Profile" at bounding box center [1003, 578] width 100 height 34
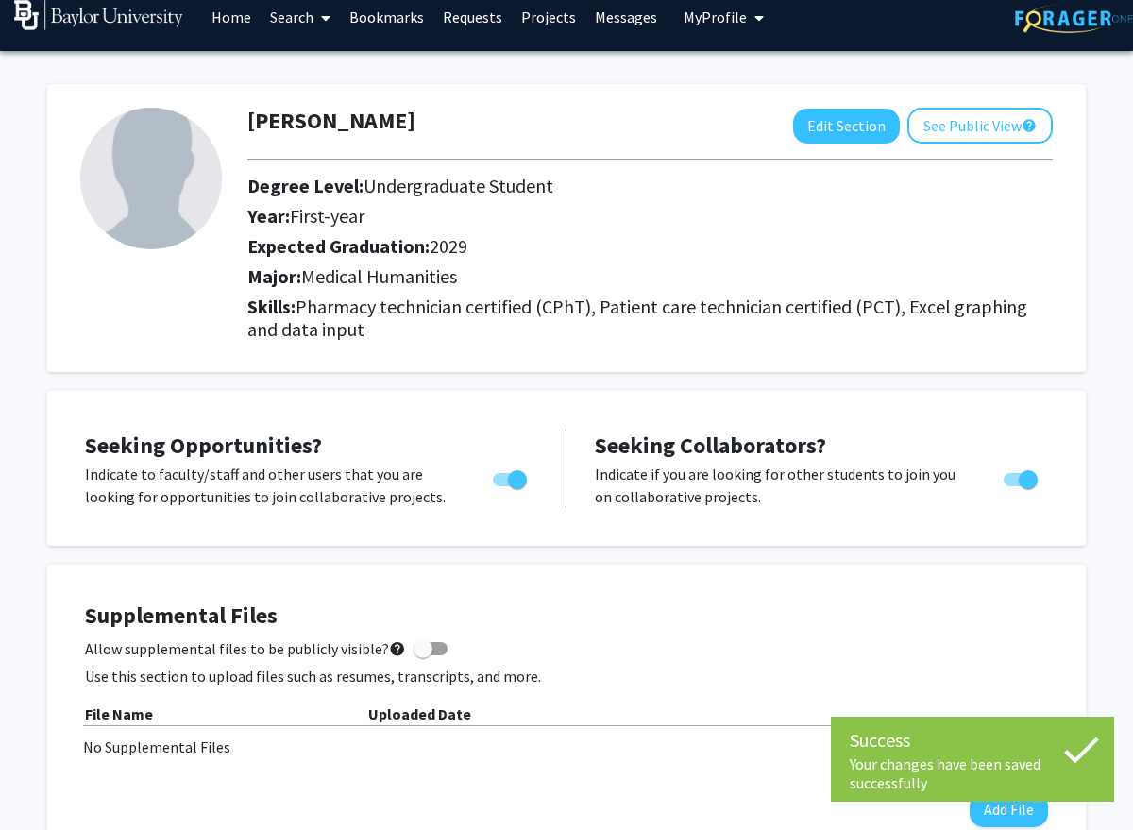
scroll to position [0, 0]
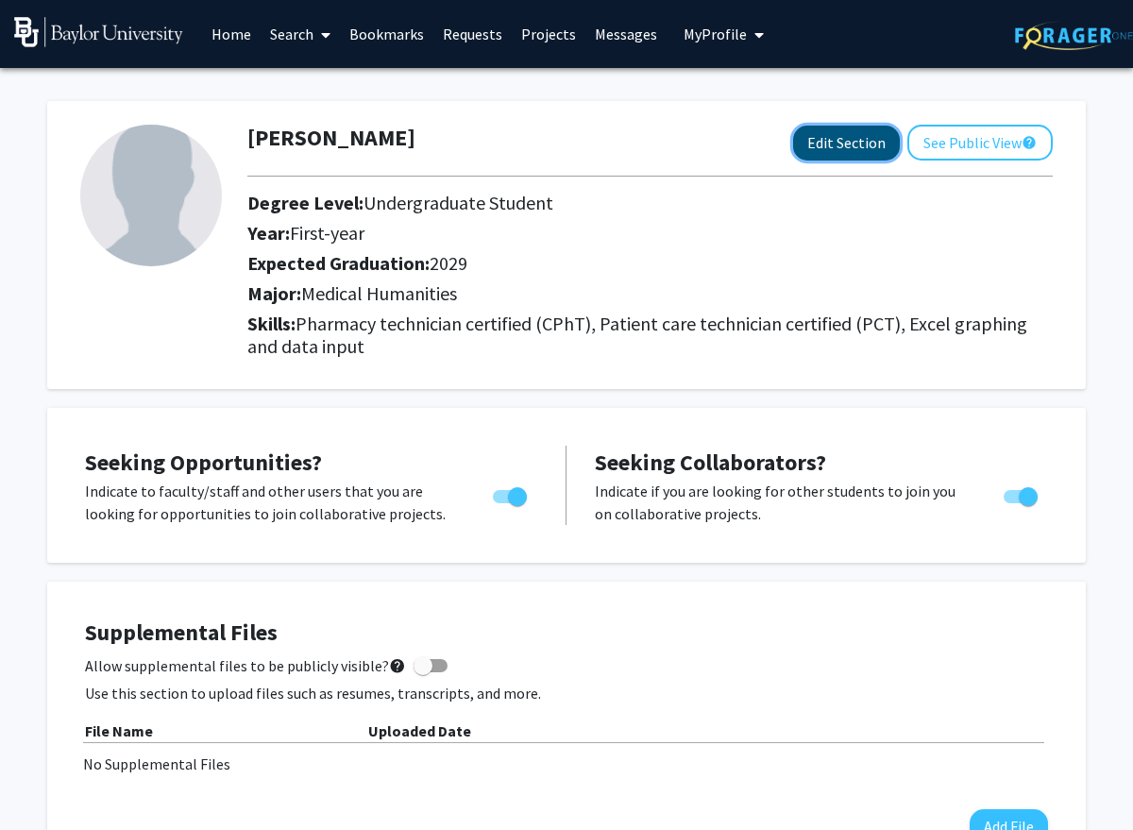
click at [843, 155] on button "Edit Section" at bounding box center [846, 143] width 107 height 35
select select "first-year"
select select "2029"
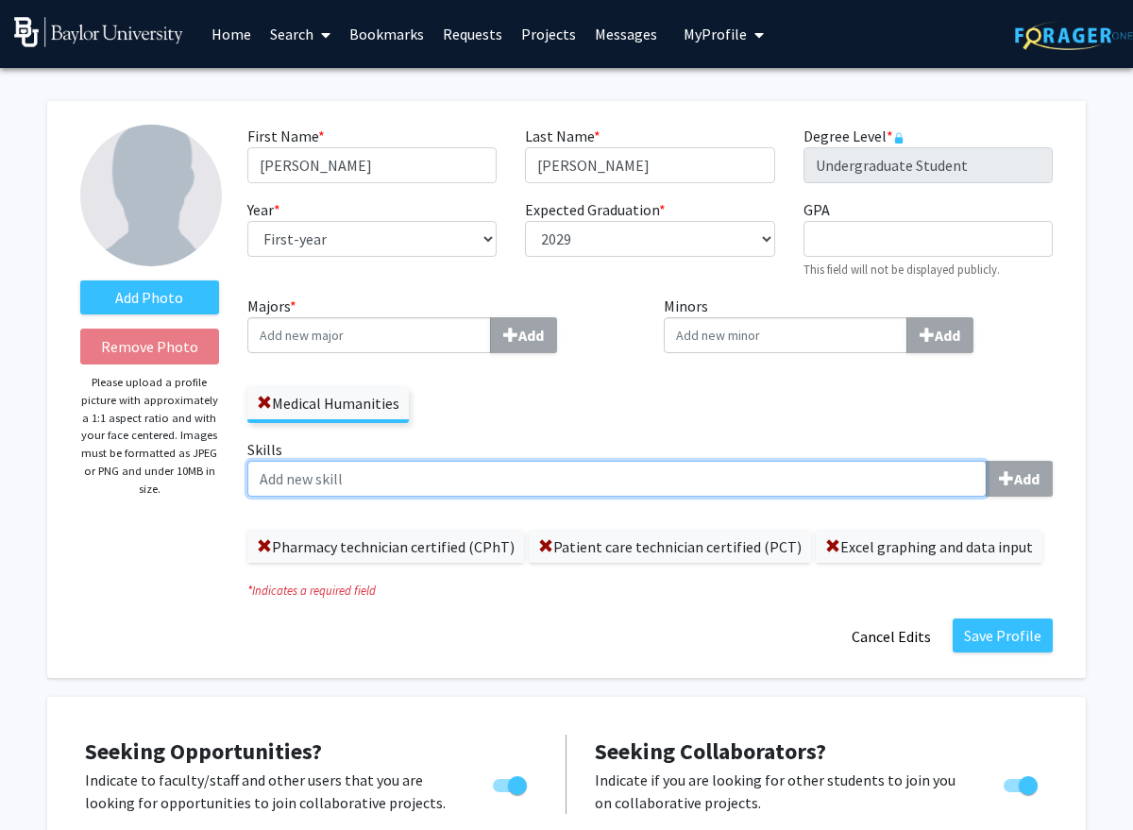
click at [790, 487] on input "Skills Add" at bounding box center [616, 479] width 739 height 36
type input "organization"
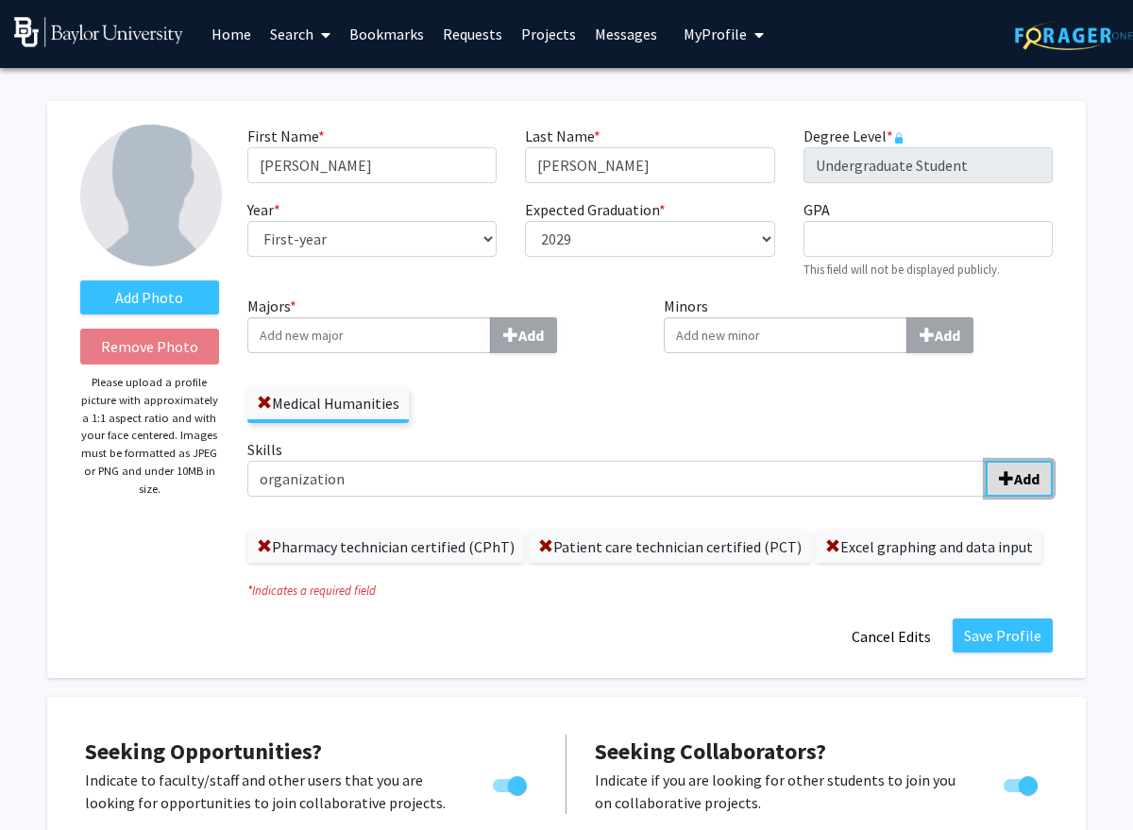
click at [1026, 485] on b "Add" at bounding box center [1026, 478] width 25 height 19
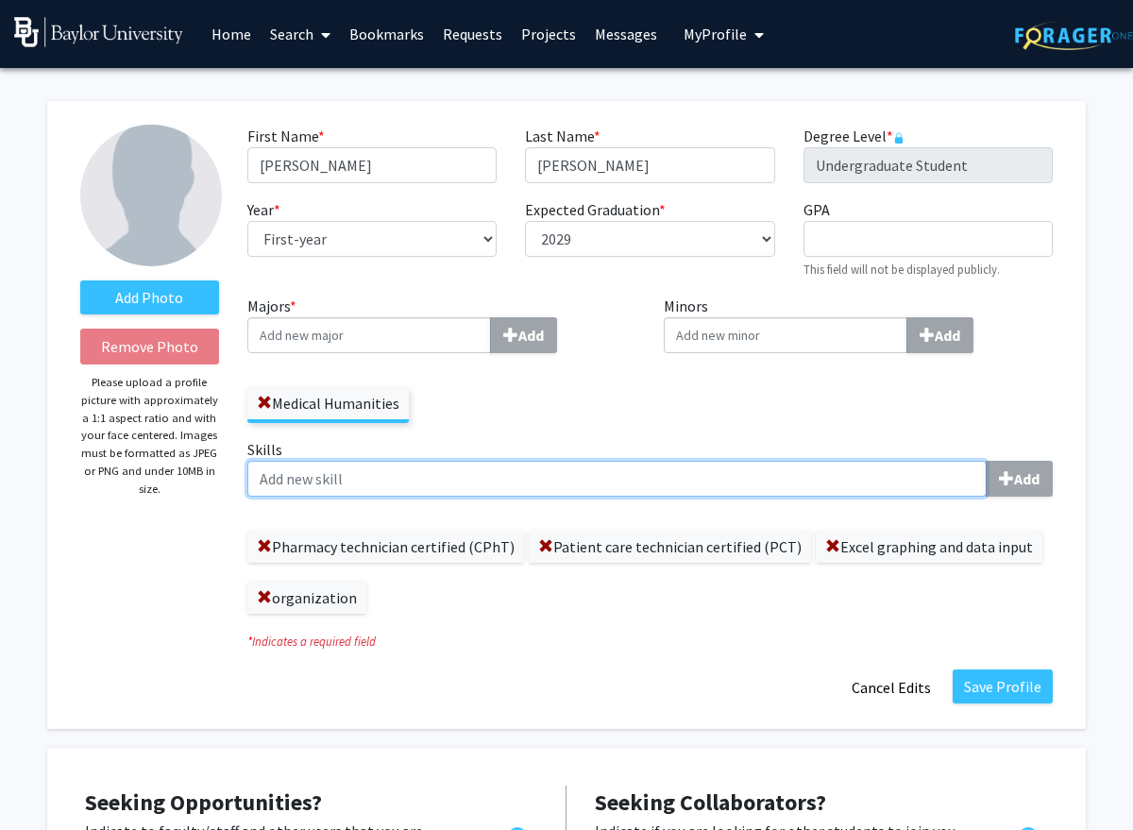
click at [434, 492] on input "Skills Add" at bounding box center [616, 479] width 739 height 36
type input "r"
type input "Reliability"
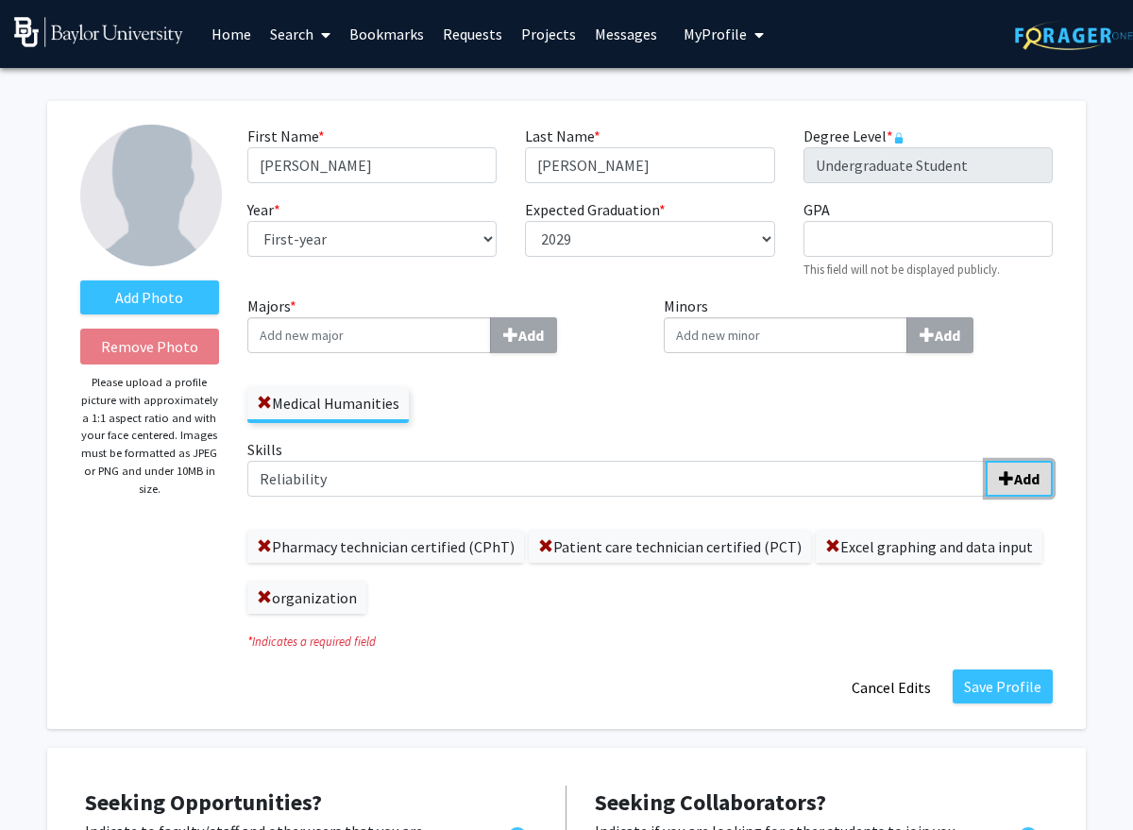
click at [1014, 477] on b "Add" at bounding box center [1026, 478] width 25 height 19
click at [1026, 677] on button "Save Profile" at bounding box center [1003, 686] width 100 height 34
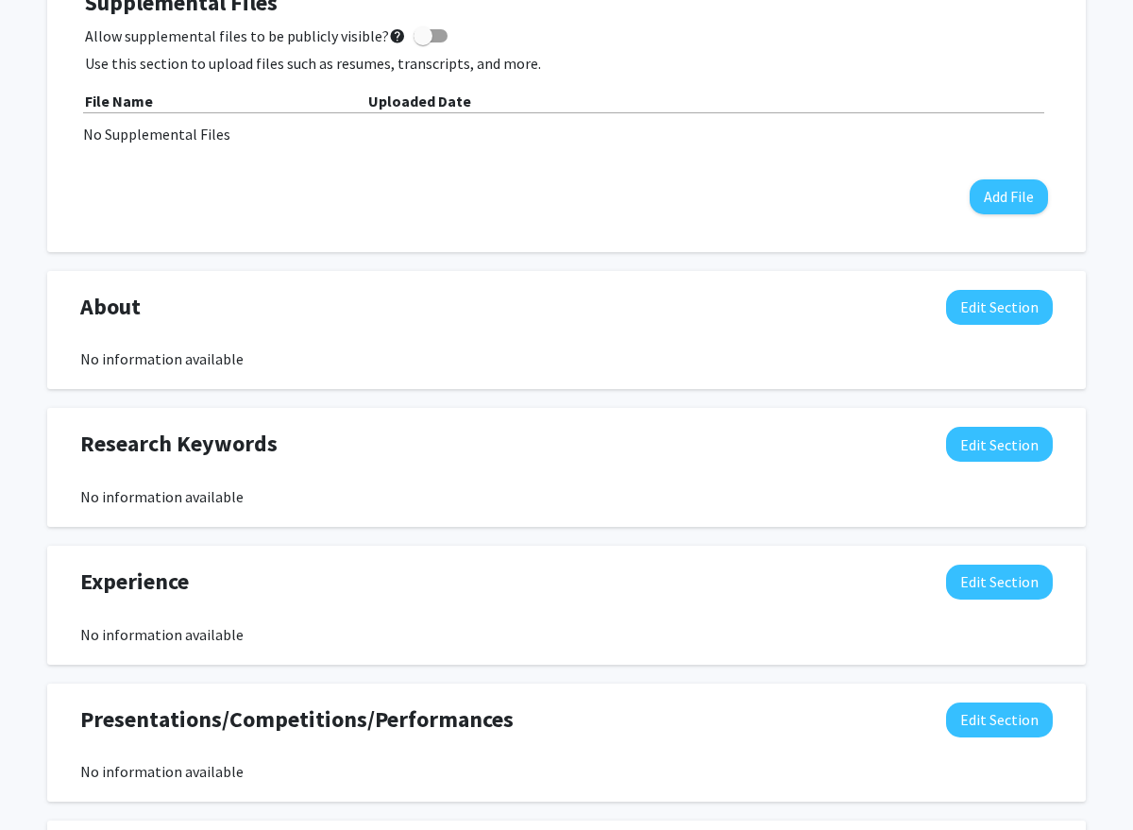
scroll to position [629, 0]
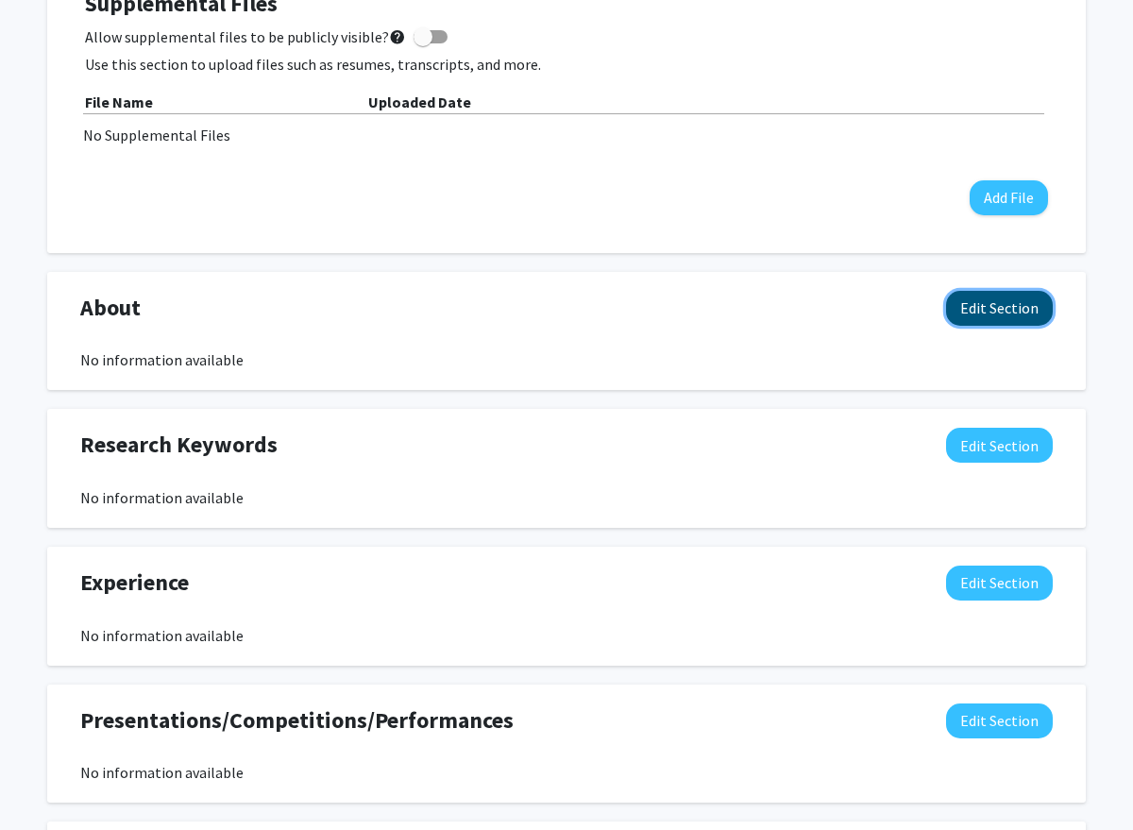
click at [972, 316] on button "Edit Section" at bounding box center [999, 308] width 107 height 35
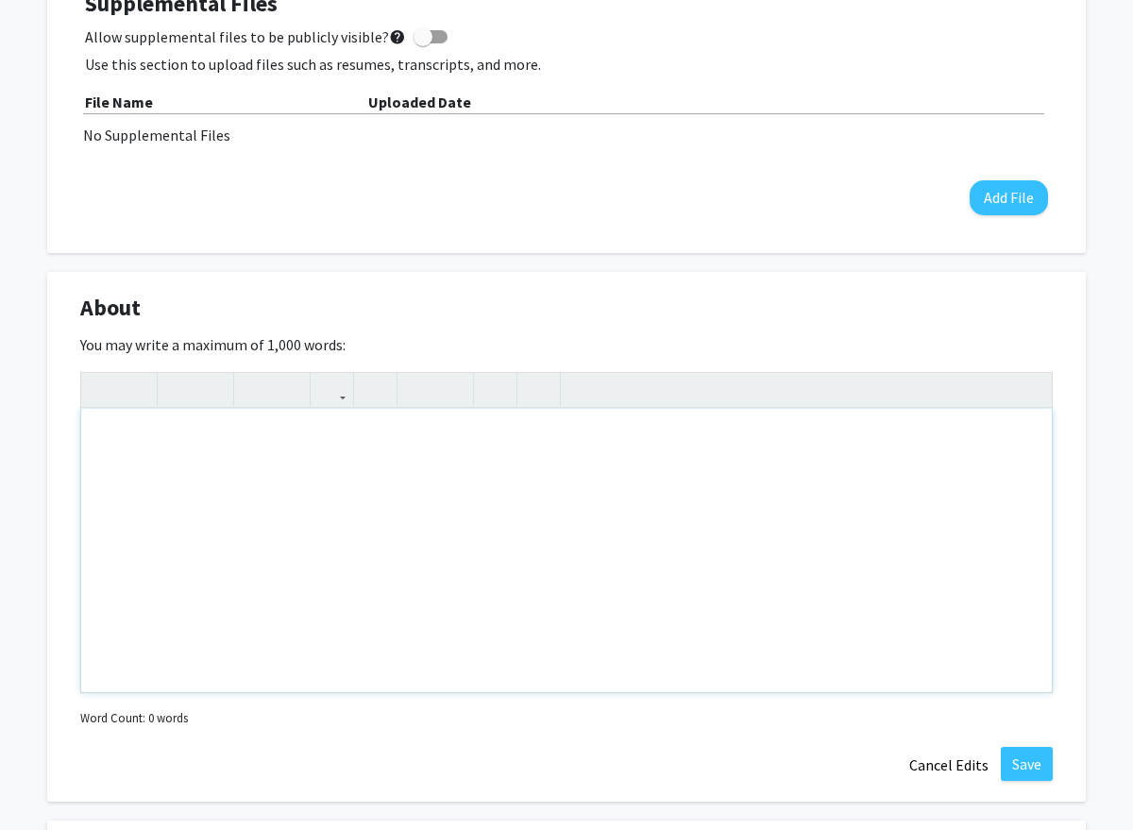
click at [700, 490] on div "Note to users with screen readers: Please deactivate our accessibility plugin f…" at bounding box center [566, 550] width 971 height 283
type textarea "hekllo ]"
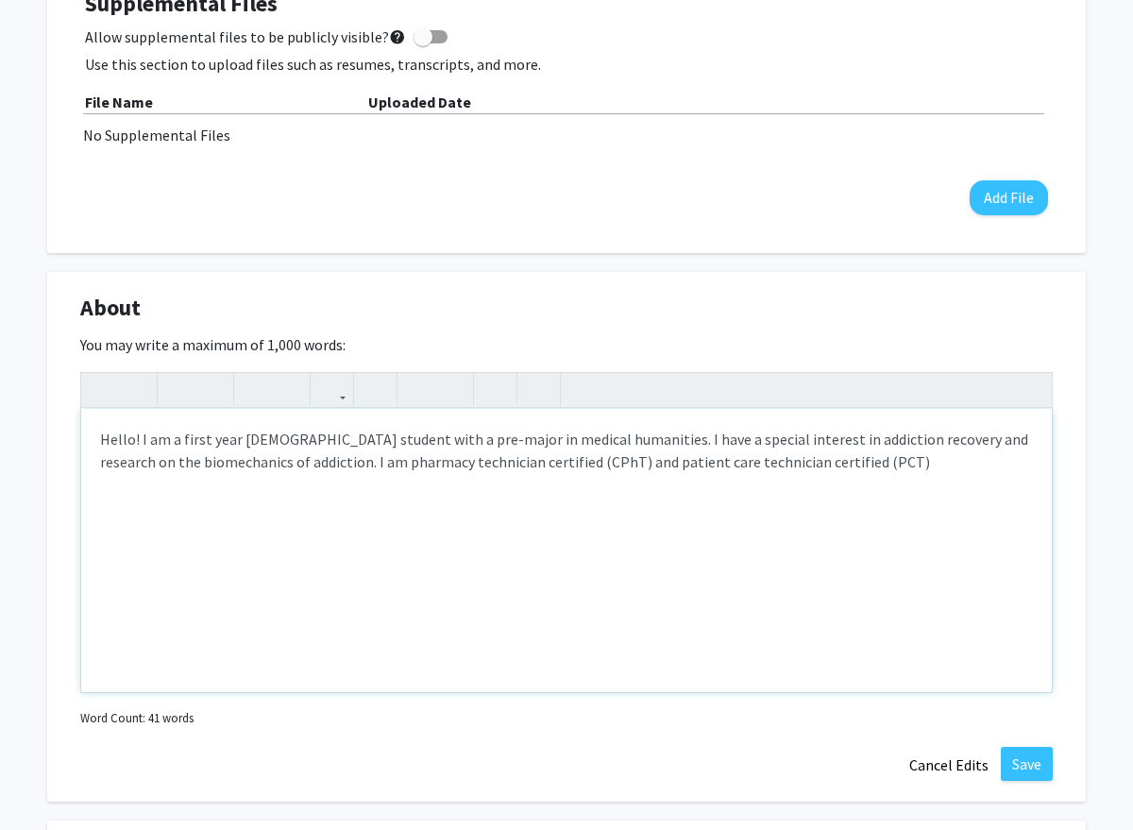
click at [267, 465] on div "Hello! I am a first year [DEMOGRAPHIC_DATA] student with a pre-major in medical…" at bounding box center [566, 550] width 971 height 283
click at [450, 467] on div "Hello! I am a first year [DEMOGRAPHIC_DATA] student with a pre-major in medical…" at bounding box center [566, 550] width 971 height 283
click at [509, 492] on div "Hello! I am a first year [DEMOGRAPHIC_DATA] student with a pre-major in medical…" at bounding box center [566, 550] width 971 height 283
click at [584, 448] on div "Hello! I am a first year [DEMOGRAPHIC_DATA] student with a pre-major in medical…" at bounding box center [566, 550] width 971 height 283
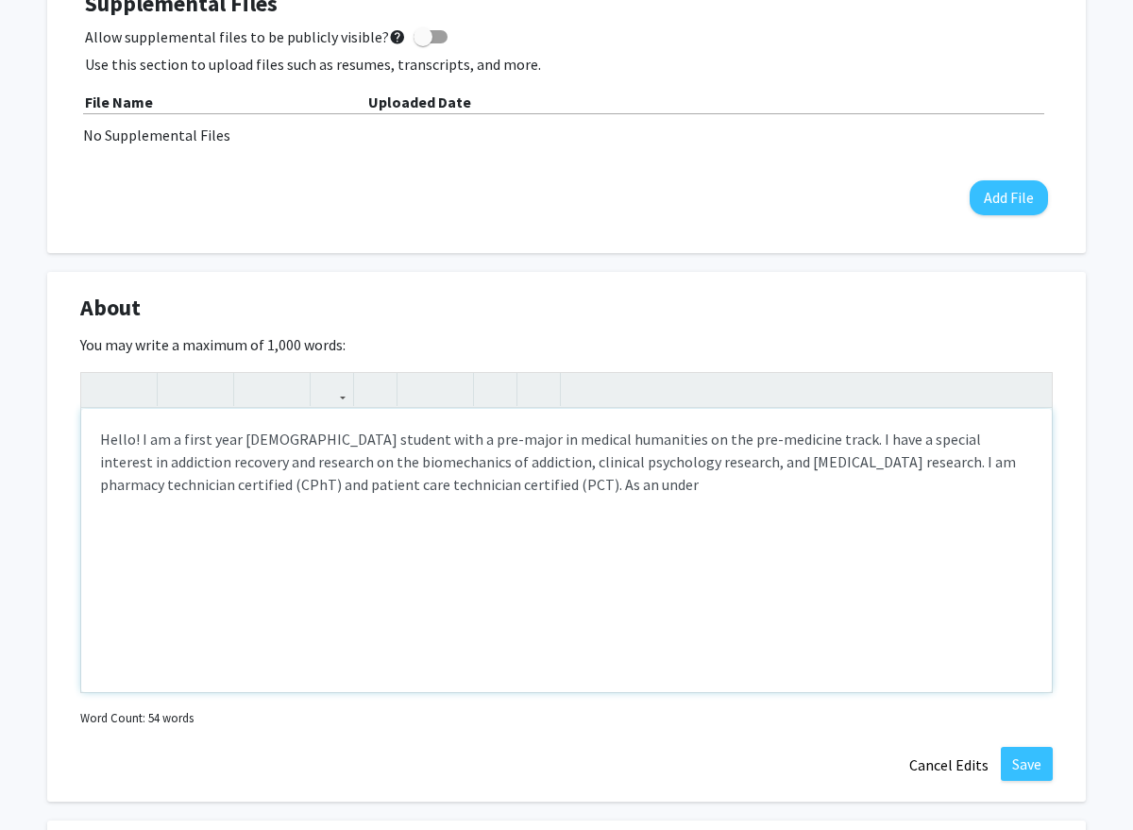
click at [508, 492] on div "Hello! I am a first year [DEMOGRAPHIC_DATA] student with a pre-major in medical…" at bounding box center [566, 550] width 971 height 283
click at [617, 497] on div "Hello! I am a first year [DEMOGRAPHIC_DATA] student with a pre-major in medical…" at bounding box center [566, 550] width 971 height 283
click at [617, 494] on div "Hello! I am a first year [DEMOGRAPHIC_DATA] student with a pre-major in medical…" at bounding box center [566, 550] width 971 height 283
click at [615, 491] on div "Hello! I am a first year [DEMOGRAPHIC_DATA] student with a pre-major in medical…" at bounding box center [566, 550] width 971 height 283
click at [606, 487] on div "Hello! I am a first year [DEMOGRAPHIC_DATA] student with a pre-major in medical…" at bounding box center [566, 550] width 971 height 283
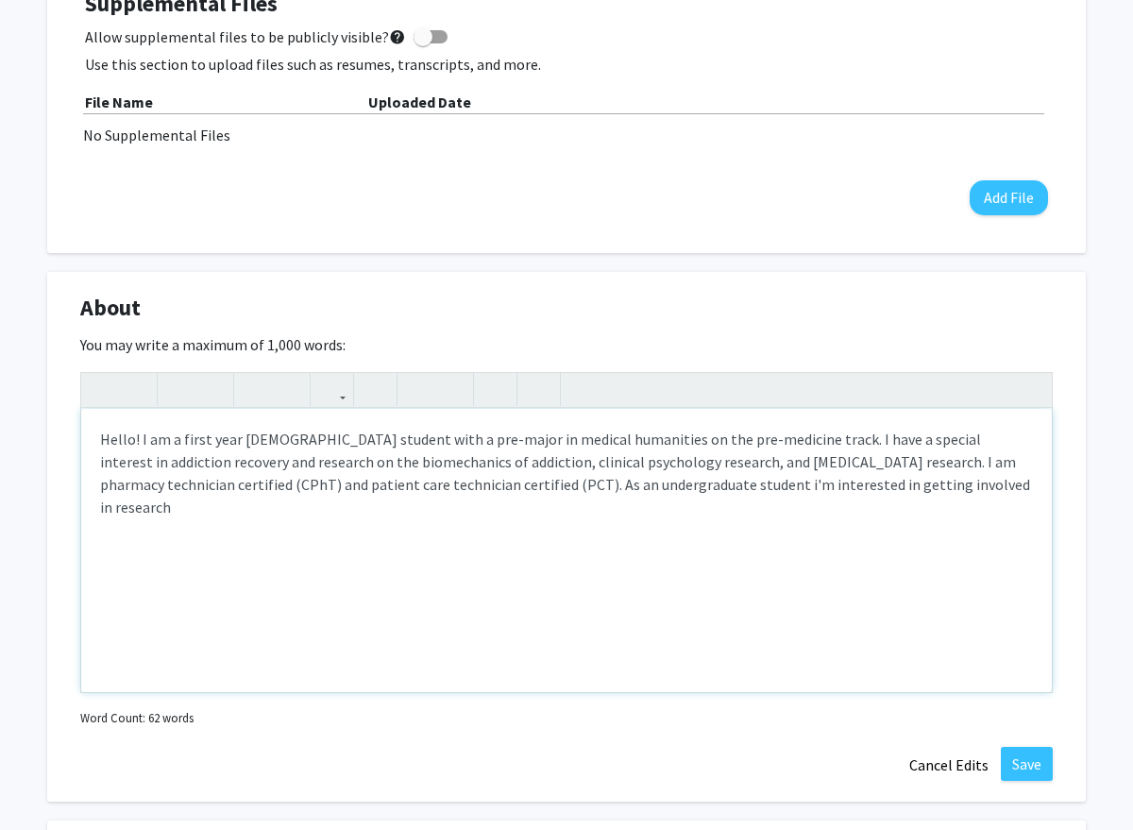
click at [920, 482] on div "Hello! I am a first year [DEMOGRAPHIC_DATA] student with a pre-major in medical…" at bounding box center [566, 550] width 971 height 283
click at [374, 462] on div "Hello! I am a first year [DEMOGRAPHIC_DATA] student with a pre-major in medical…" at bounding box center [566, 550] width 971 height 283
click at [541, 539] on div "Hello! I am a first year [DEMOGRAPHIC_DATA] student with a pre-major in medical…" at bounding box center [566, 550] width 971 height 283
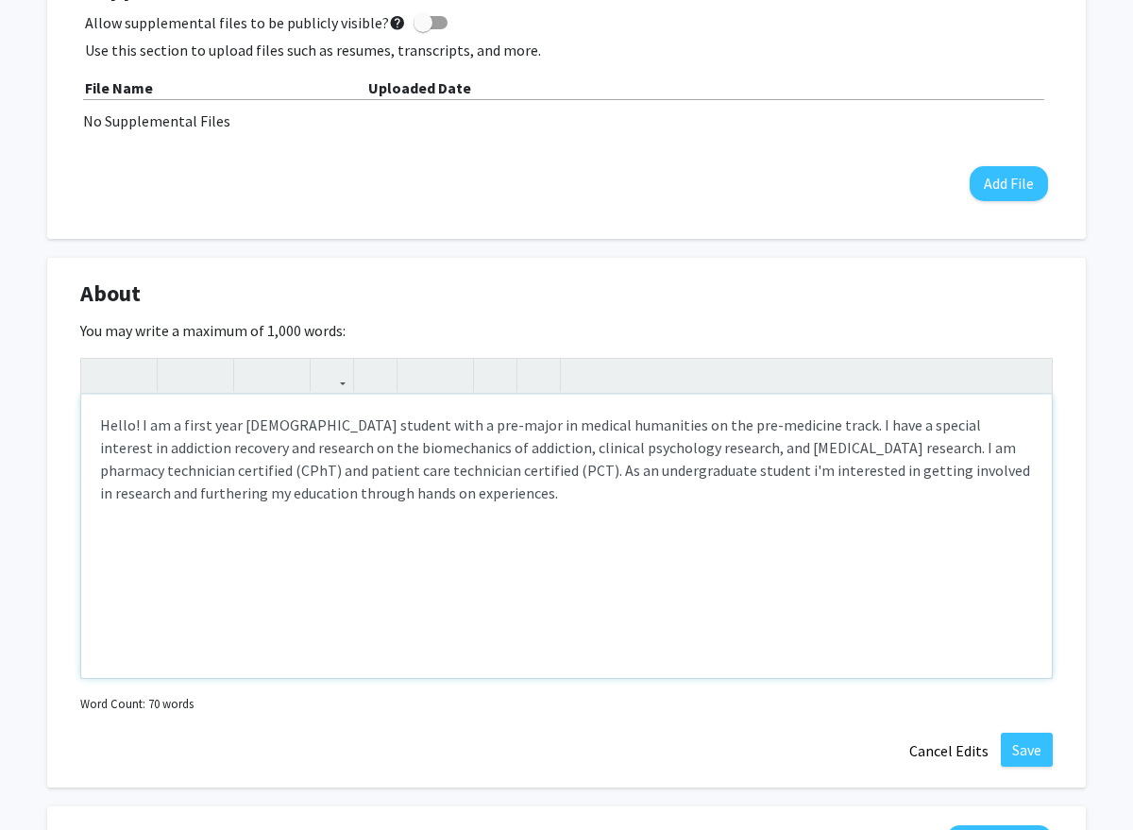
scroll to position [647, 0]
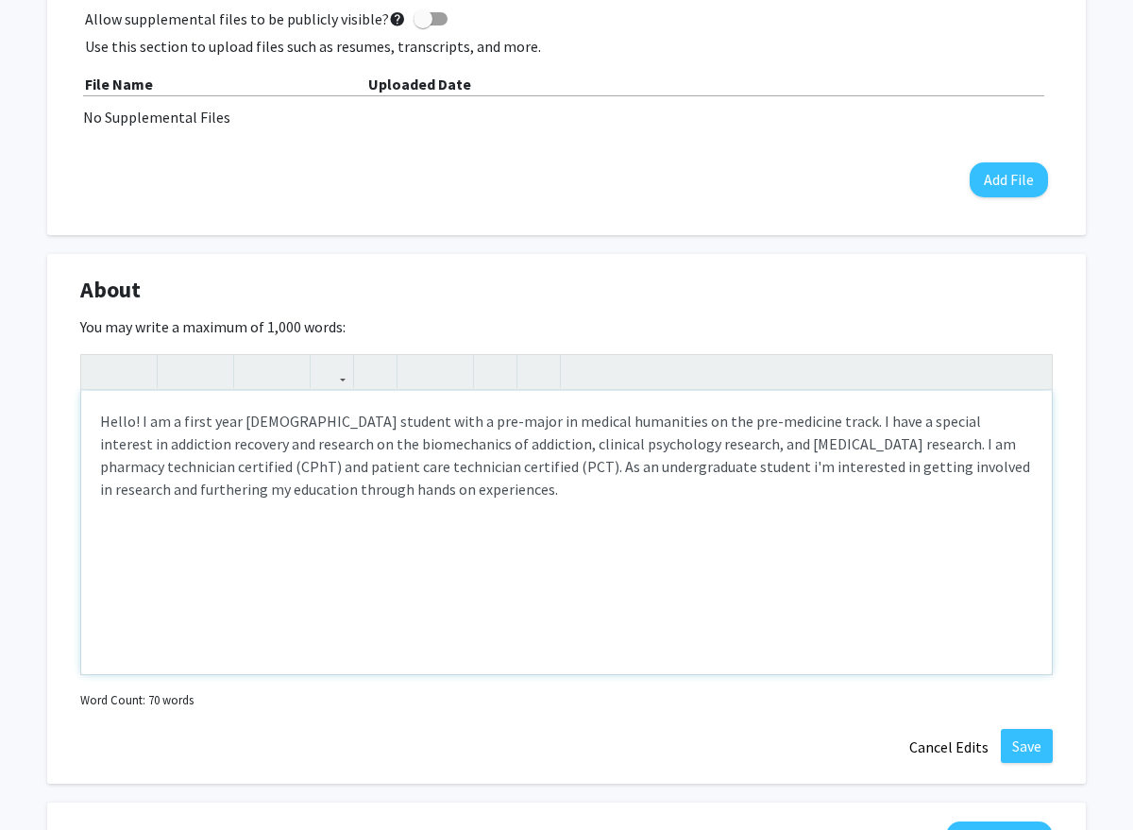
click at [100, 424] on div "Hello! I am a first year [DEMOGRAPHIC_DATA] student with a pre-major in medical…" at bounding box center [566, 532] width 971 height 283
click at [371, 449] on div "Hello! I am a first year [DEMOGRAPHIC_DATA] student with a pre-major in medical…" at bounding box center [566, 532] width 971 height 283
type textarea "Hello! I am a first year [DEMOGRAPHIC_DATA] student with a pre-major in medical…"
click at [694, 507] on div "Hello! I am a first year [DEMOGRAPHIC_DATA] student with a pre-major in medical…" at bounding box center [566, 532] width 971 height 283
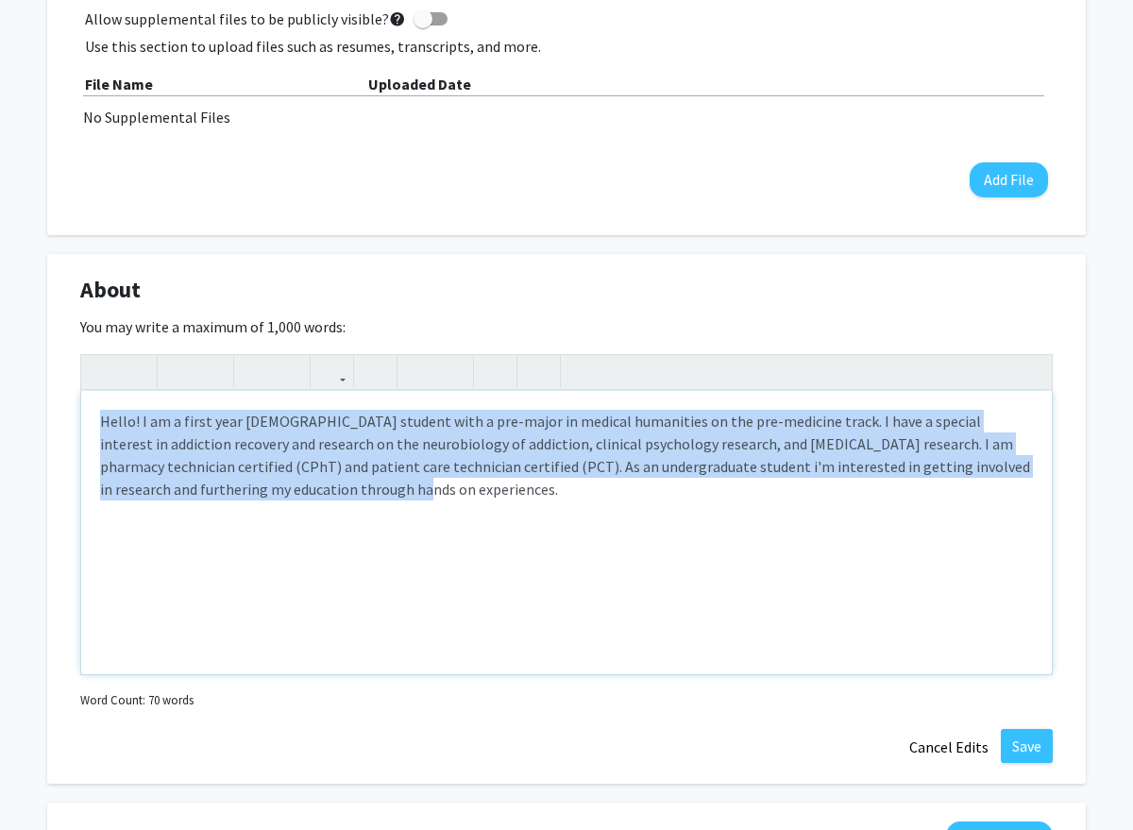
drag, startPoint x: 95, startPoint y: 410, endPoint x: 361, endPoint y: 511, distance: 283.9
click at [361, 511] on div "Hello! I am a first year [DEMOGRAPHIC_DATA] student with a pre-major in medical…" at bounding box center [566, 532] width 971 height 283
copy div "Hello! I am a first year [DEMOGRAPHIC_DATA] student with a pre-major in medical…"
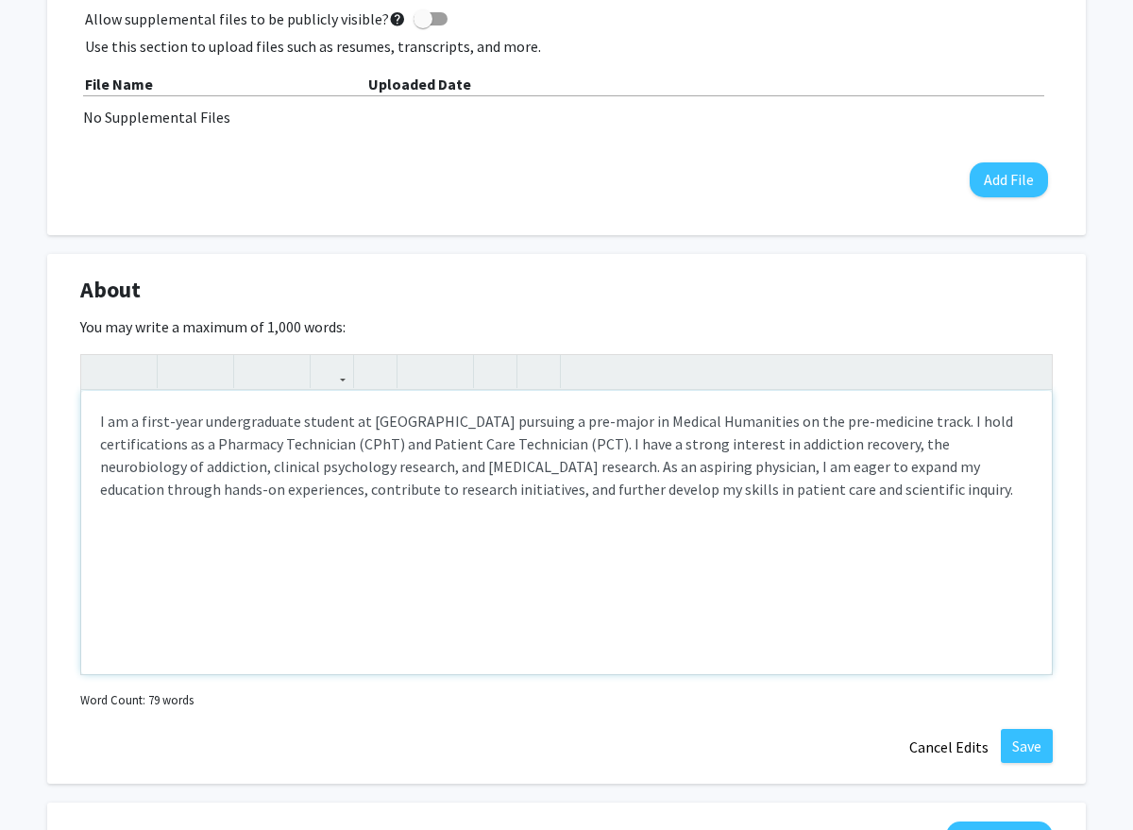
click at [92, 427] on div "I am a first-year undergraduate student at [GEOGRAPHIC_DATA] pursuing a pre-maj…" at bounding box center [566, 532] width 971 height 283
type textarea "<p>Hello! I am a first-year undergraduate student at [GEOGRAPHIC_DATA] pursuing…"
click at [292, 538] on div "Hello! I am a first-year undergraduate student at [GEOGRAPHIC_DATA] pursuing a …" at bounding box center [566, 532] width 971 height 283
click at [1032, 742] on button "Save" at bounding box center [1027, 746] width 52 height 34
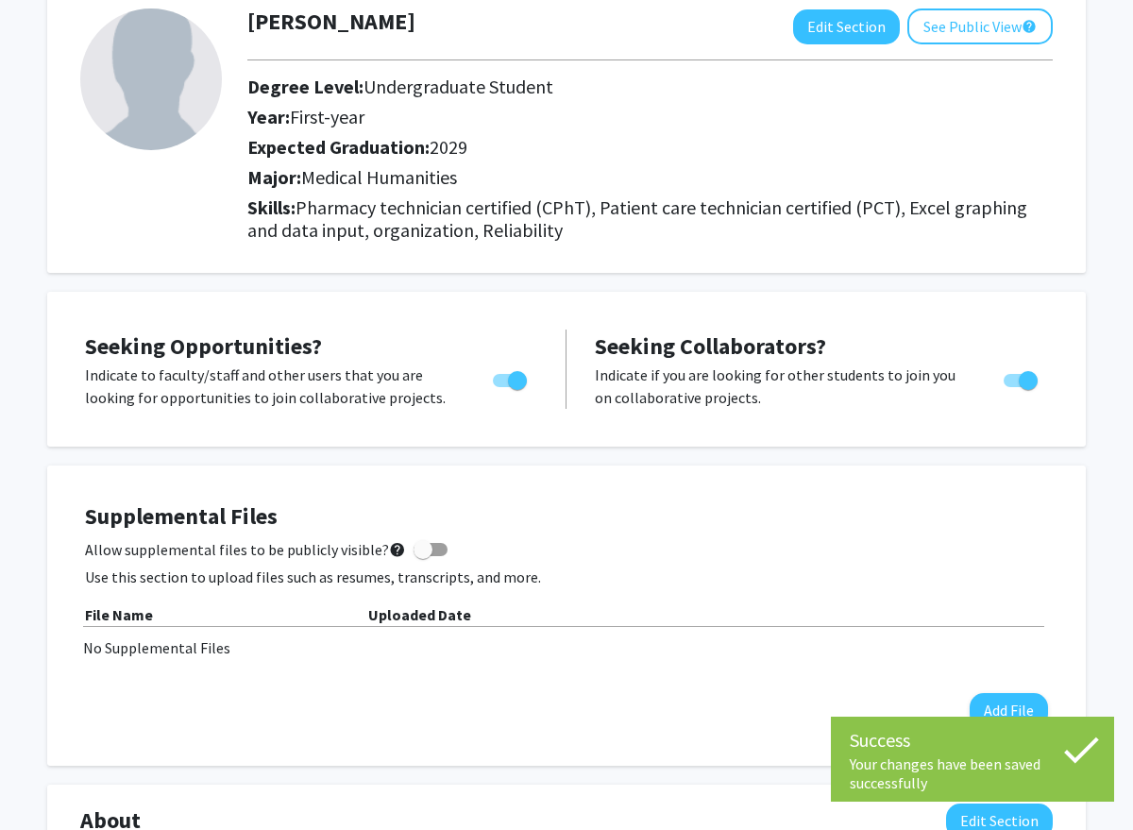
scroll to position [0, 0]
